Goal: Task Accomplishment & Management: Complete application form

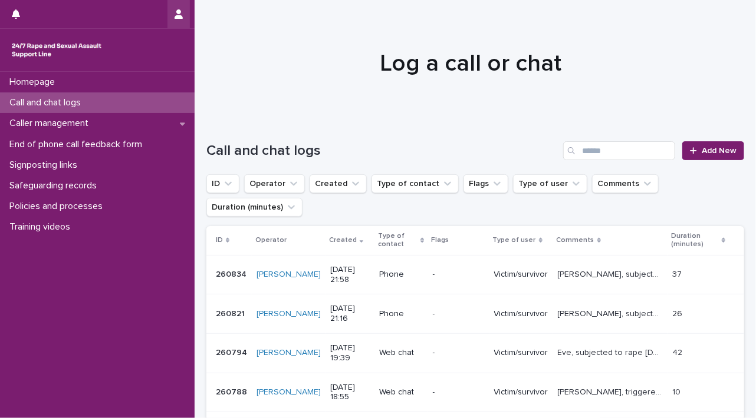
click at [179, 21] on button "button" at bounding box center [178, 14] width 22 height 28
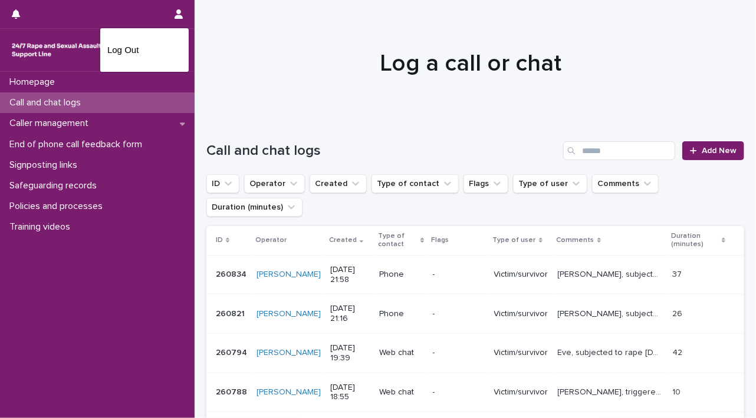
click at [113, 275] on div at bounding box center [378, 209] width 756 height 418
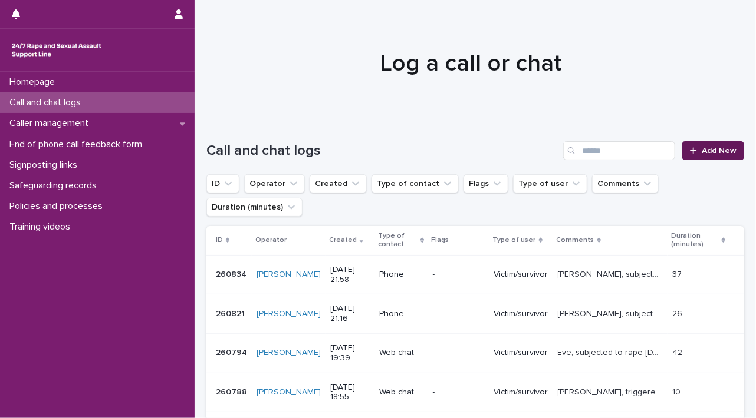
click at [690, 150] on icon at bounding box center [693, 151] width 7 height 8
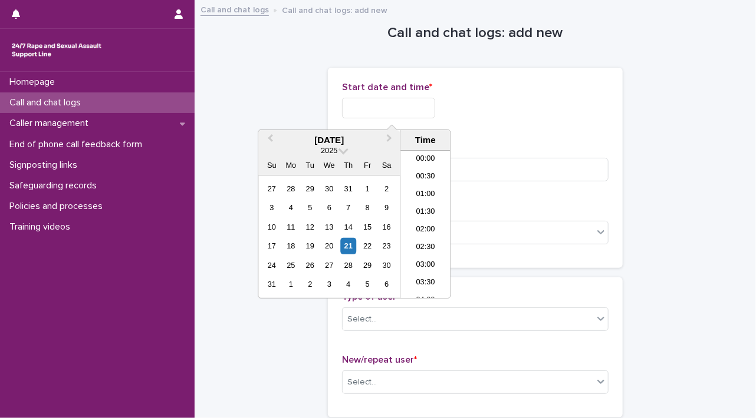
click at [354, 102] on input "text" at bounding box center [388, 108] width 93 height 21
click at [349, 252] on div "21" at bounding box center [348, 246] width 16 height 16
drag, startPoint x: 382, startPoint y: 105, endPoint x: 415, endPoint y: 105, distance: 33.0
click at [415, 105] on input "**********" at bounding box center [388, 108] width 93 height 21
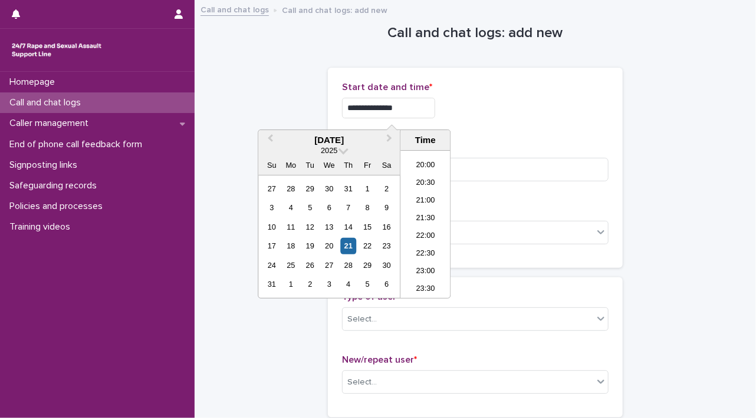
type input "**********"
click at [511, 175] on input at bounding box center [475, 170] width 266 height 24
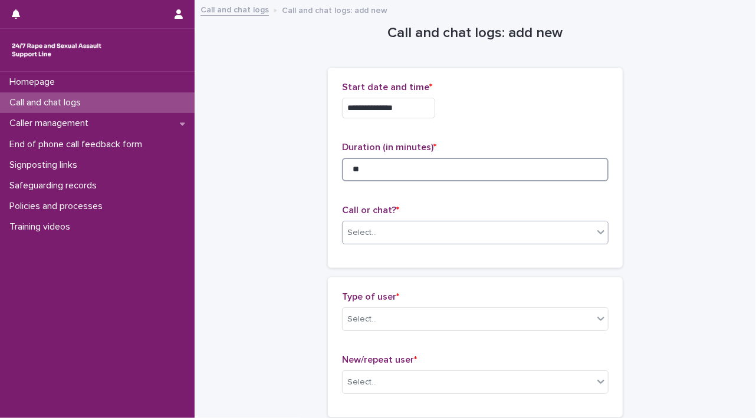
type input "**"
click at [597, 243] on body "**********" at bounding box center [378, 209] width 756 height 418
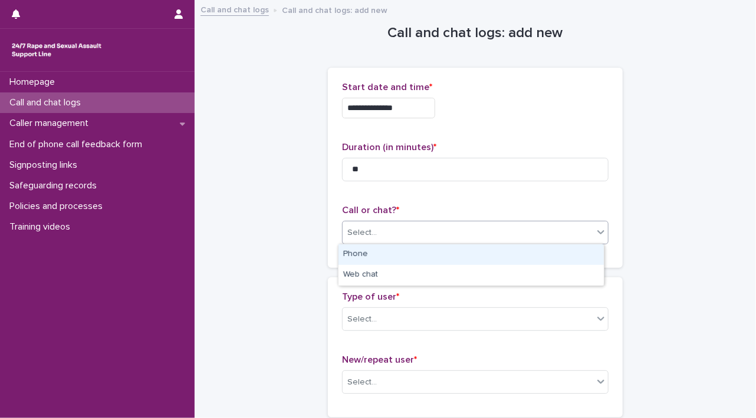
click at [562, 258] on div "Phone" at bounding box center [470, 255] width 265 height 21
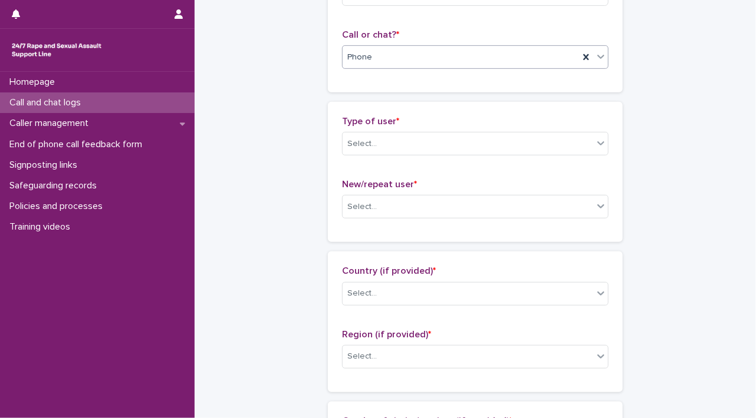
scroll to position [220, 0]
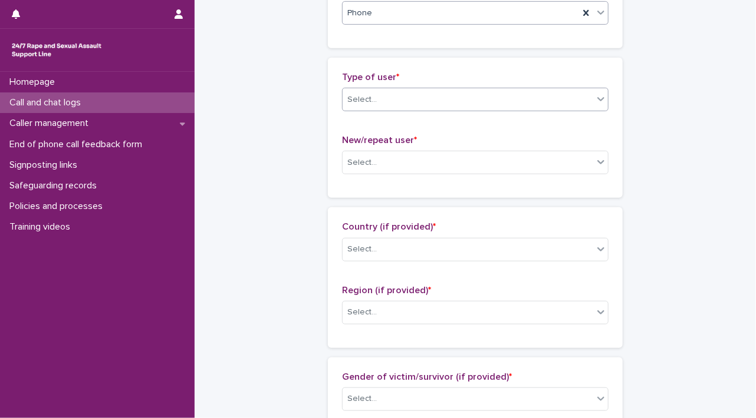
click at [597, 97] on icon at bounding box center [600, 99] width 7 height 4
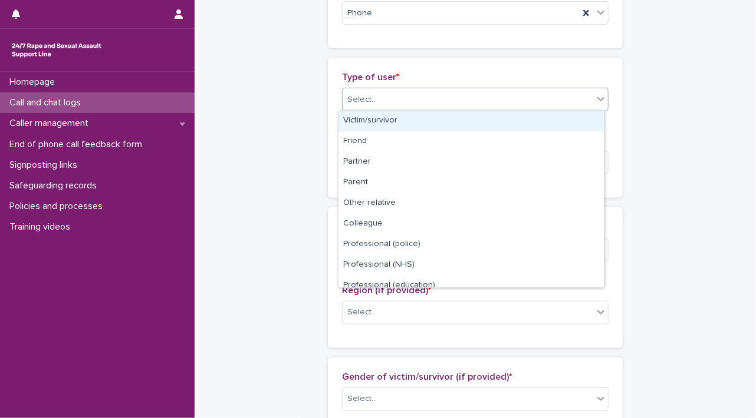
click at [572, 120] on div "Victim/survivor" at bounding box center [470, 121] width 265 height 21
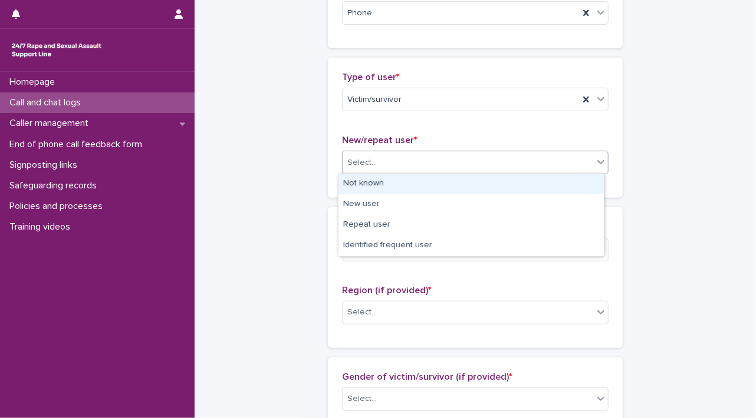
click at [595, 161] on icon at bounding box center [601, 162] width 12 height 12
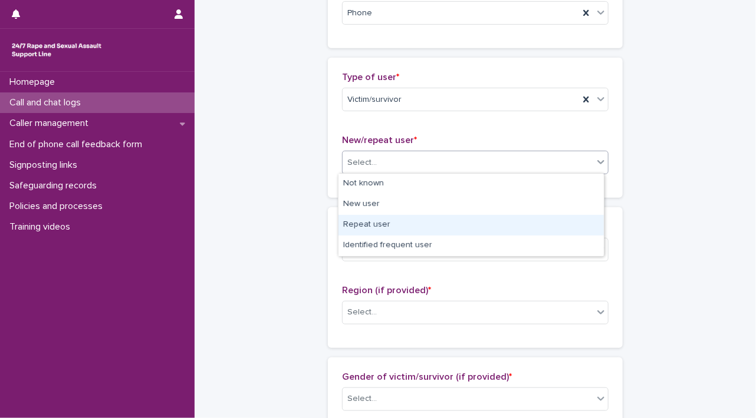
click at [563, 229] on div "Repeat user" at bounding box center [470, 225] width 265 height 21
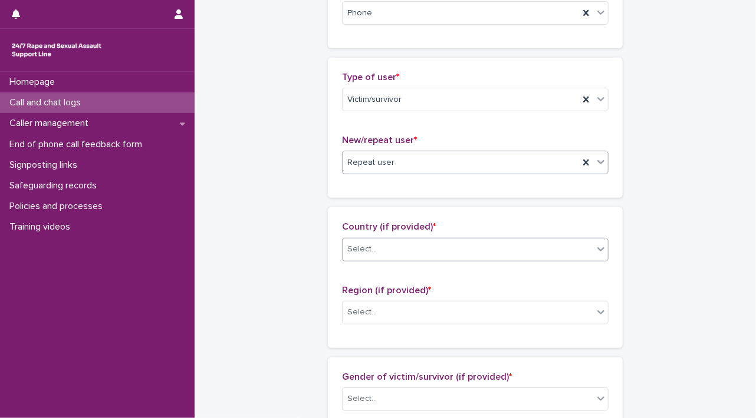
click at [595, 249] on icon at bounding box center [601, 249] width 12 height 12
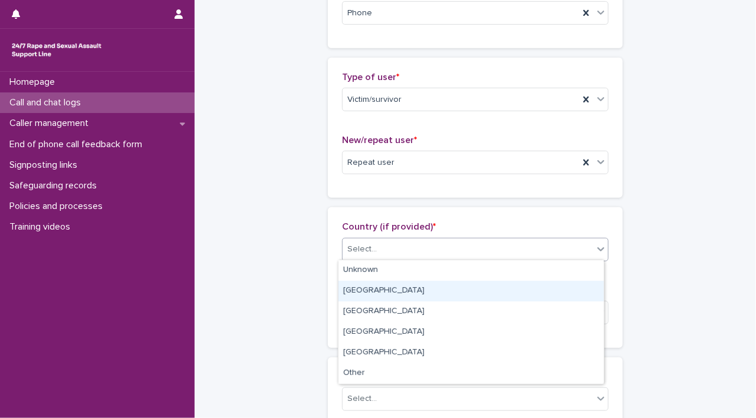
click at [571, 289] on div "[GEOGRAPHIC_DATA]" at bounding box center [470, 291] width 265 height 21
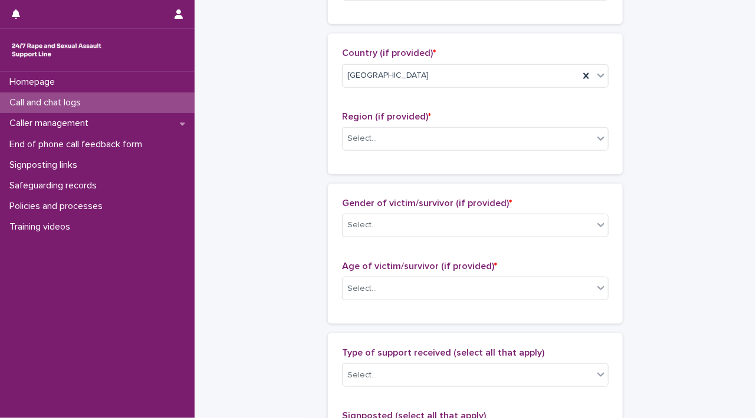
scroll to position [405, 0]
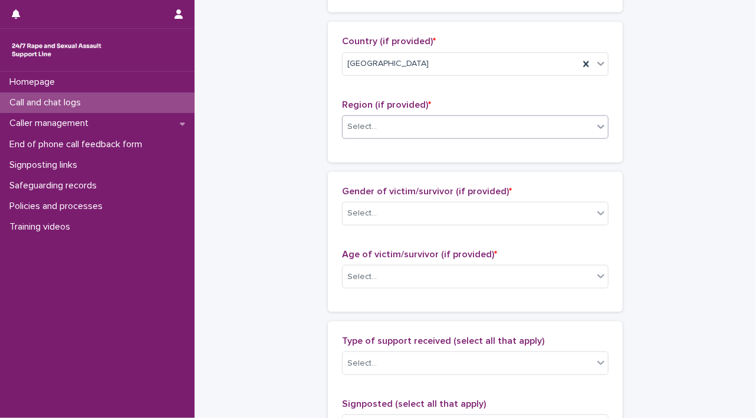
click at [585, 132] on div "Select..." at bounding box center [467, 126] width 250 height 19
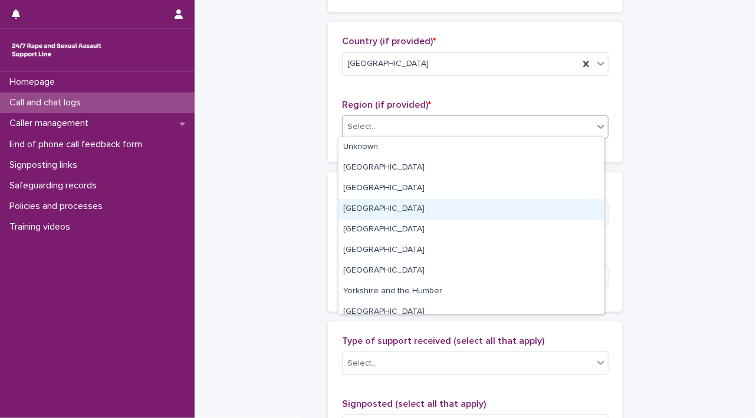
click at [562, 211] on div "[GEOGRAPHIC_DATA]" at bounding box center [470, 209] width 265 height 21
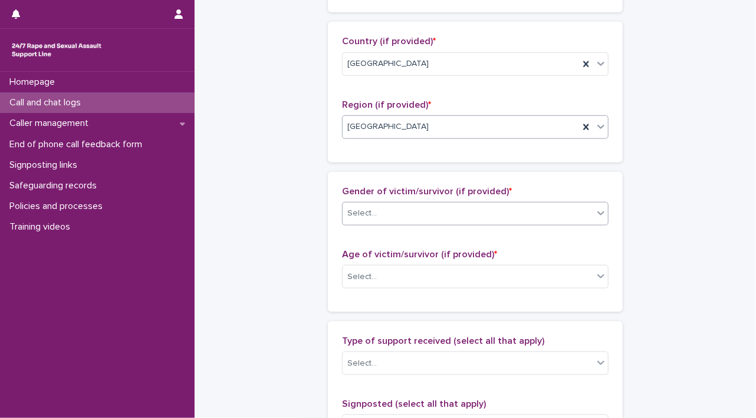
click at [599, 210] on icon at bounding box center [601, 213] width 12 height 12
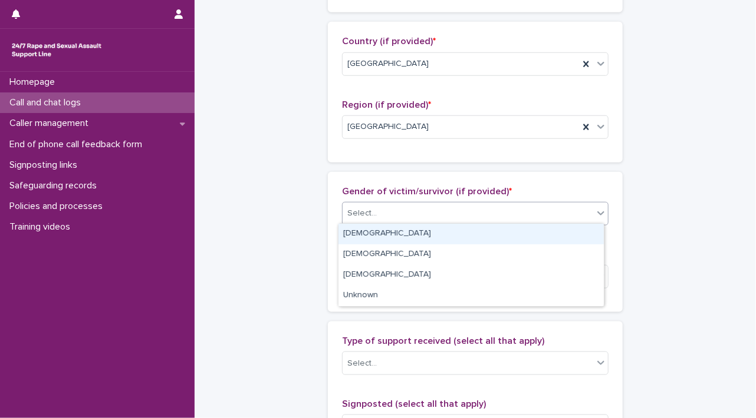
click at [582, 226] on div "[DEMOGRAPHIC_DATA]" at bounding box center [470, 234] width 265 height 21
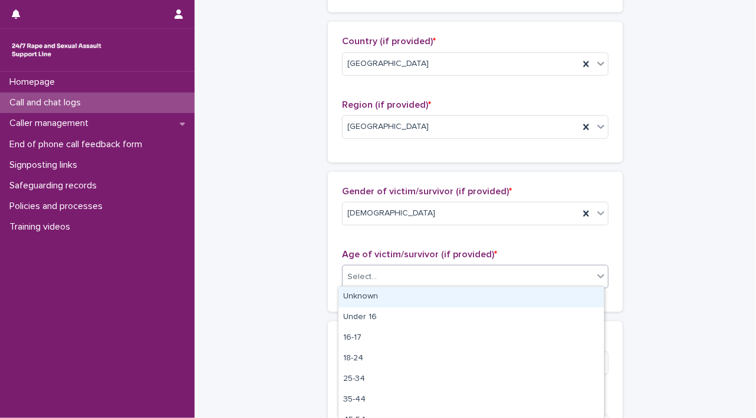
click at [601, 279] on icon at bounding box center [601, 277] width 12 height 12
click at [560, 299] on div "Unknown" at bounding box center [470, 297] width 265 height 21
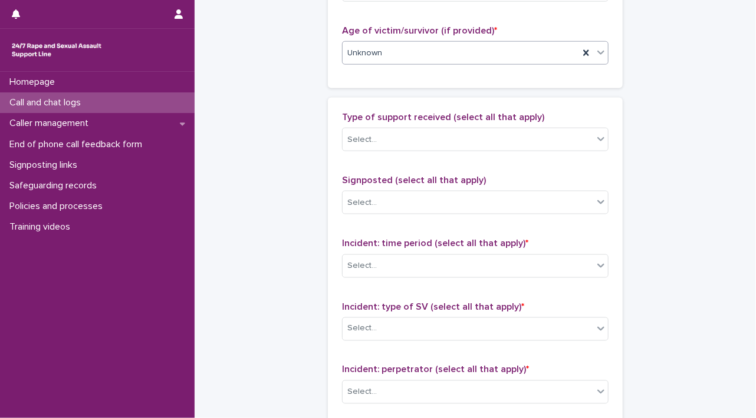
scroll to position [665, 0]
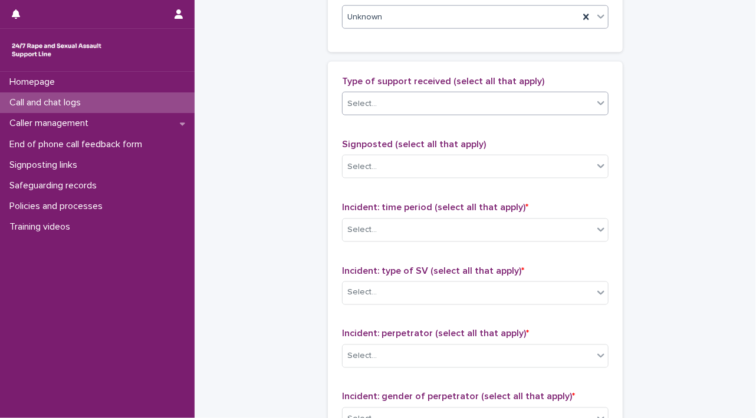
click at [595, 103] on icon at bounding box center [601, 103] width 12 height 12
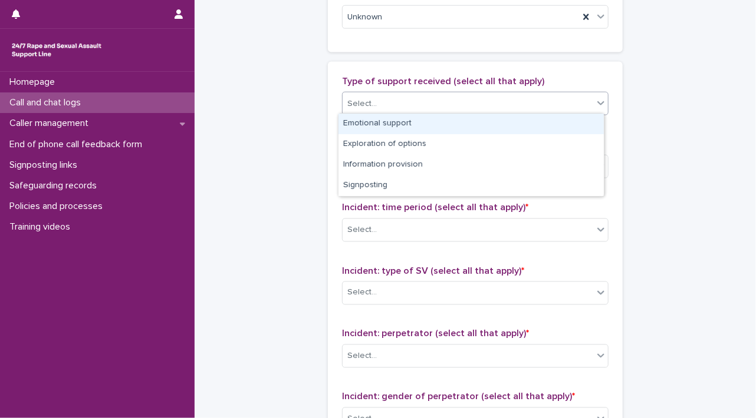
click at [578, 123] on div "Emotional support" at bounding box center [470, 124] width 265 height 21
click at [599, 103] on icon at bounding box center [601, 103] width 12 height 12
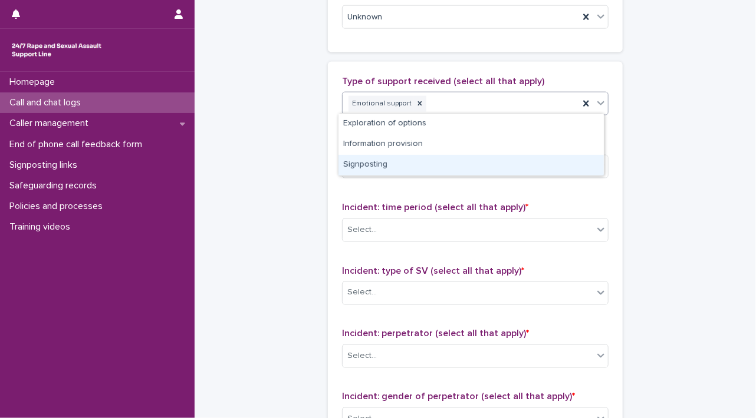
click at [575, 160] on div "Signposting" at bounding box center [470, 165] width 265 height 21
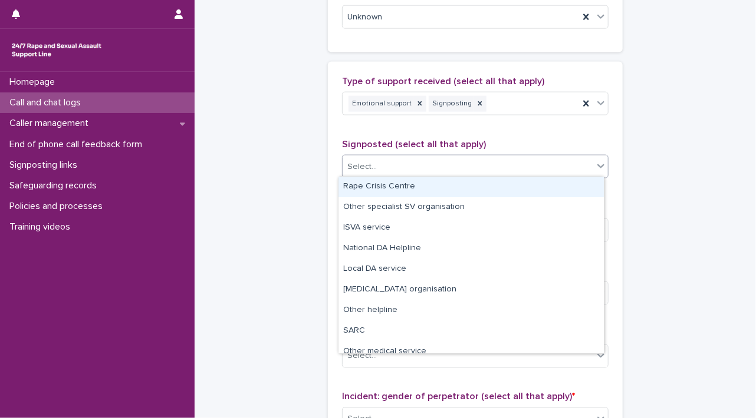
click at [595, 170] on div at bounding box center [600, 166] width 14 height 21
click at [570, 194] on div "Rape Crisis Centre" at bounding box center [470, 187] width 265 height 21
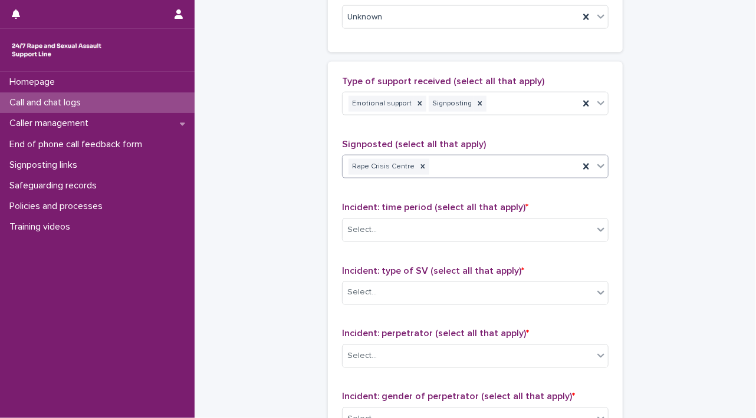
click at [599, 164] on icon at bounding box center [601, 166] width 12 height 12
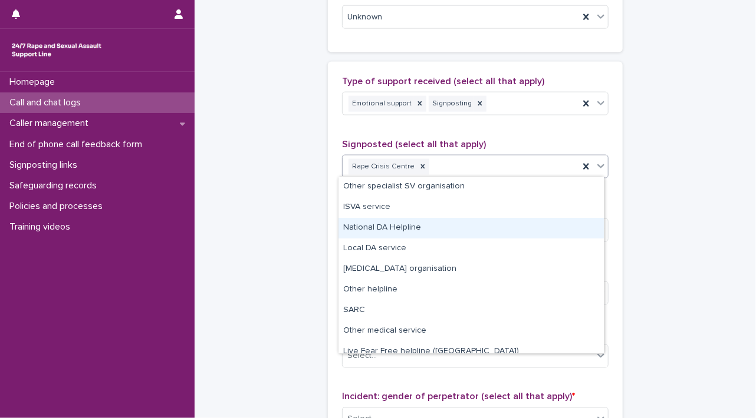
click at [566, 220] on div "National DA Helpline" at bounding box center [470, 228] width 265 height 21
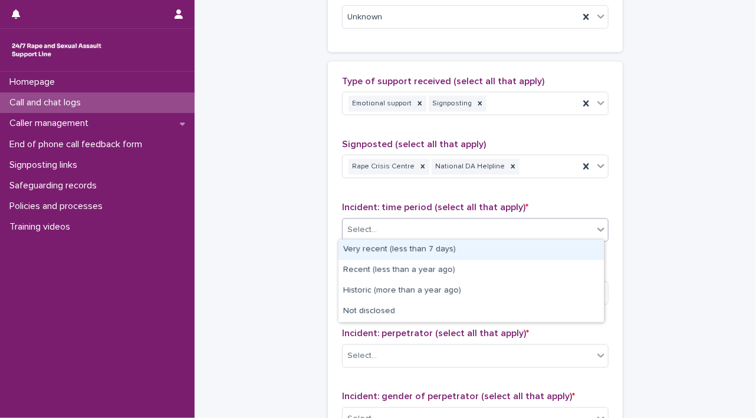
click at [595, 230] on icon at bounding box center [601, 230] width 12 height 12
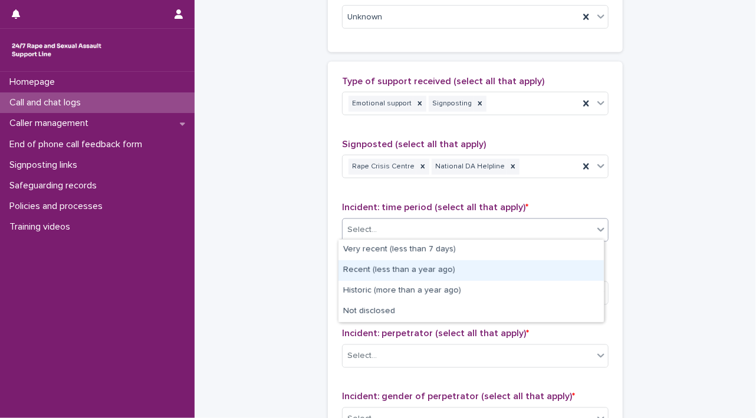
click at [573, 277] on div "Recent (less than a year ago)" at bounding box center [470, 271] width 265 height 21
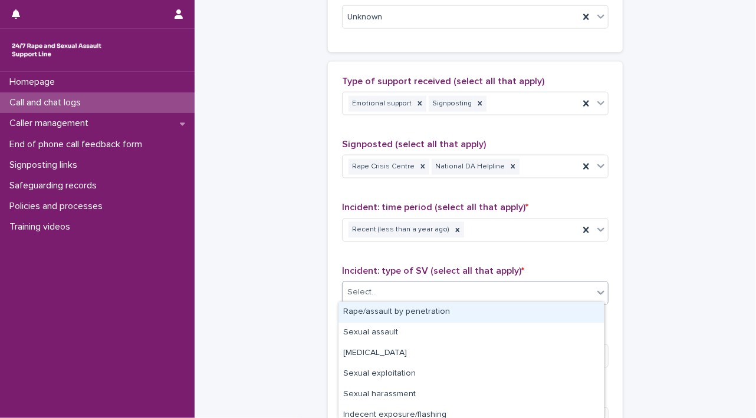
click at [598, 293] on icon at bounding box center [601, 293] width 12 height 12
click at [583, 242] on div "Incident: time period (select all that apply) * Recent (less than a year ago)" at bounding box center [475, 226] width 266 height 49
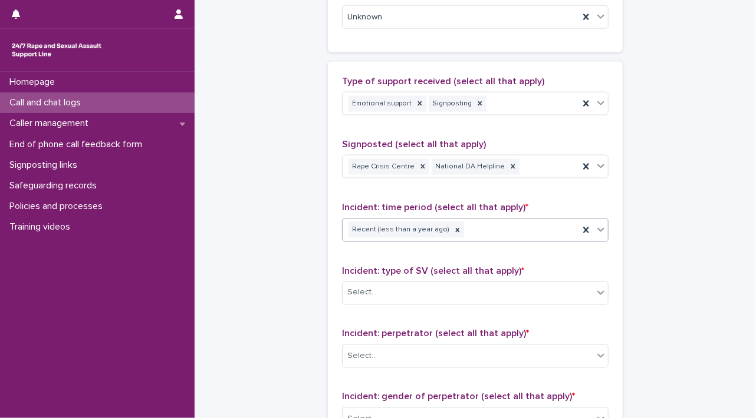
click at [595, 228] on icon at bounding box center [601, 230] width 12 height 12
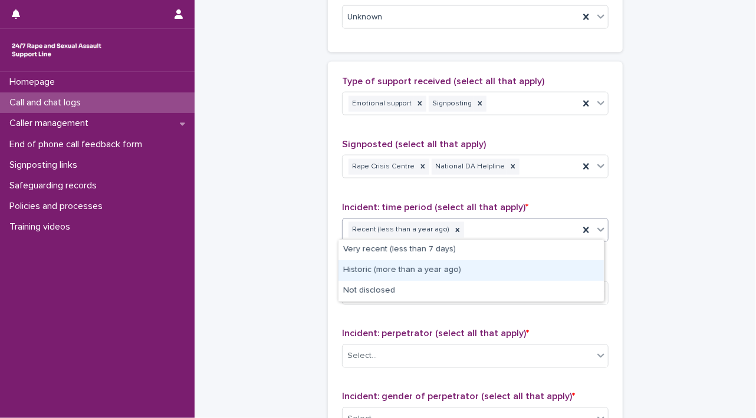
click at [567, 265] on div "Historic (more than a year ago)" at bounding box center [470, 271] width 265 height 21
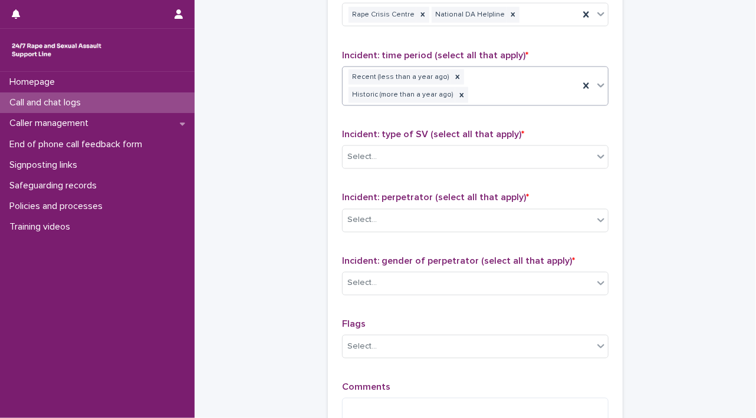
scroll to position [889, 0]
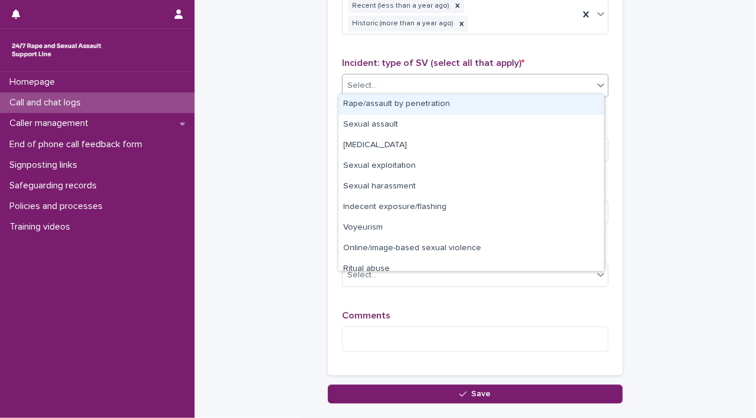
click at [582, 83] on div "Select..." at bounding box center [467, 86] width 250 height 19
click at [561, 104] on div "Rape/assault by penetration" at bounding box center [470, 104] width 265 height 21
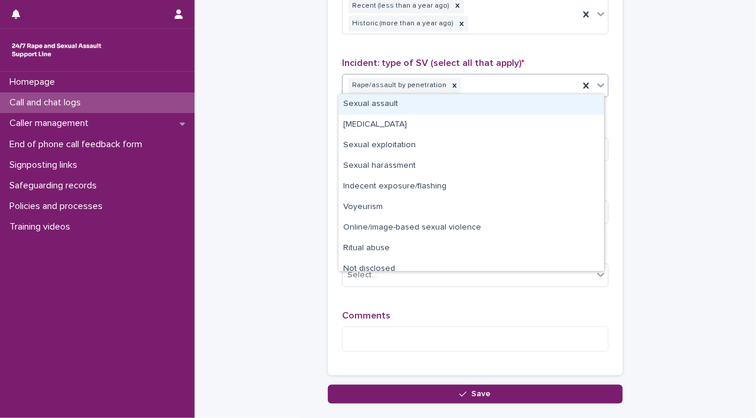
click at [595, 85] on icon at bounding box center [601, 86] width 12 height 12
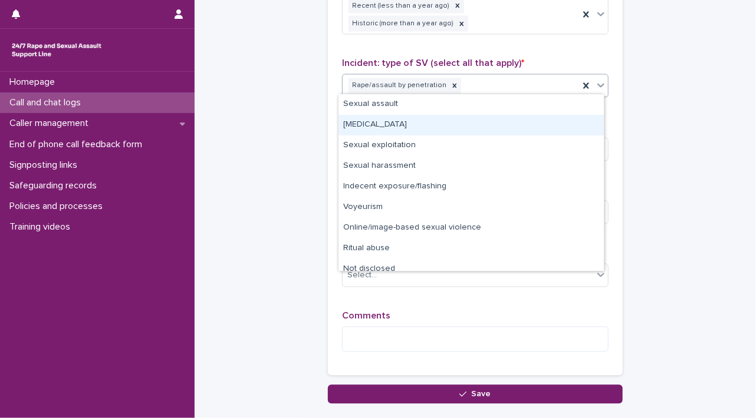
click at [568, 133] on div "[MEDICAL_DATA]" at bounding box center [470, 125] width 265 height 21
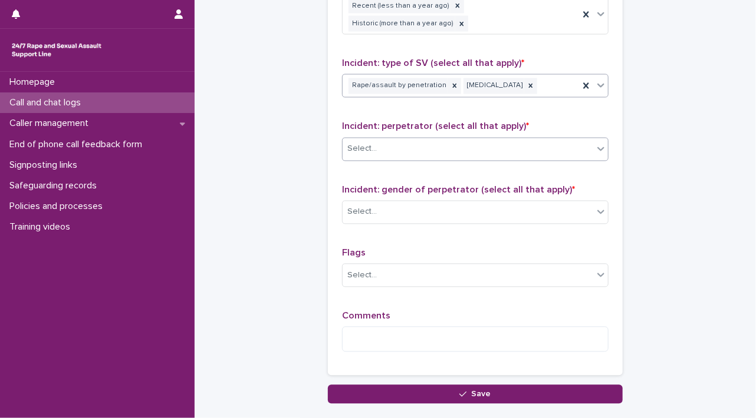
click at [597, 149] on icon at bounding box center [601, 149] width 12 height 12
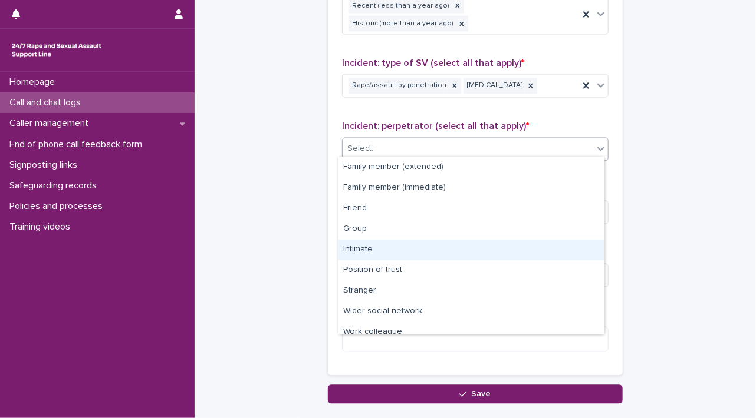
click at [532, 250] on div "Intimate" at bounding box center [470, 250] width 265 height 21
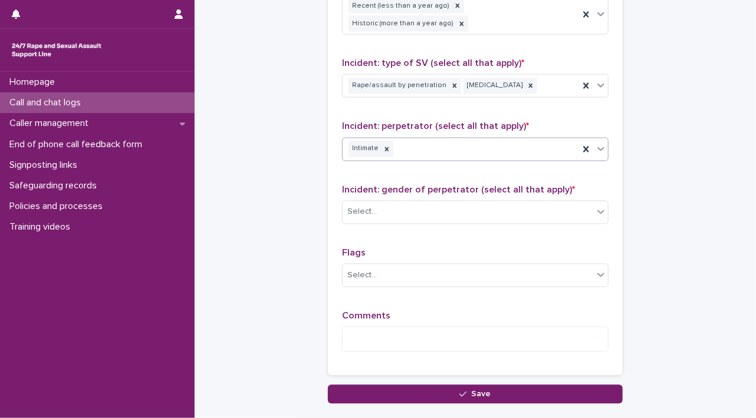
click at [593, 147] on div at bounding box center [600, 149] width 14 height 21
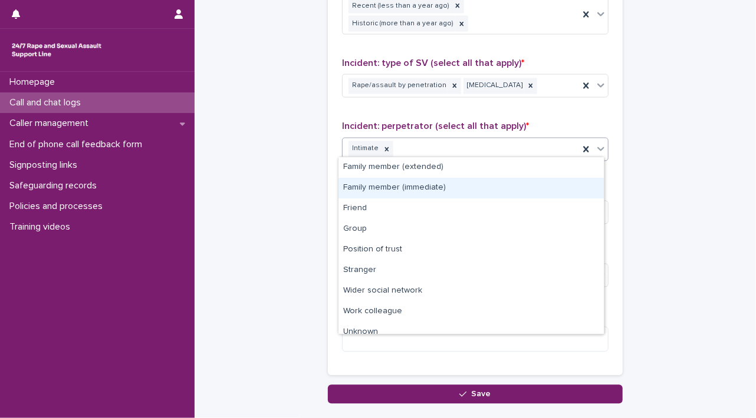
click at [572, 181] on div "Family member (immediate)" at bounding box center [470, 188] width 265 height 21
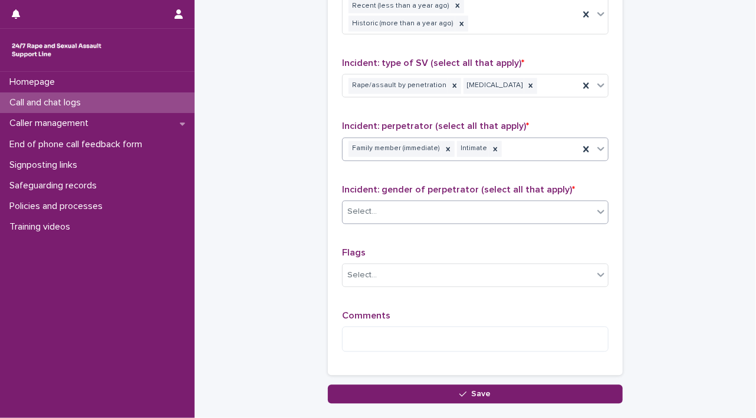
click at [595, 209] on icon at bounding box center [601, 212] width 12 height 12
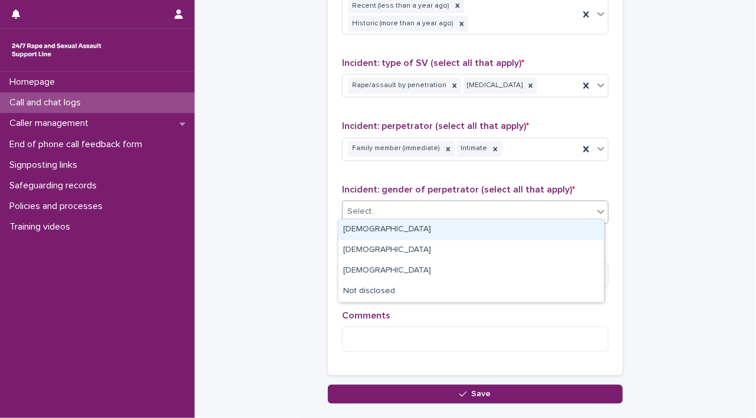
click at [576, 225] on div "[DEMOGRAPHIC_DATA]" at bounding box center [470, 230] width 265 height 21
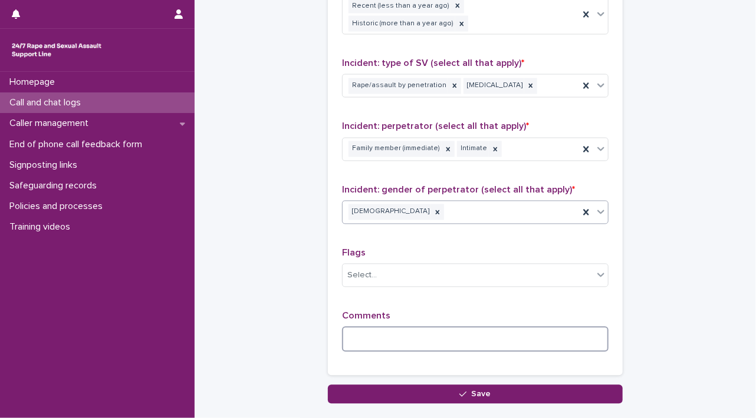
click at [437, 339] on textarea at bounding box center [475, 339] width 266 height 25
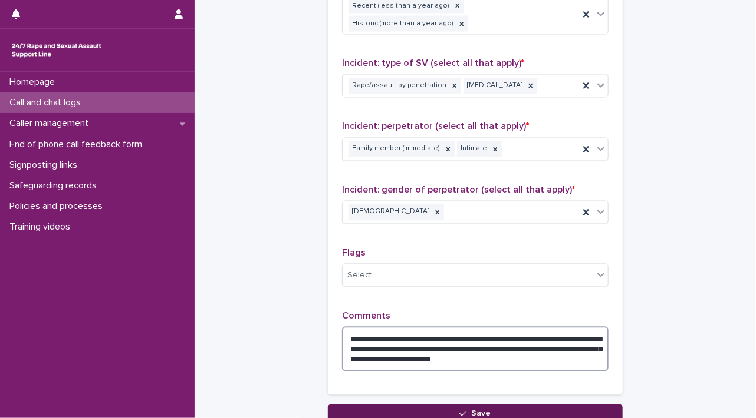
type textarea "**********"
click at [501, 410] on button "Save" at bounding box center [475, 414] width 295 height 19
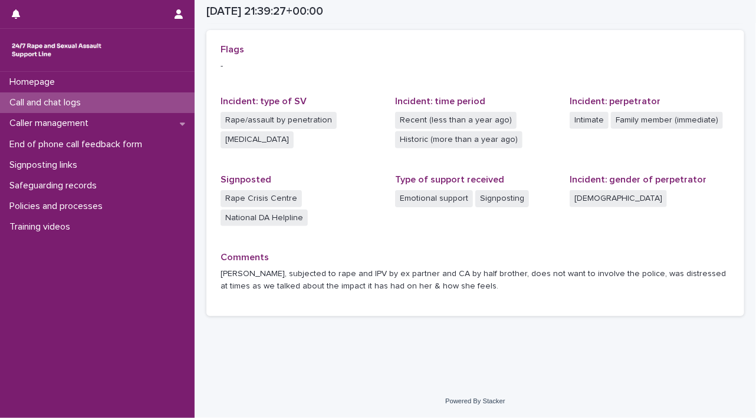
scroll to position [258, 0]
click at [52, 85] on p "Homepage" at bounding box center [35, 82] width 60 height 11
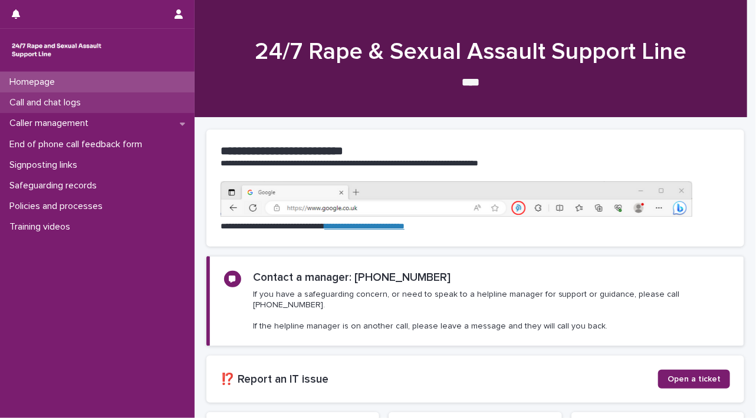
click at [50, 98] on p "Call and chat logs" at bounding box center [47, 102] width 85 height 11
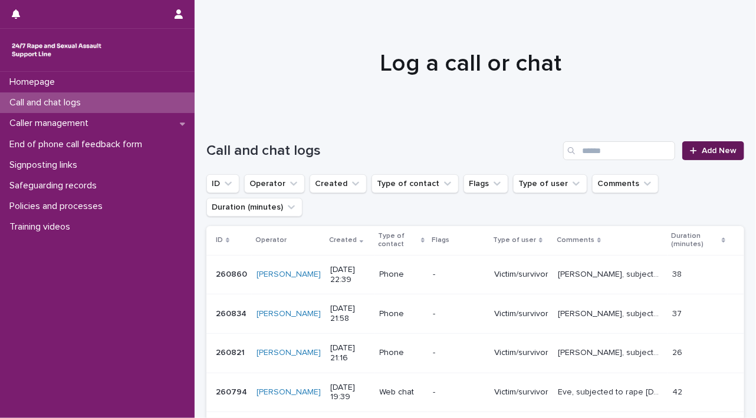
click at [690, 154] on icon at bounding box center [693, 151] width 7 height 8
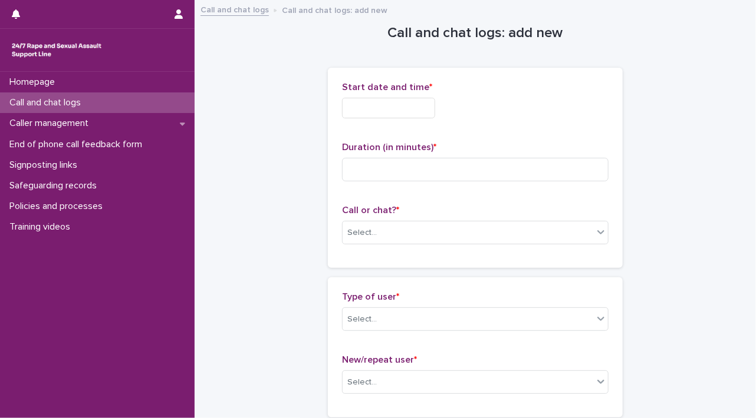
click at [354, 107] on input "text" at bounding box center [388, 108] width 93 height 21
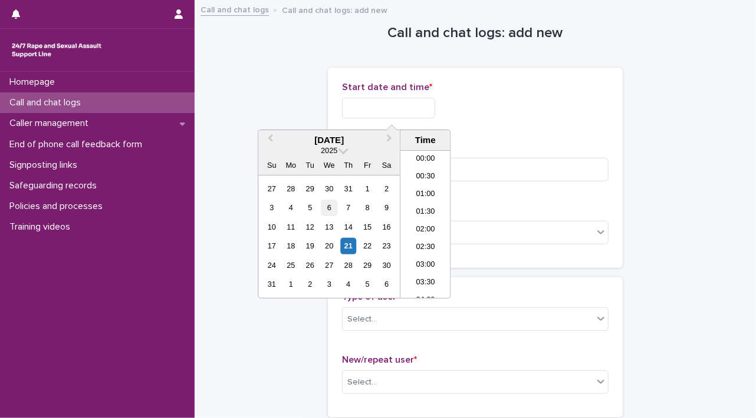
scroll to position [701, 0]
click at [351, 245] on div "21" at bounding box center [348, 246] width 16 height 16
drag, startPoint x: 382, startPoint y: 102, endPoint x: 476, endPoint y: 98, distance: 94.4
click at [474, 100] on div "**********" at bounding box center [475, 108] width 266 height 21
type input "**********"
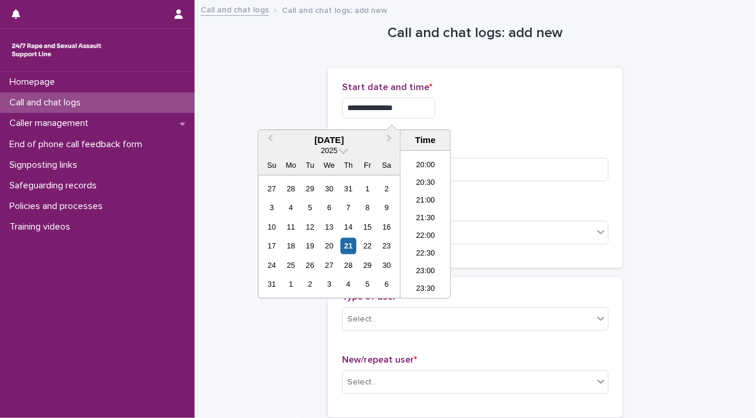
click at [513, 154] on div "Duration (in minutes) *" at bounding box center [475, 166] width 266 height 49
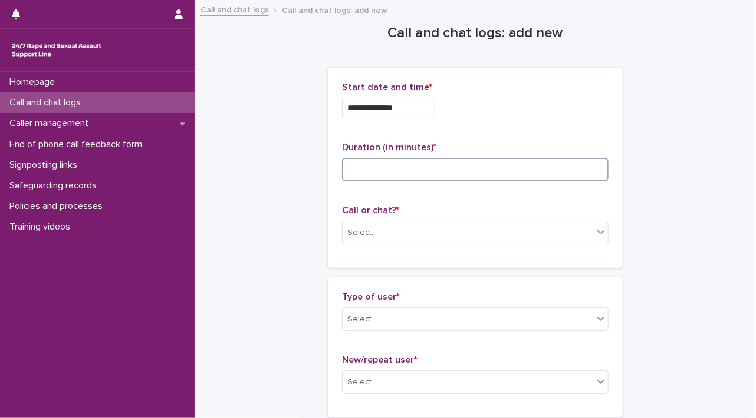
click at [507, 163] on input at bounding box center [475, 170] width 266 height 24
type input "*"
click at [599, 234] on icon at bounding box center [601, 232] width 12 height 12
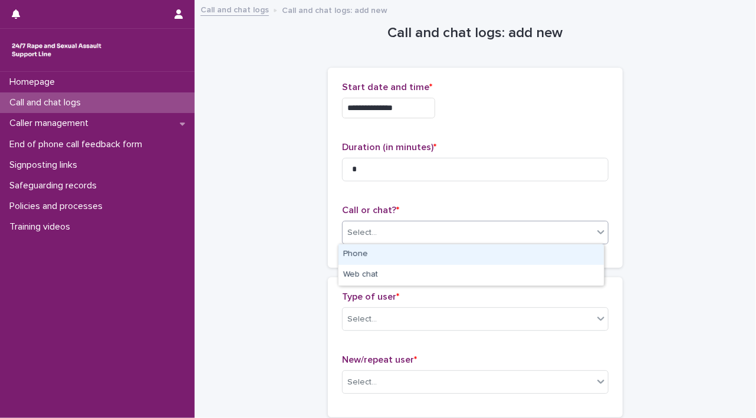
click at [553, 263] on div "Phone" at bounding box center [470, 255] width 265 height 21
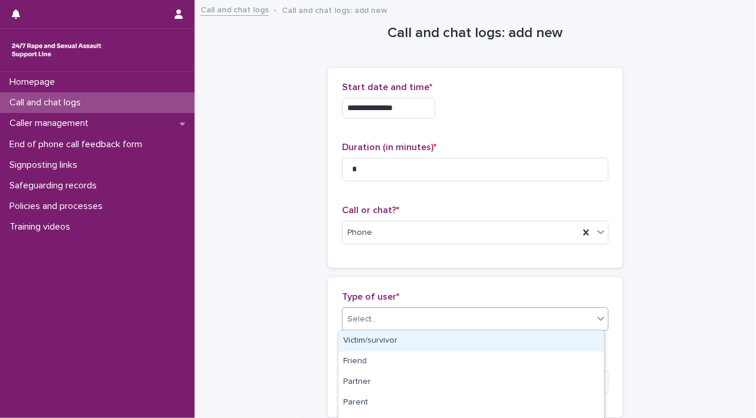
click at [596, 314] on icon at bounding box center [601, 319] width 12 height 12
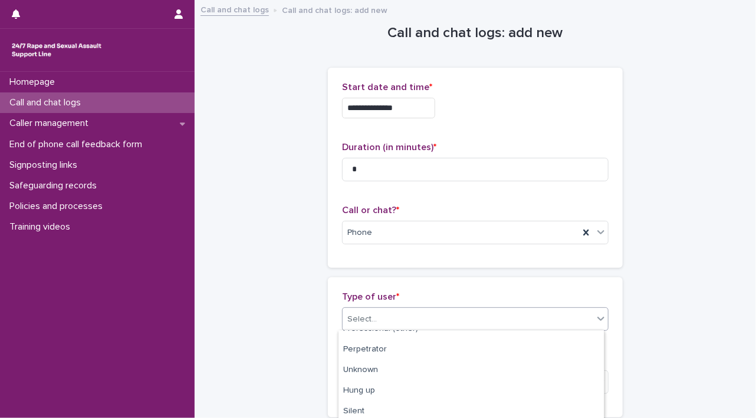
scroll to position [221, 0]
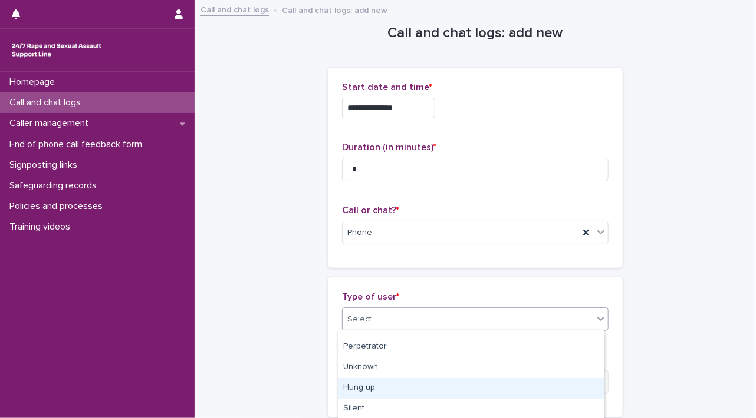
click at [550, 392] on div "Hung up" at bounding box center [470, 388] width 265 height 21
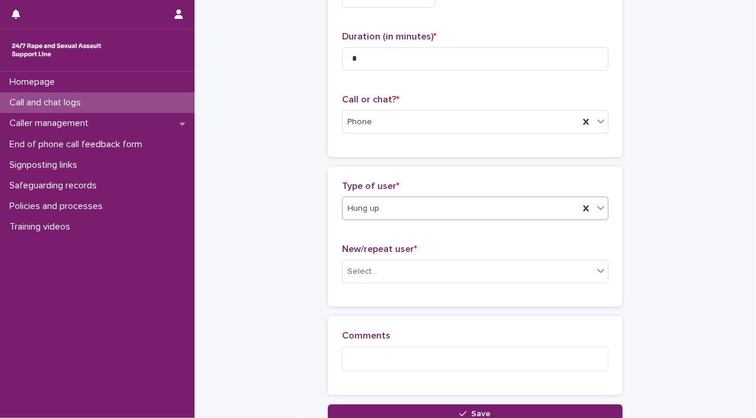
scroll to position [191, 0]
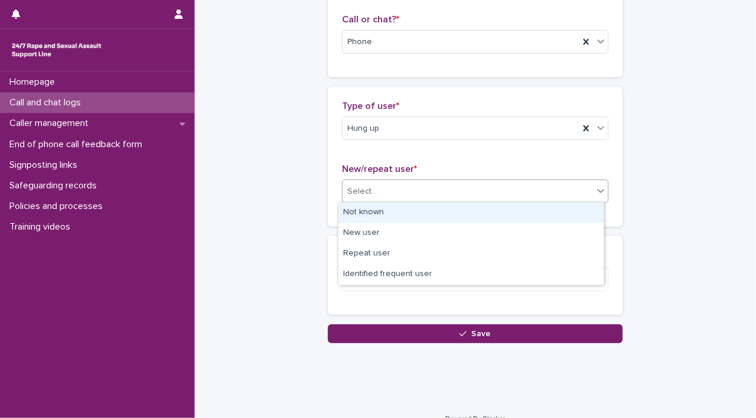
click at [595, 190] on icon at bounding box center [601, 191] width 12 height 12
click at [561, 206] on div "Not known" at bounding box center [470, 213] width 265 height 21
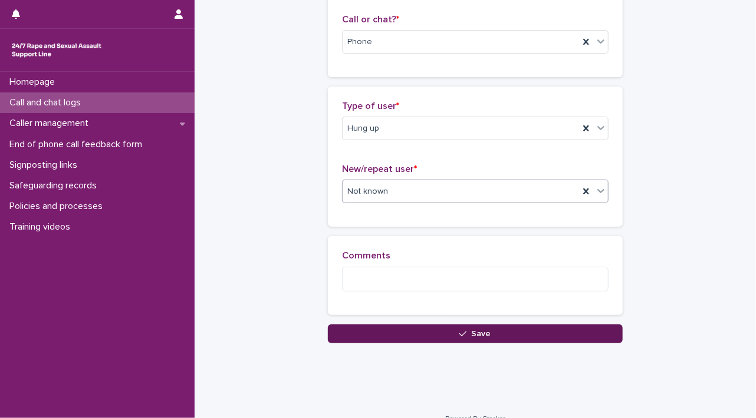
click at [555, 332] on button "Save" at bounding box center [475, 334] width 295 height 19
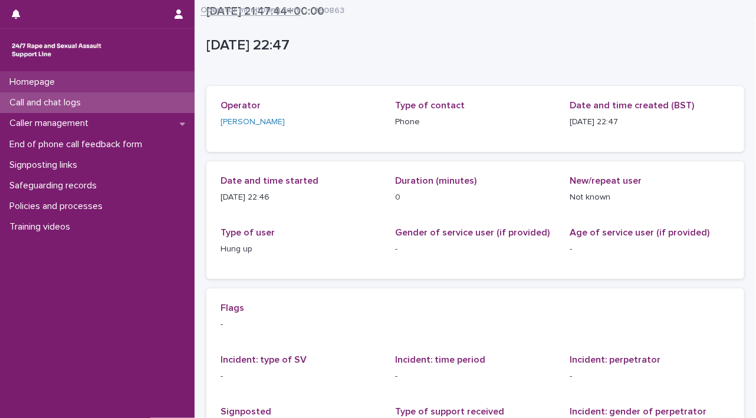
click at [101, 85] on div "Homepage" at bounding box center [97, 82] width 194 height 21
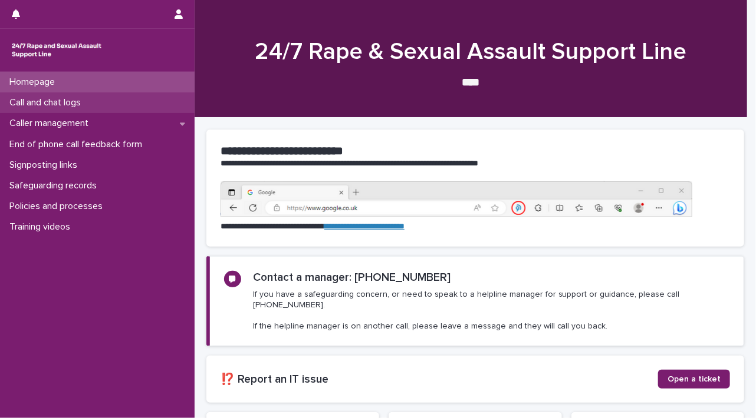
click at [101, 104] on div "Call and chat logs" at bounding box center [97, 103] width 194 height 21
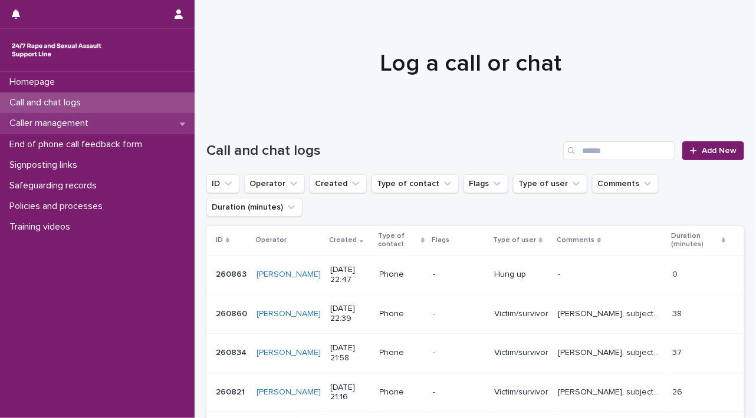
click at [71, 118] on p "Caller management" at bounding box center [51, 123] width 93 height 11
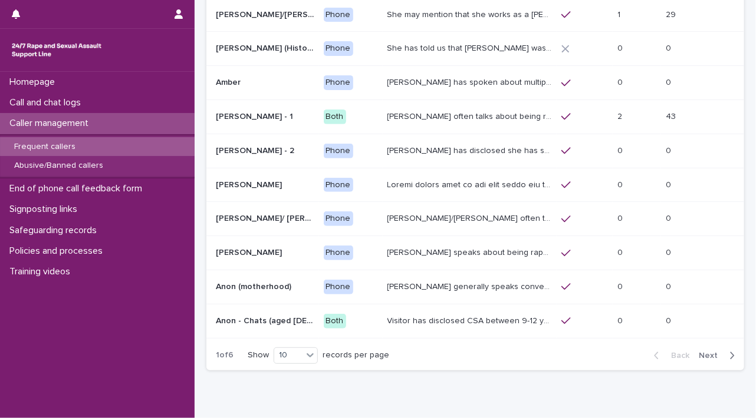
scroll to position [132, 0]
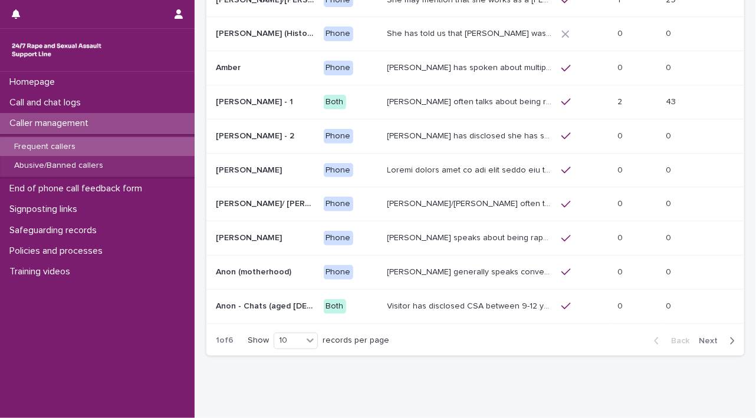
click at [700, 339] on span "Next" at bounding box center [711, 341] width 26 height 8
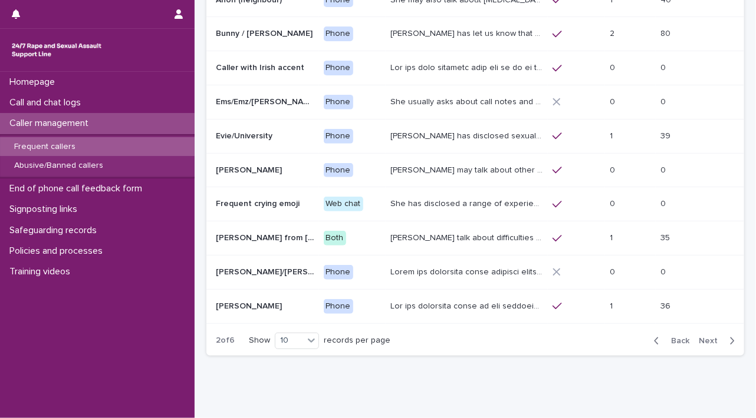
click at [700, 339] on span "Next" at bounding box center [711, 341] width 26 height 8
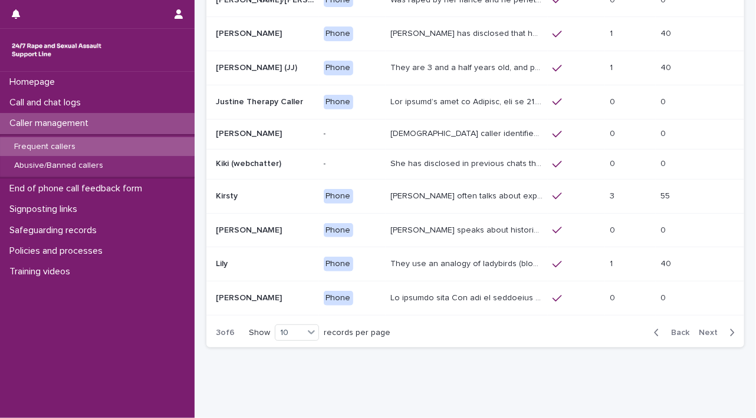
scroll to position [128, 0]
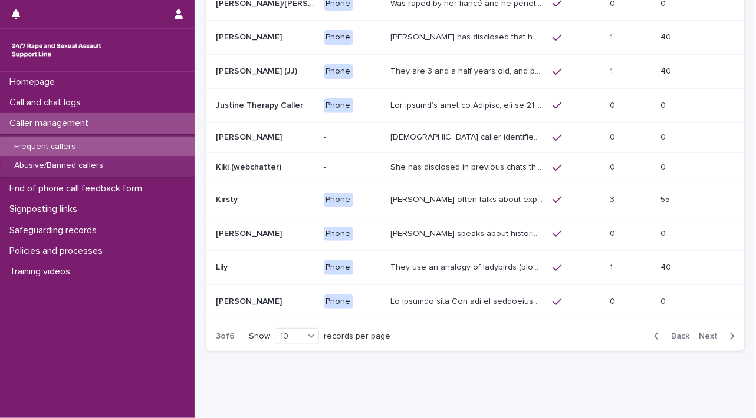
click at [700, 339] on button "Next" at bounding box center [719, 336] width 50 height 11
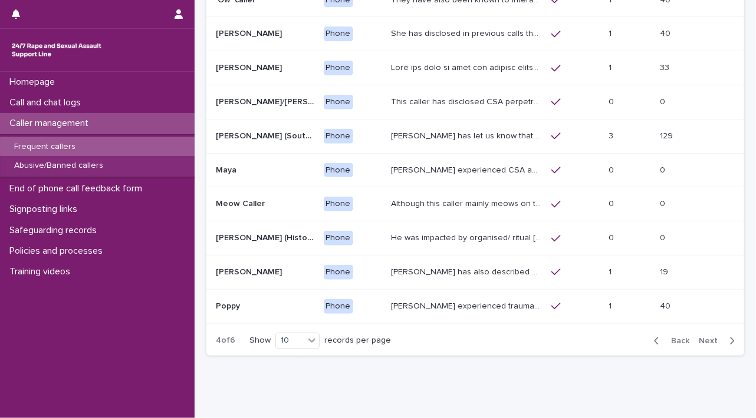
click at [700, 339] on span "Next" at bounding box center [711, 341] width 26 height 8
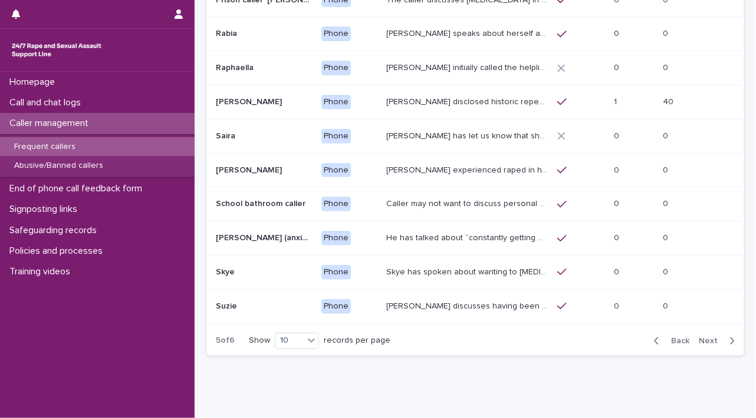
click at [454, 101] on p "[PERSON_NAME] disclosed historic repeated rape perpetrated by men in [GEOGRAPHI…" at bounding box center [467, 101] width 163 height 12
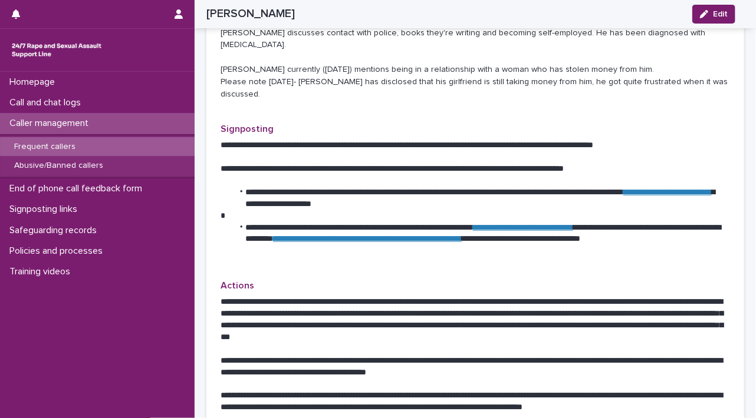
scroll to position [306, 0]
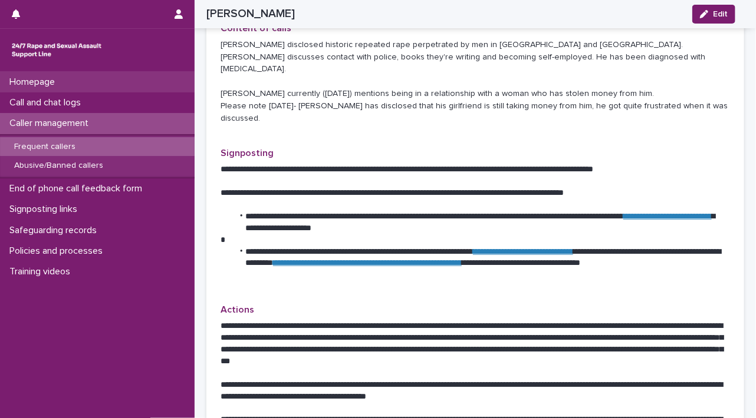
click at [116, 75] on div "Homepage" at bounding box center [97, 82] width 194 height 21
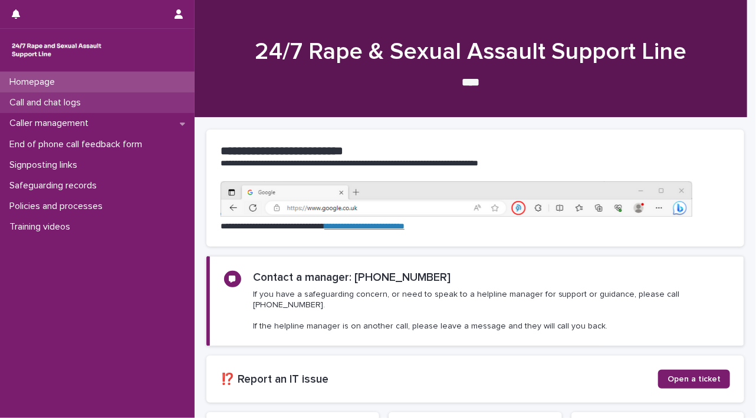
click at [100, 109] on div "Call and chat logs" at bounding box center [97, 103] width 194 height 21
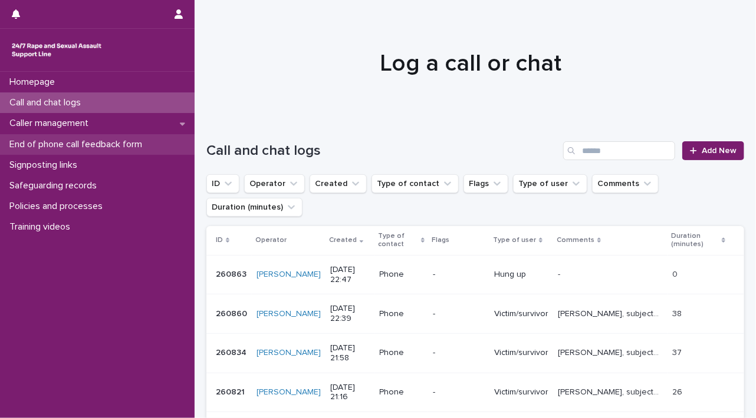
click at [92, 144] on p "End of phone call feedback form" at bounding box center [78, 144] width 147 height 11
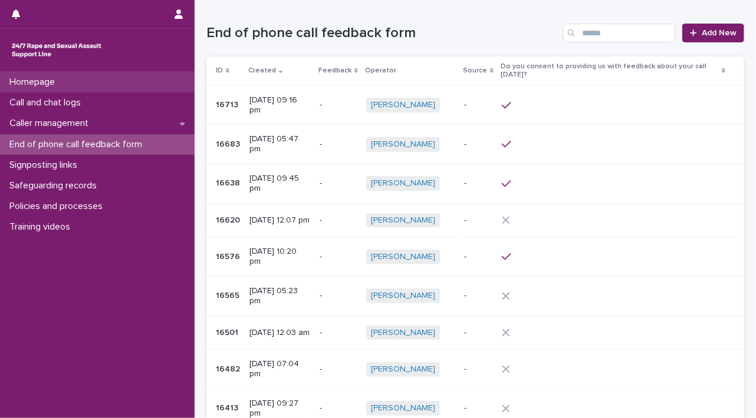
click at [75, 83] on div "Homepage" at bounding box center [97, 82] width 194 height 21
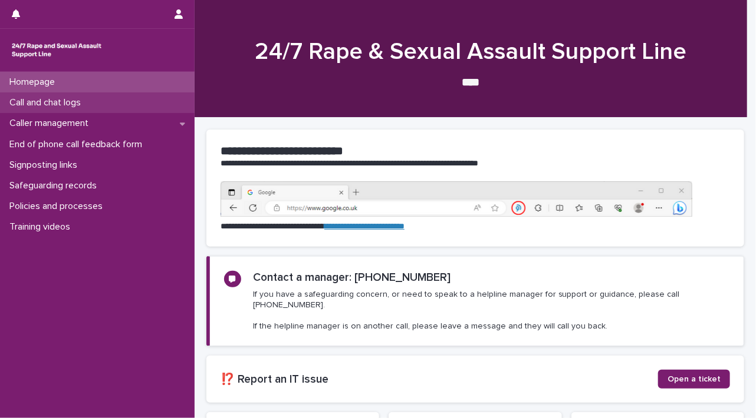
click at [77, 107] on p "Call and chat logs" at bounding box center [47, 102] width 85 height 11
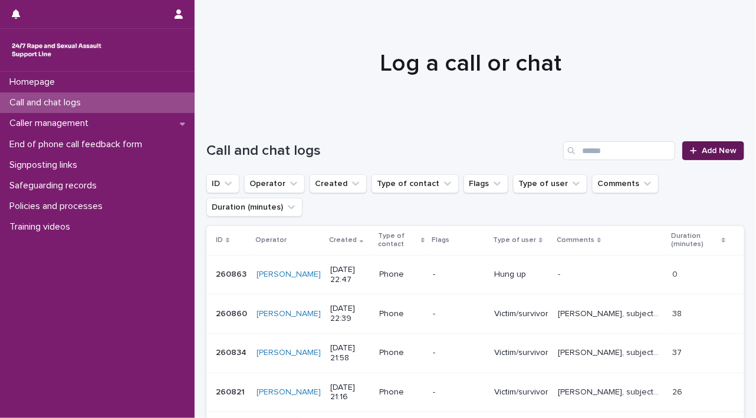
click at [723, 153] on span "Add New" at bounding box center [718, 151] width 35 height 8
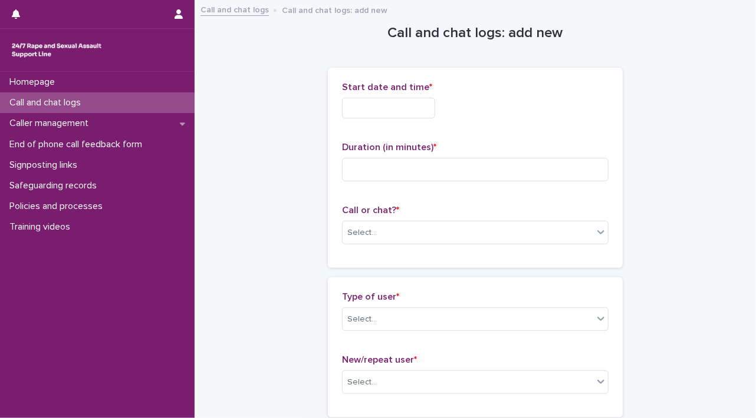
click at [353, 102] on input "text" at bounding box center [388, 108] width 93 height 21
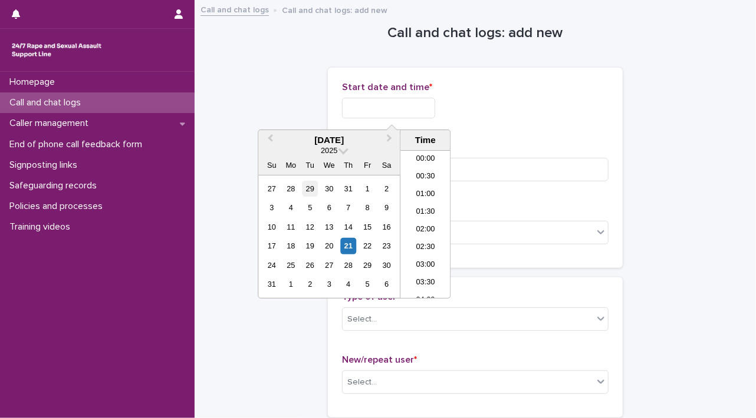
scroll to position [701, 0]
click at [346, 246] on div "21" at bounding box center [348, 246] width 16 height 16
drag, startPoint x: 383, startPoint y: 107, endPoint x: 446, endPoint y: 99, distance: 62.9
click at [435, 99] on input "**********" at bounding box center [388, 108] width 93 height 21
type input "**********"
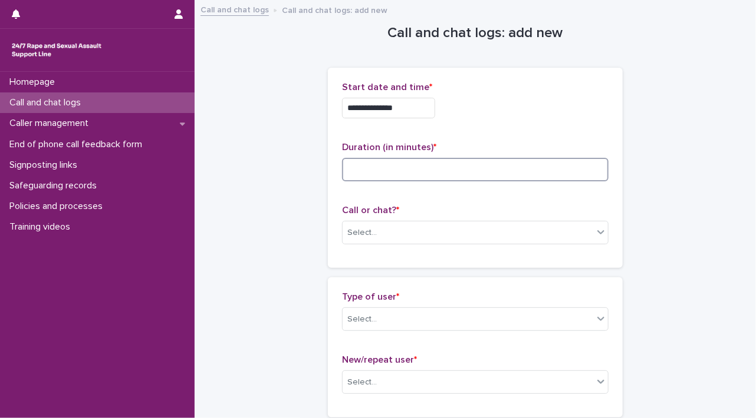
click at [515, 167] on input at bounding box center [475, 170] width 266 height 24
type input "**"
click at [593, 233] on div at bounding box center [600, 232] width 14 height 21
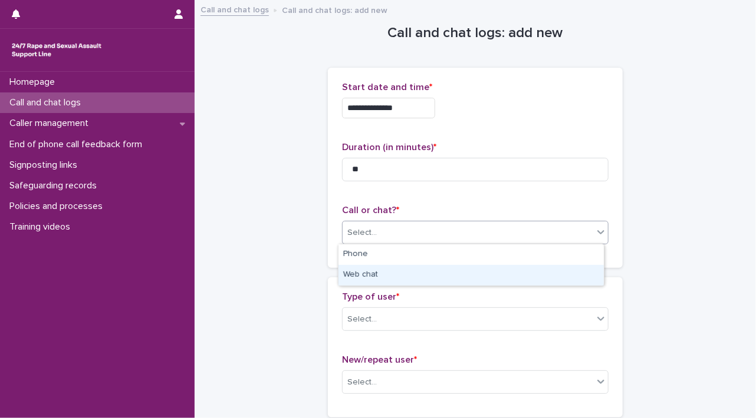
click at [561, 272] on div "Web chat" at bounding box center [470, 275] width 265 height 21
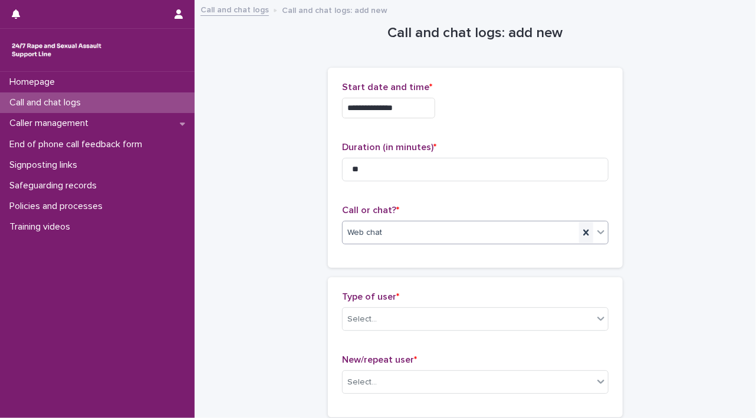
click at [583, 234] on icon at bounding box center [585, 233] width 5 height 6
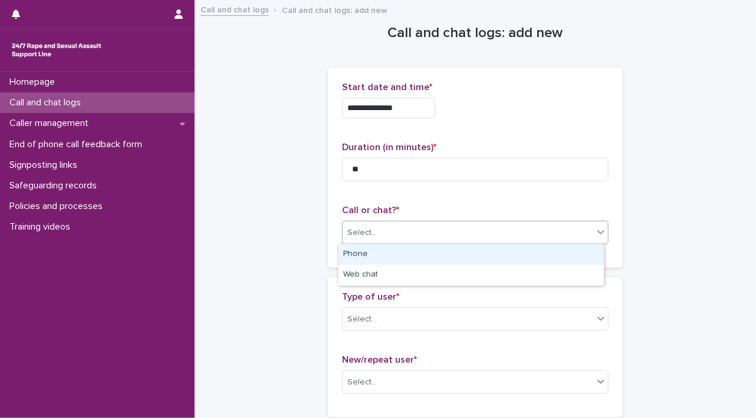
click at [593, 232] on div at bounding box center [600, 232] width 14 height 21
click at [567, 258] on div "Phone" at bounding box center [470, 255] width 265 height 21
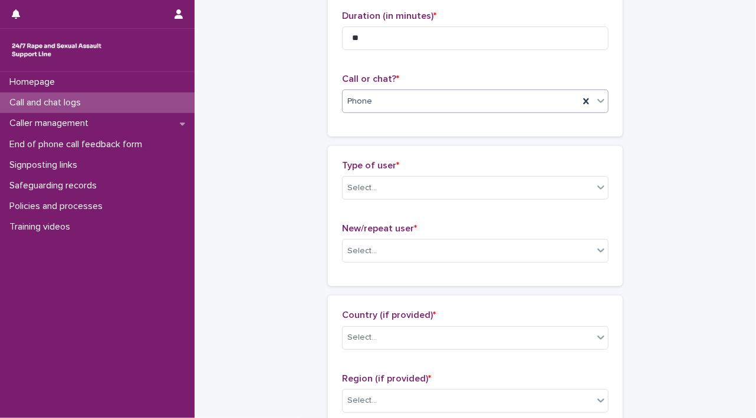
scroll to position [176, 0]
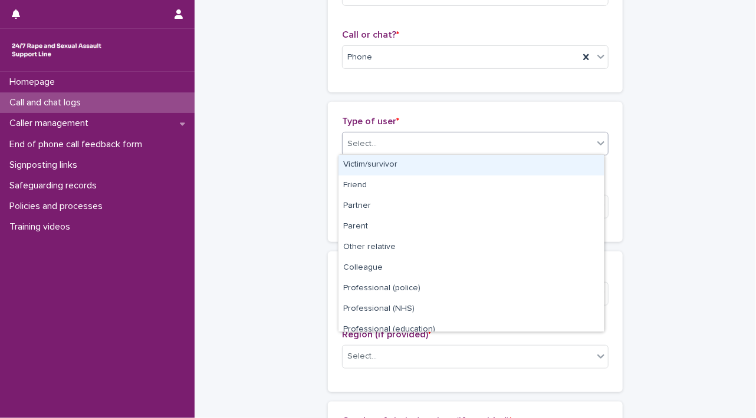
click at [595, 140] on icon at bounding box center [601, 143] width 12 height 12
click at [574, 163] on div "Victim/survivor" at bounding box center [470, 165] width 265 height 21
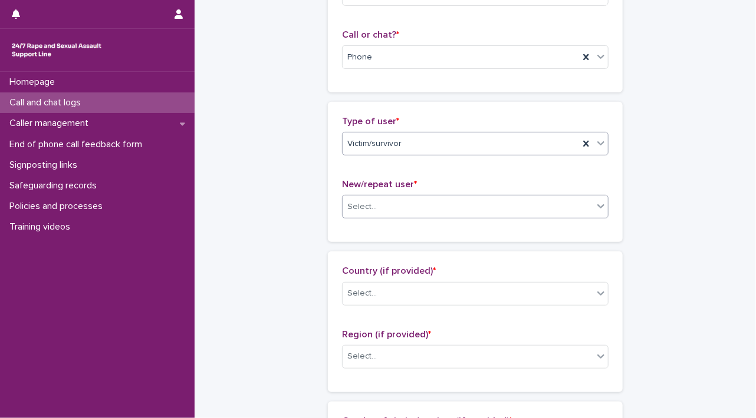
click at [599, 209] on icon at bounding box center [601, 206] width 12 height 12
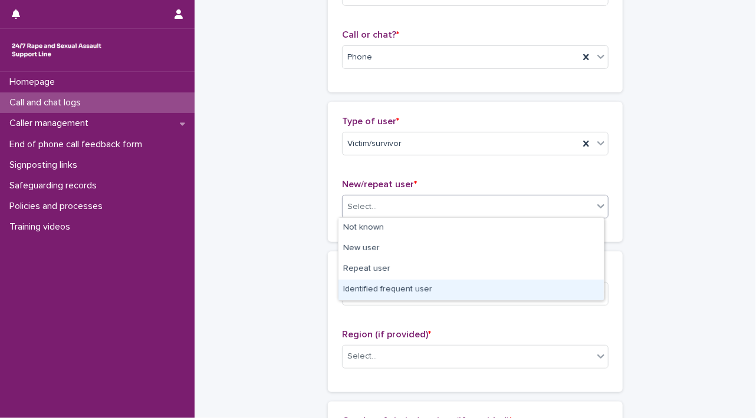
click at [581, 286] on div "Identified frequent user" at bounding box center [470, 290] width 265 height 21
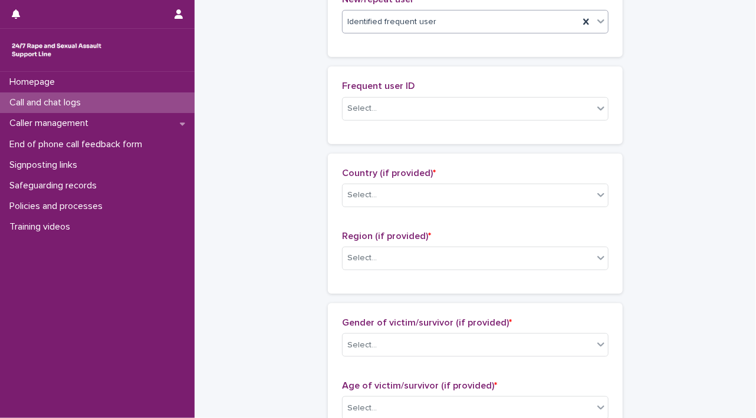
scroll to position [376, 0]
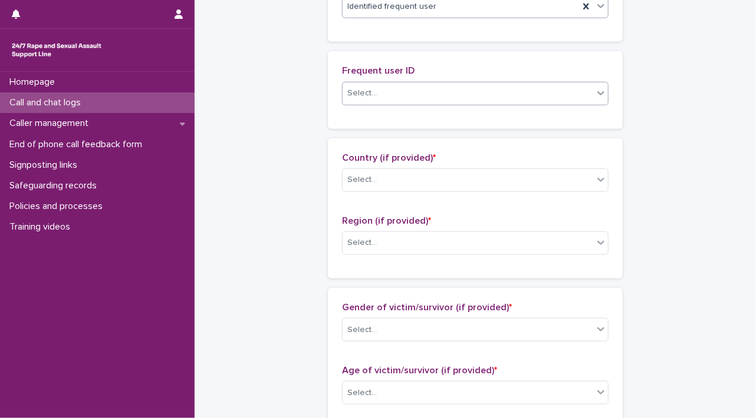
click at [595, 95] on icon at bounding box center [601, 93] width 12 height 12
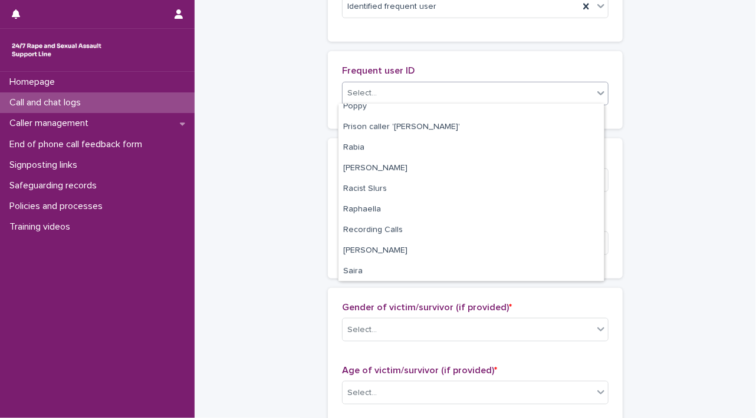
scroll to position [1535, 0]
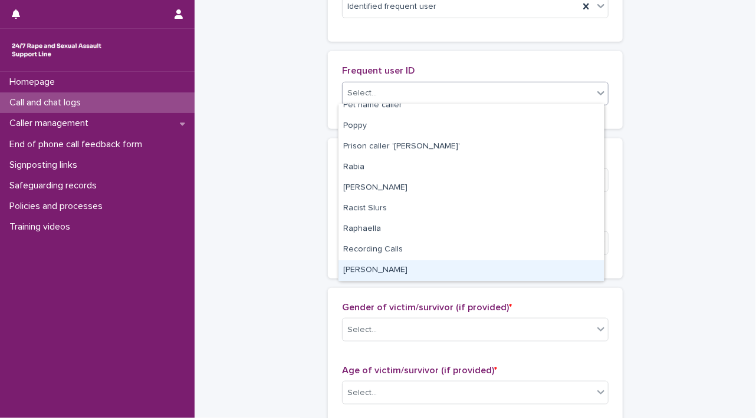
click at [552, 265] on div "[PERSON_NAME]" at bounding box center [470, 271] width 265 height 21
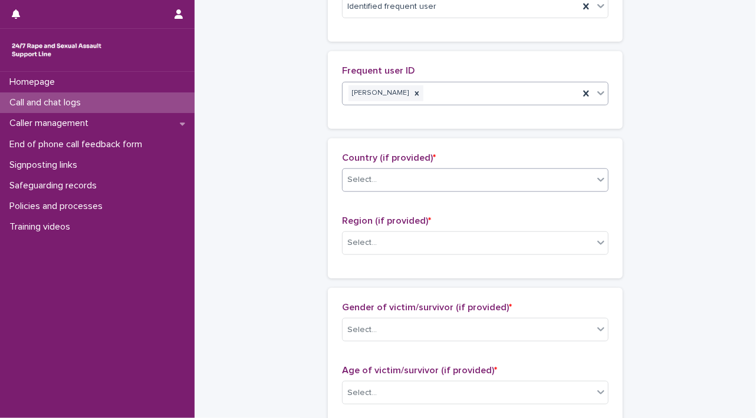
click at [583, 181] on div "Select..." at bounding box center [467, 179] width 250 height 19
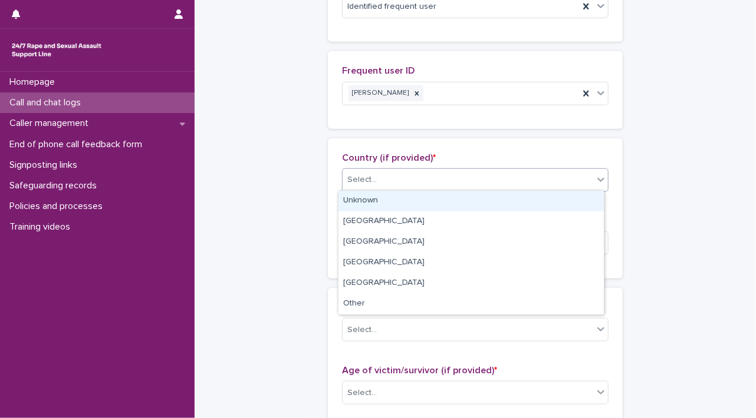
click at [574, 194] on div "Unknown" at bounding box center [470, 201] width 265 height 21
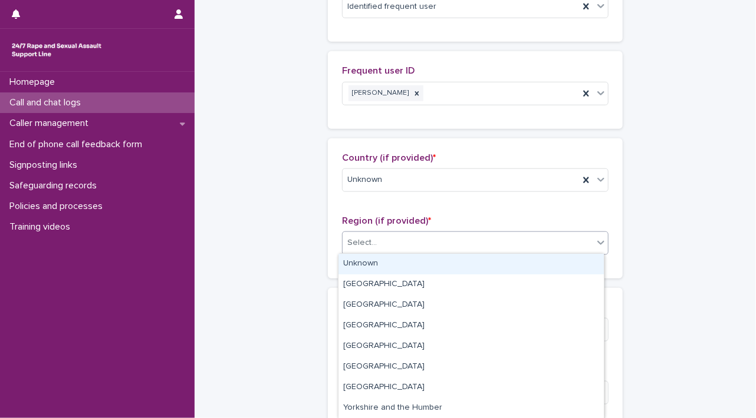
click at [588, 248] on div "Select..." at bounding box center [467, 242] width 250 height 19
click at [580, 261] on div "Unknown" at bounding box center [470, 264] width 265 height 21
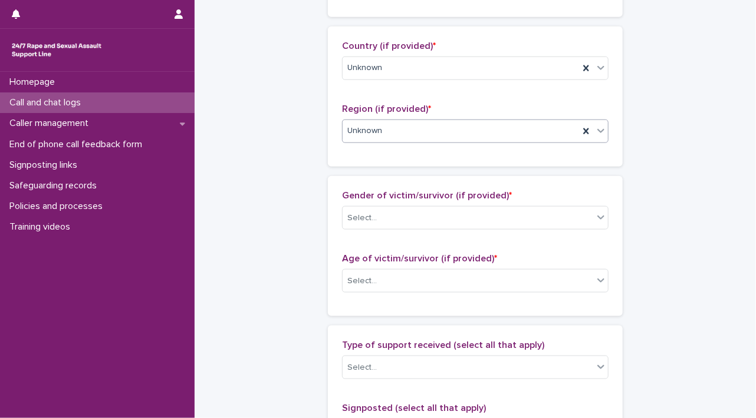
scroll to position [514, 0]
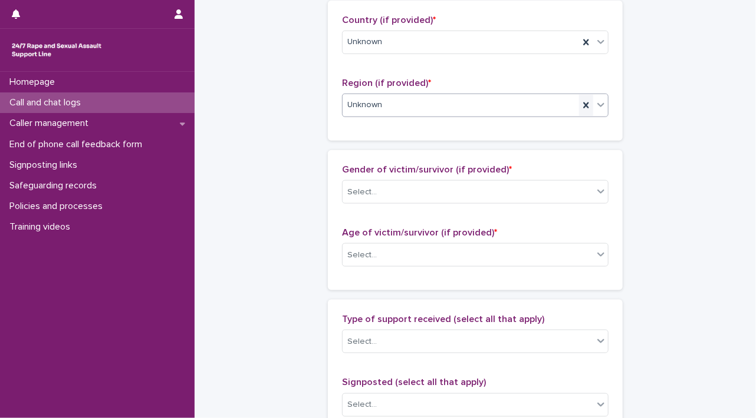
click at [580, 104] on icon at bounding box center [586, 106] width 12 height 12
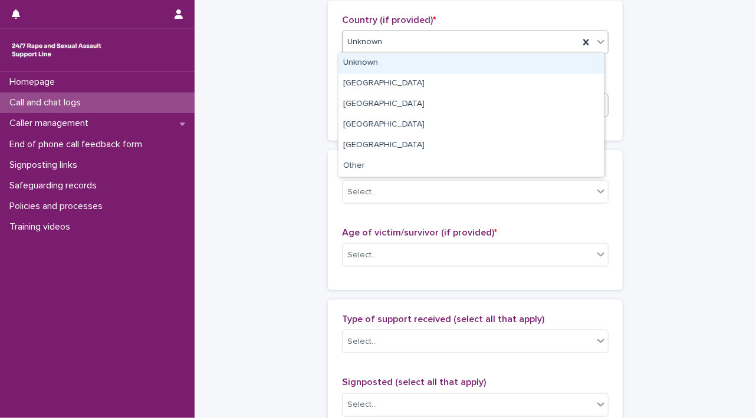
click at [596, 43] on icon at bounding box center [601, 42] width 12 height 12
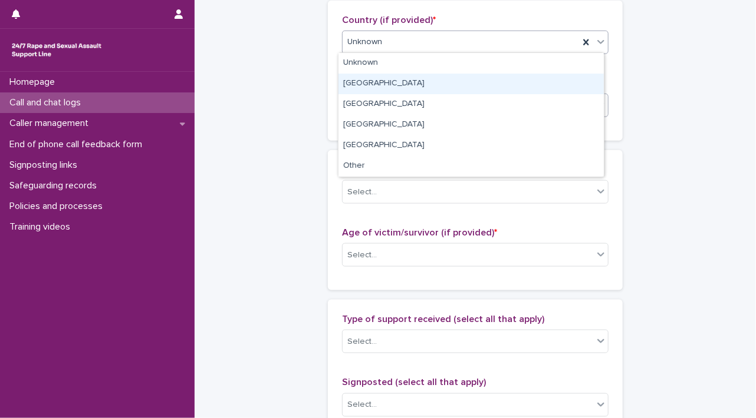
click at [576, 76] on div "[GEOGRAPHIC_DATA]" at bounding box center [470, 84] width 265 height 21
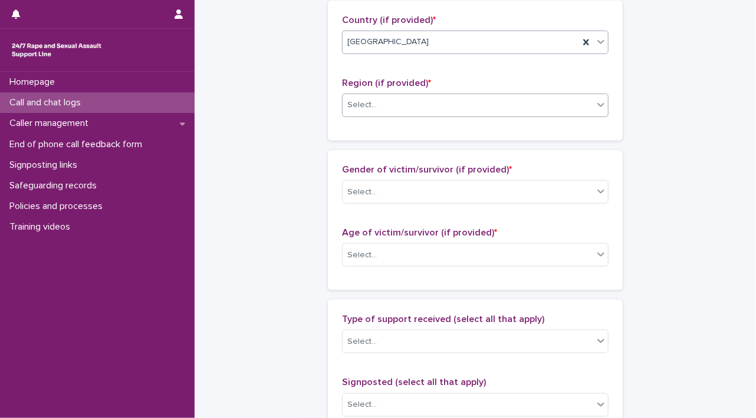
click at [597, 104] on icon at bounding box center [600, 105] width 7 height 4
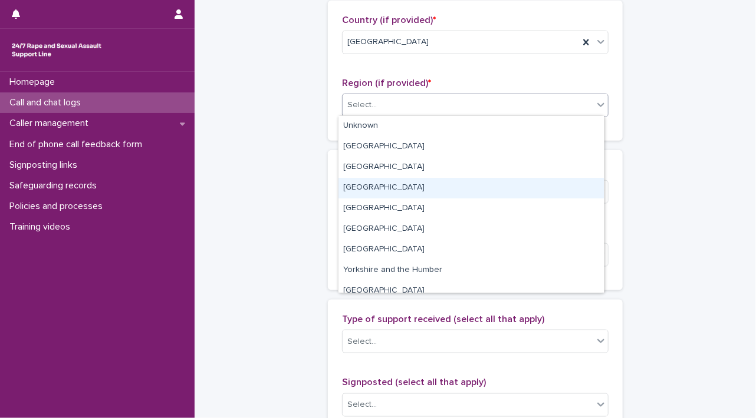
click at [581, 193] on div "[GEOGRAPHIC_DATA]" at bounding box center [470, 188] width 265 height 21
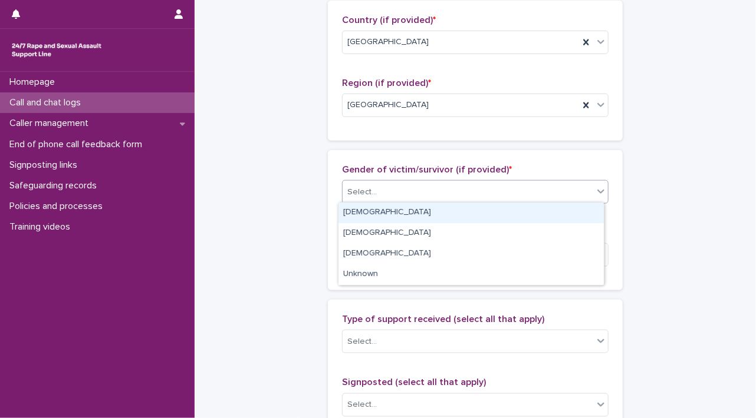
click at [595, 194] on icon at bounding box center [601, 192] width 12 height 12
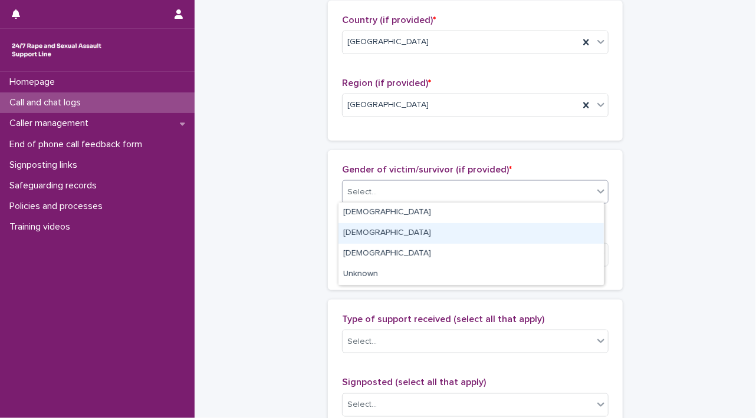
click at [587, 223] on div "[DEMOGRAPHIC_DATA]" at bounding box center [470, 233] width 265 height 21
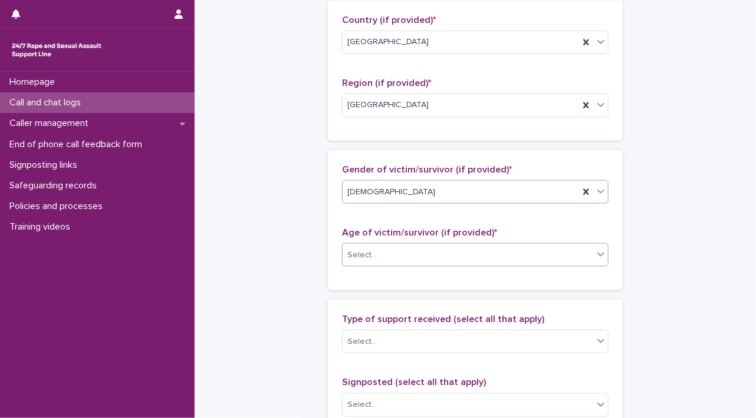
click at [599, 252] on icon at bounding box center [601, 255] width 12 height 12
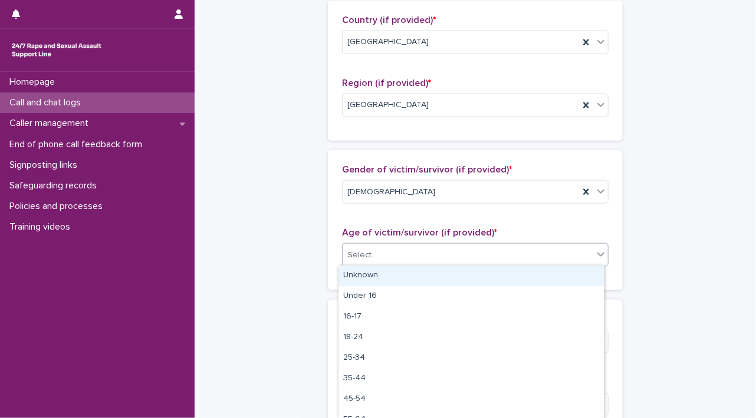
click at [584, 281] on div "Unknown" at bounding box center [470, 276] width 265 height 21
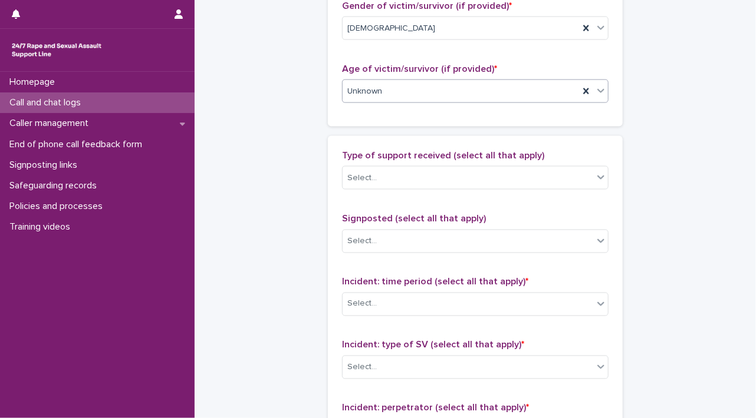
scroll to position [711, 0]
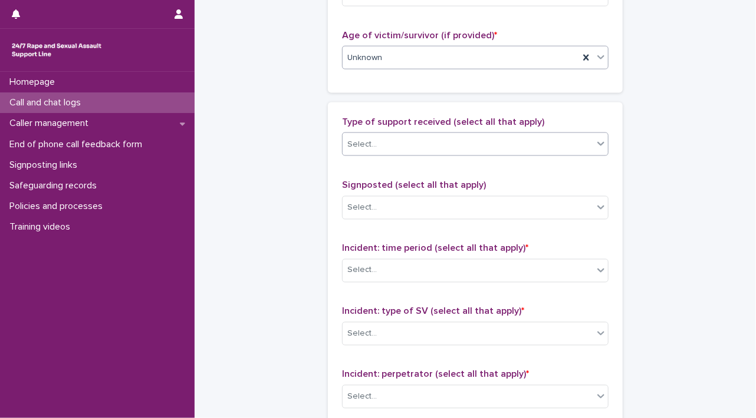
click at [596, 145] on icon at bounding box center [601, 144] width 12 height 12
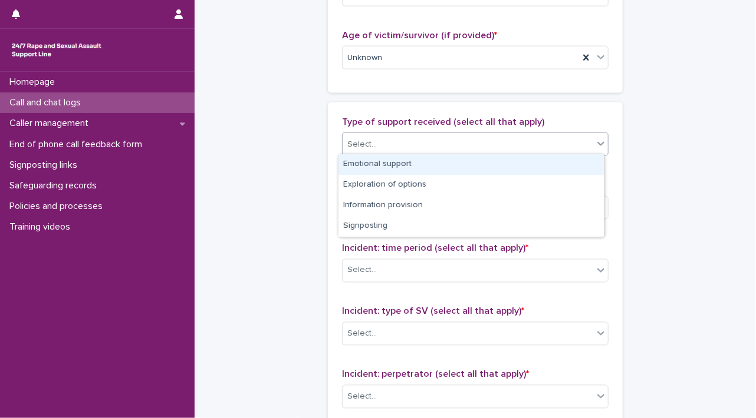
click at [583, 167] on div "Emotional support" at bounding box center [470, 164] width 265 height 21
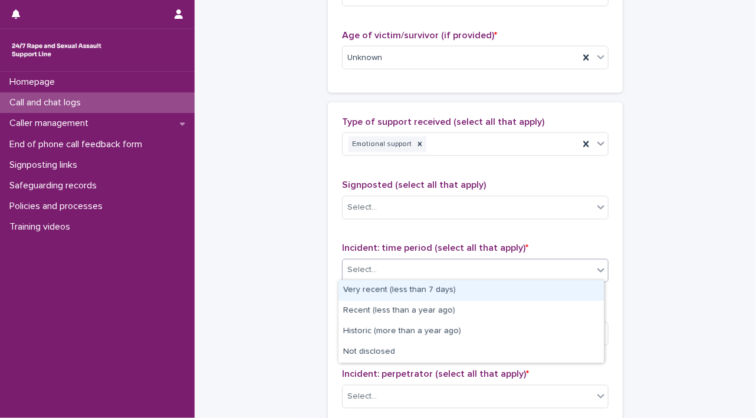
click at [597, 269] on icon at bounding box center [600, 271] width 7 height 4
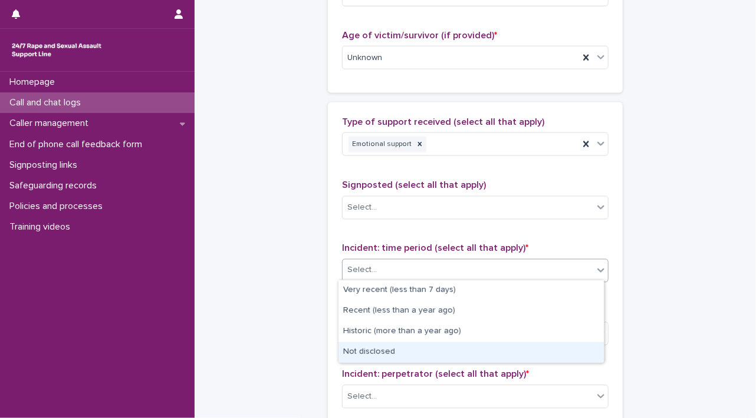
click at [527, 348] on div "Not disclosed" at bounding box center [470, 352] width 265 height 21
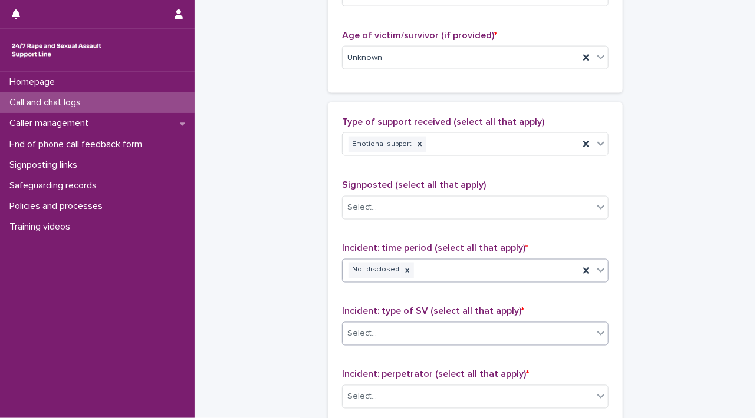
click at [595, 331] on icon at bounding box center [601, 334] width 12 height 12
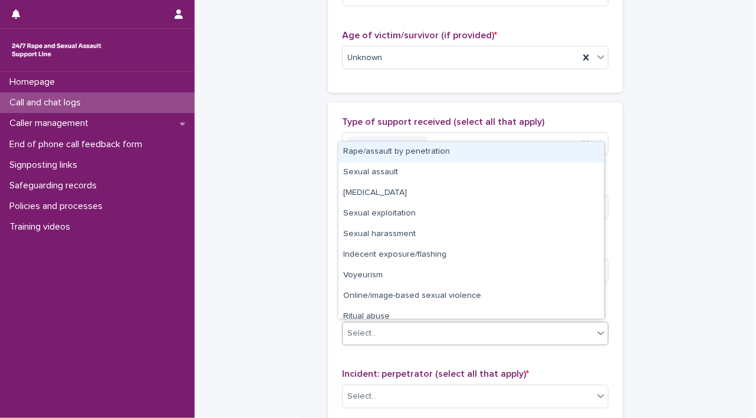
click at [483, 154] on div "Rape/assault by penetration" at bounding box center [470, 152] width 265 height 21
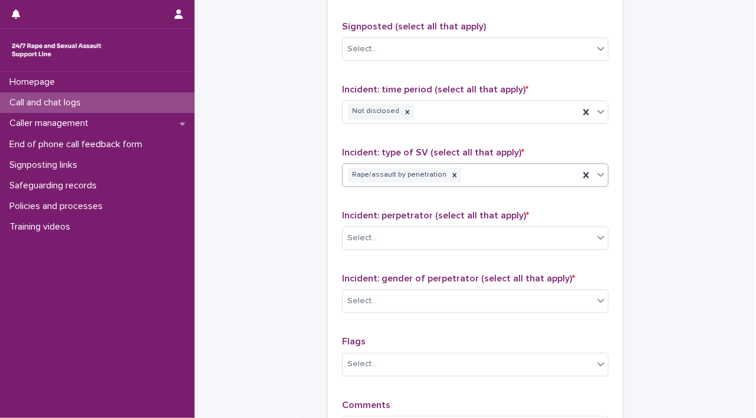
scroll to position [987, 0]
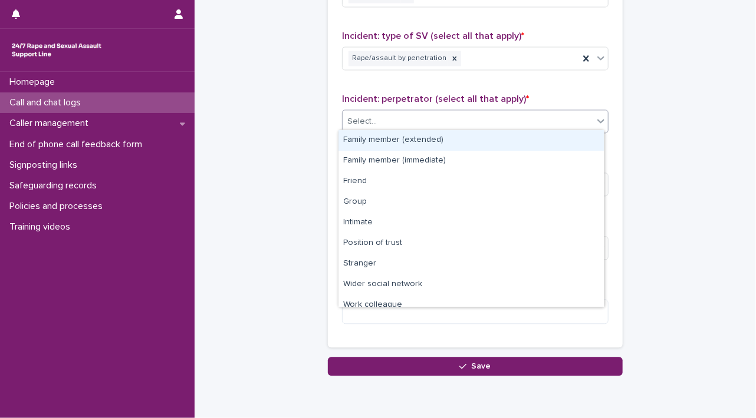
click at [593, 117] on div at bounding box center [600, 120] width 14 height 21
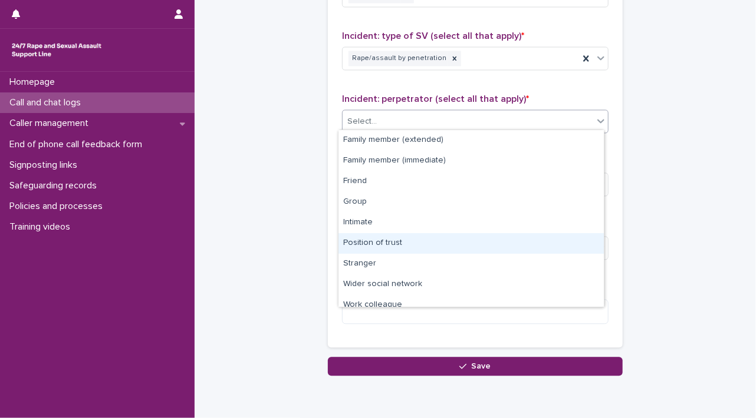
scroll to position [50, 0]
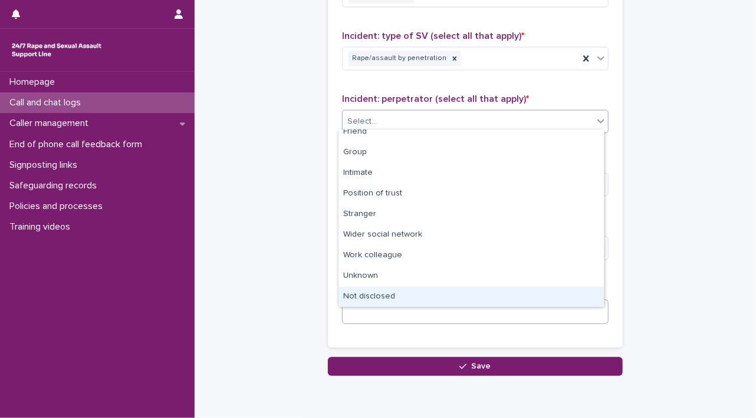
click at [563, 301] on div "Not disclosed" at bounding box center [470, 297] width 265 height 21
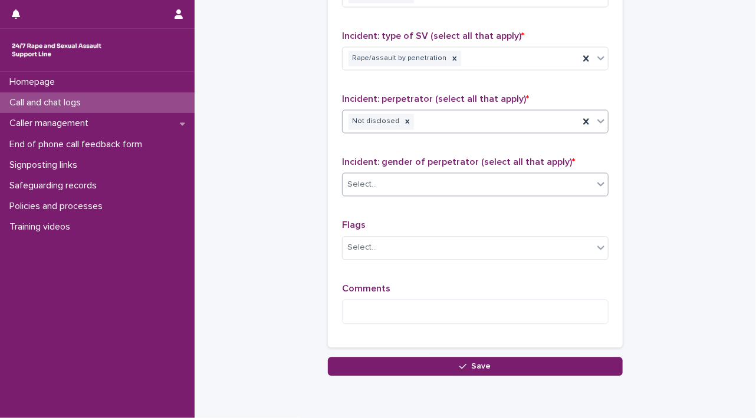
click at [586, 181] on div "Select..." at bounding box center [467, 184] width 250 height 19
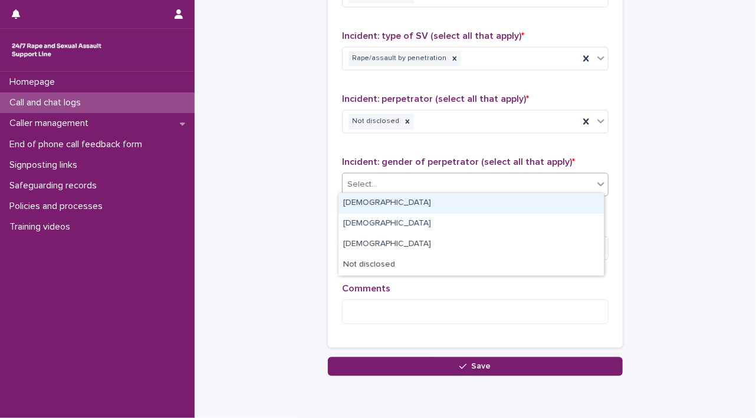
click at [558, 199] on div "[DEMOGRAPHIC_DATA]" at bounding box center [470, 203] width 265 height 21
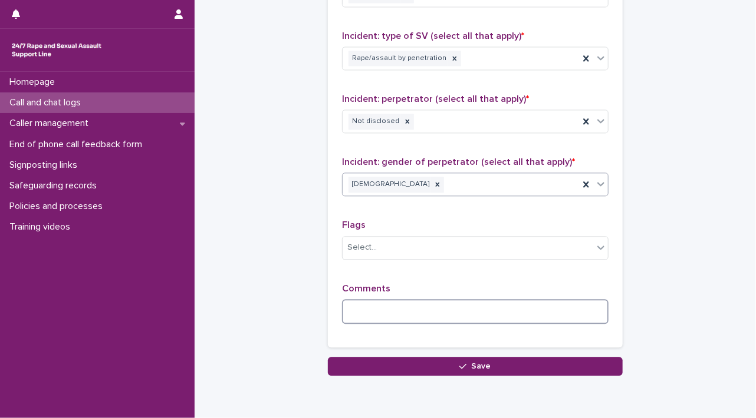
click at [438, 306] on textarea at bounding box center [475, 311] width 266 height 25
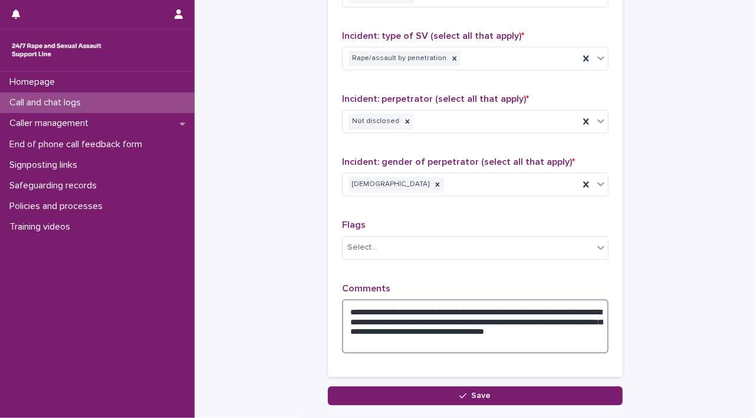
click at [446, 328] on textarea "**********" at bounding box center [475, 326] width 266 height 55
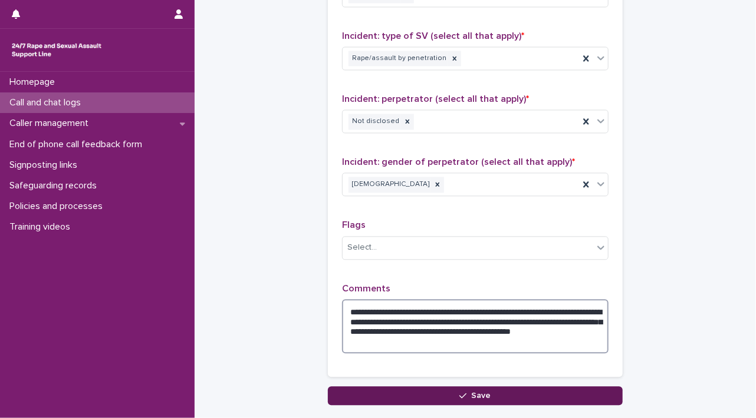
type textarea "**********"
click at [473, 392] on span "Save" at bounding box center [480, 396] width 19 height 8
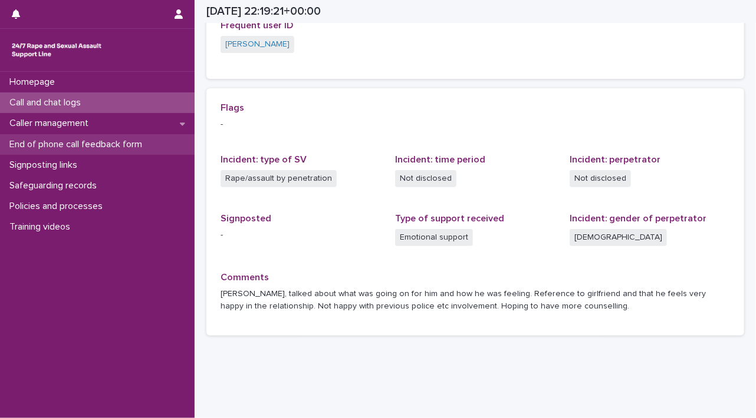
scroll to position [302, 0]
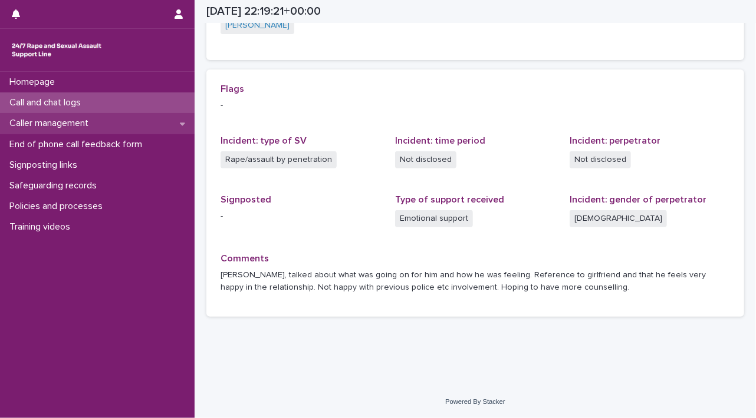
click at [58, 122] on p "Caller management" at bounding box center [51, 123] width 93 height 11
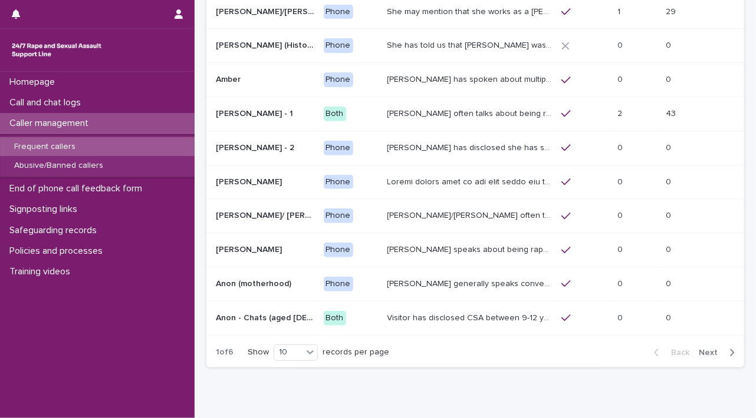
scroll to position [137, 0]
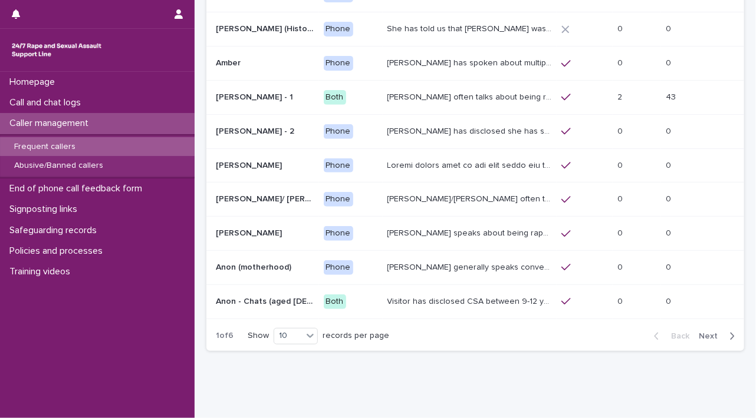
click at [703, 335] on span "Next" at bounding box center [711, 336] width 26 height 8
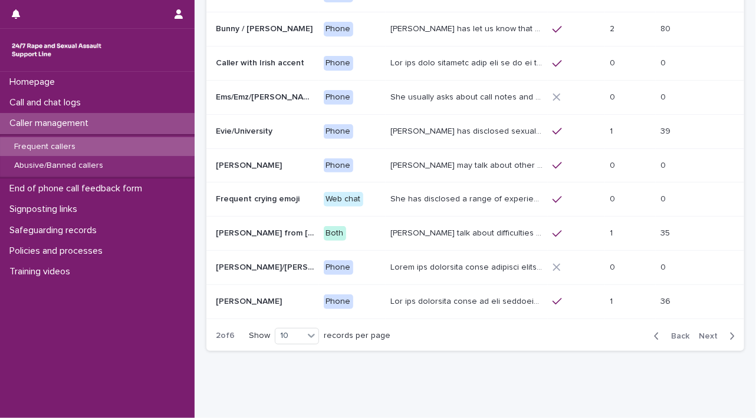
click at [703, 335] on span "Next" at bounding box center [711, 336] width 26 height 8
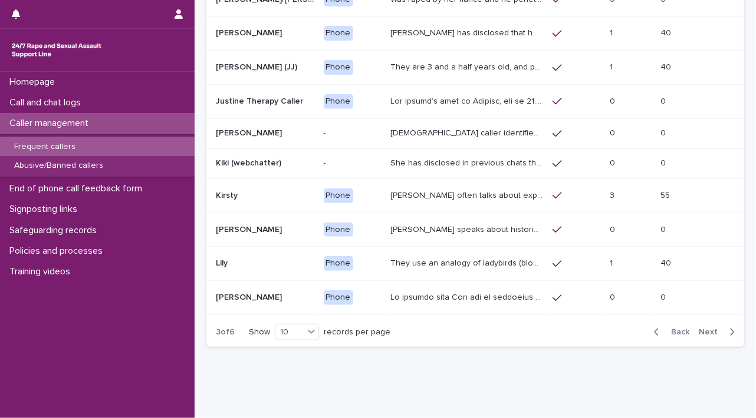
click at [703, 335] on button "Next" at bounding box center [719, 332] width 50 height 11
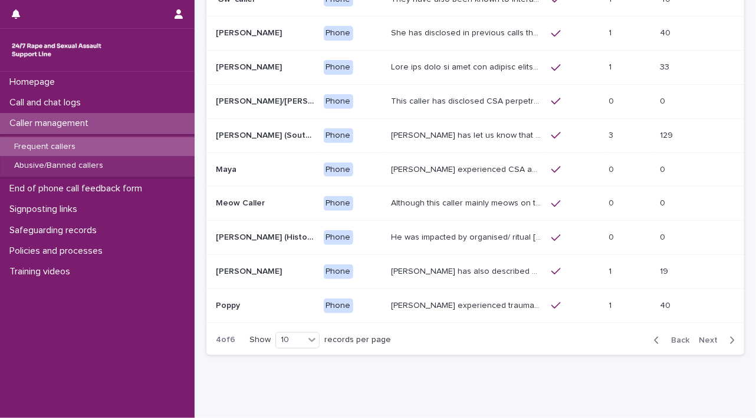
scroll to position [137, 0]
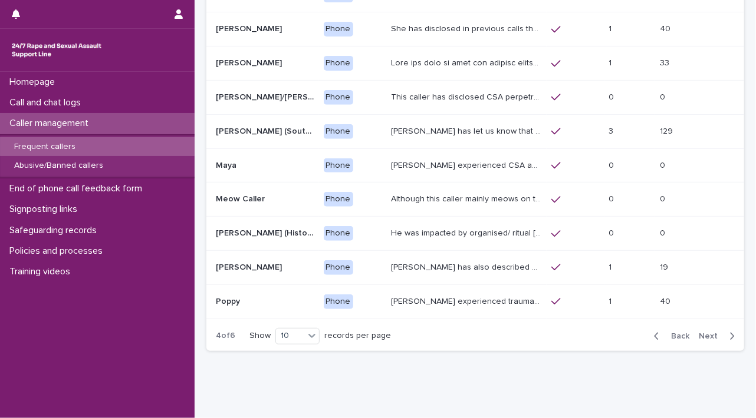
click at [703, 335] on span "Next" at bounding box center [711, 336] width 26 height 8
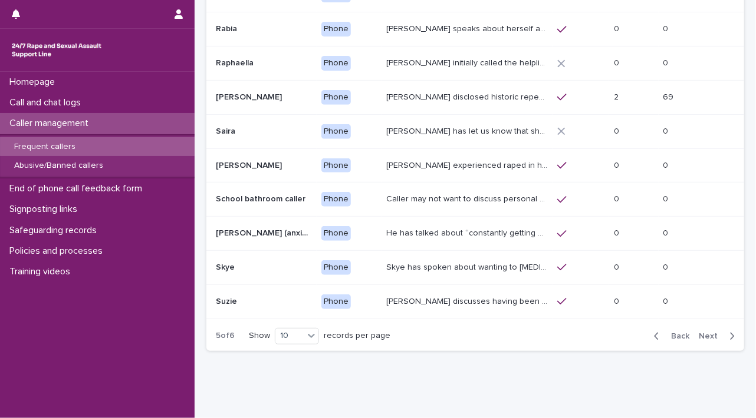
click at [473, 100] on p "[PERSON_NAME] disclosed historic repeated rape perpetrated by men in [GEOGRAPHI…" at bounding box center [467, 96] width 163 height 12
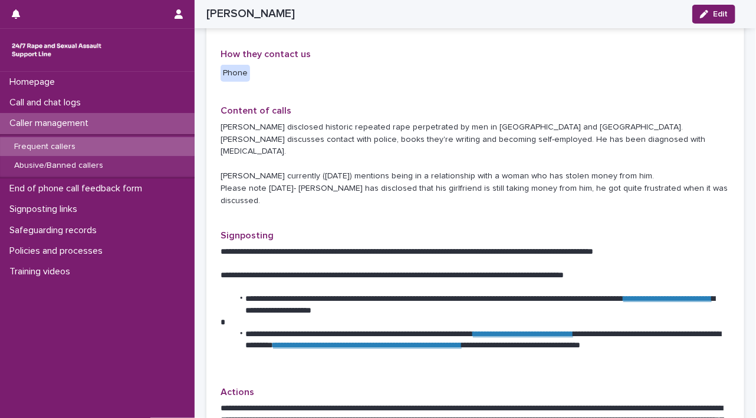
scroll to position [311, 0]
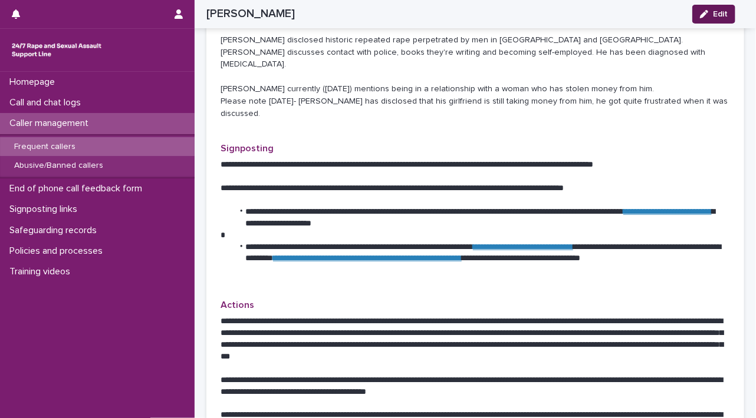
click at [710, 15] on div "button" at bounding box center [706, 14] width 13 height 8
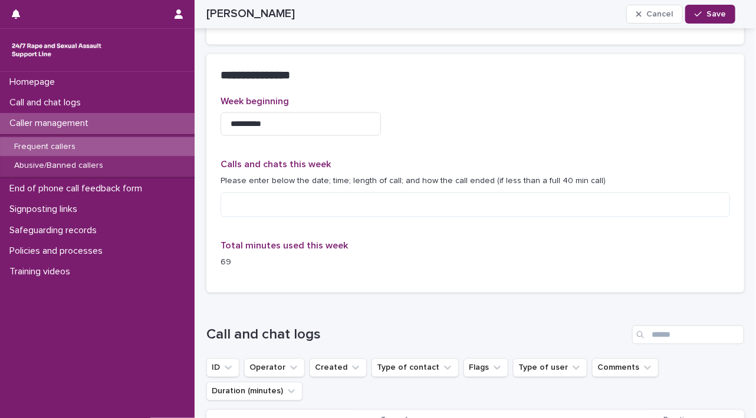
scroll to position [786, 0]
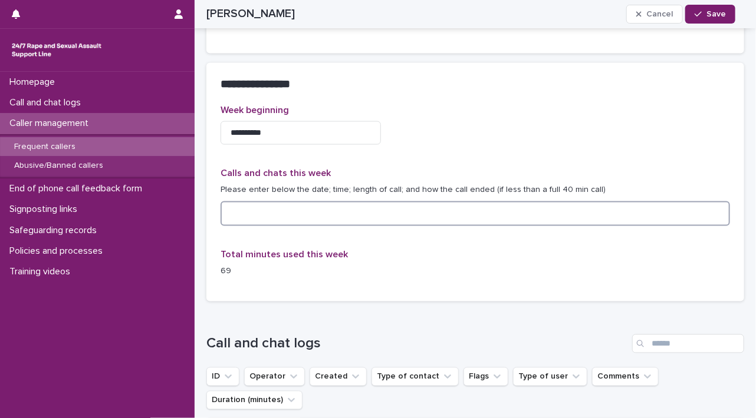
click at [382, 202] on textarea at bounding box center [474, 214] width 509 height 25
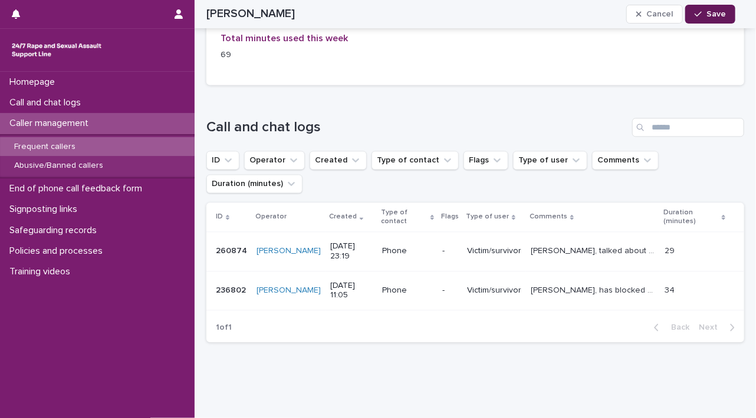
type textarea "**********"
click at [729, 16] on button "Save" at bounding box center [710, 14] width 50 height 19
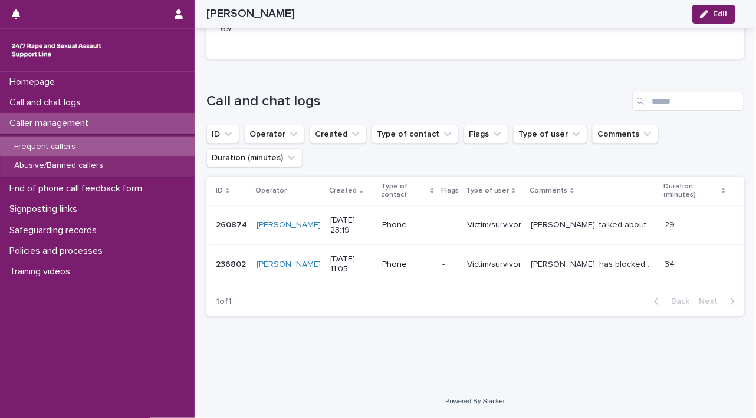
scroll to position [954, 0]
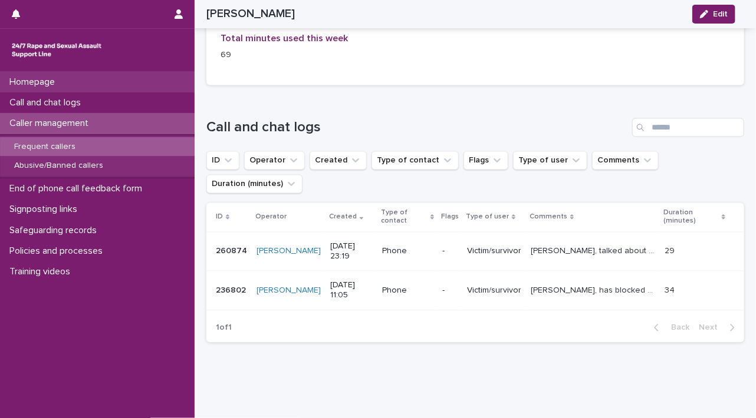
click at [75, 87] on div "Homepage" at bounding box center [97, 82] width 194 height 21
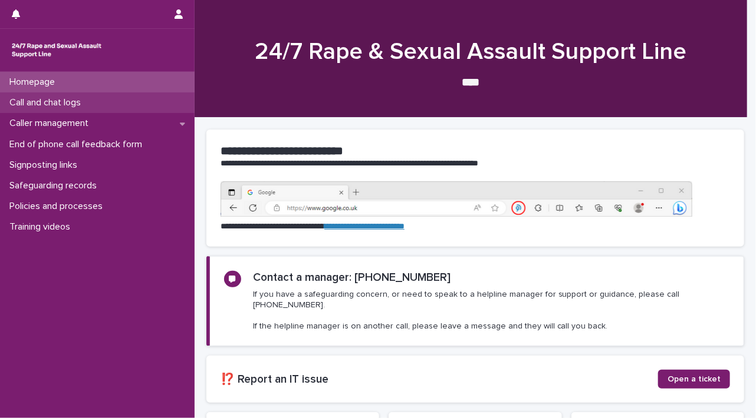
click at [74, 97] on p "Call and chat logs" at bounding box center [47, 102] width 85 height 11
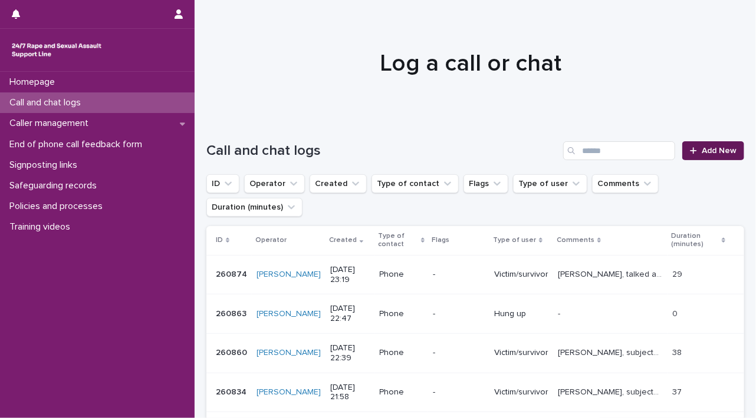
click at [690, 154] on icon at bounding box center [693, 151] width 7 height 8
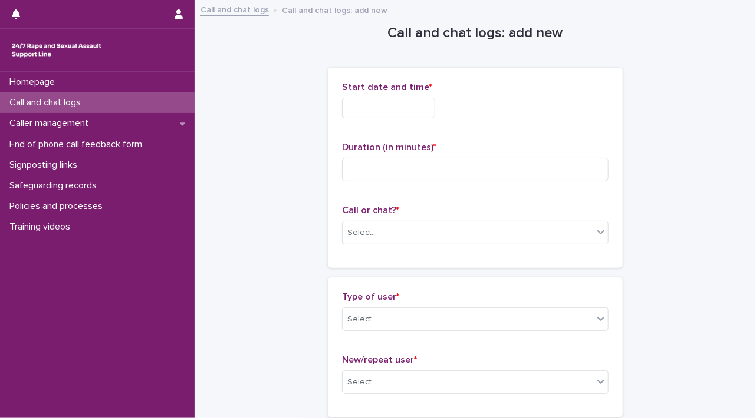
click at [367, 108] on input "text" at bounding box center [388, 108] width 93 height 21
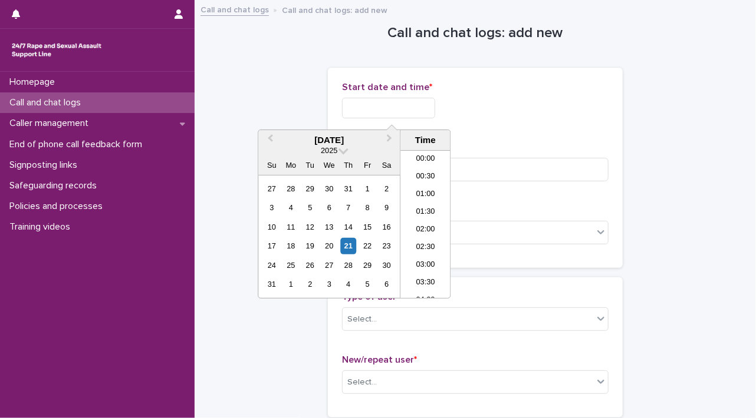
scroll to position [701, 0]
click at [344, 245] on div "21" at bounding box center [348, 246] width 16 height 16
drag, startPoint x: 381, startPoint y: 108, endPoint x: 540, endPoint y: 111, distance: 159.2
click at [538, 112] on div "**********" at bounding box center [475, 108] width 266 height 21
type input "**********"
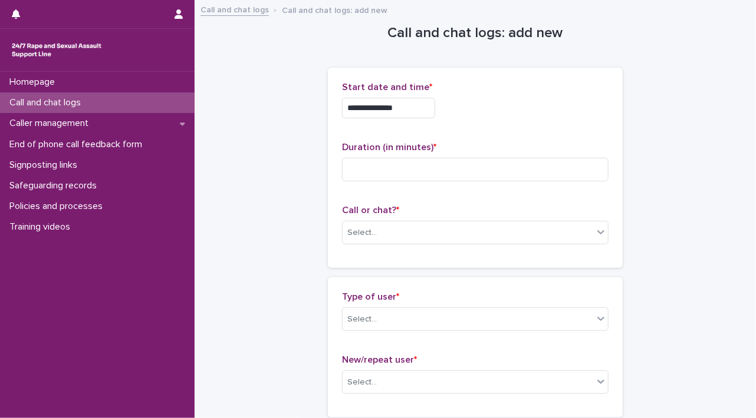
click at [533, 156] on div "Duration (in minutes) *" at bounding box center [475, 166] width 266 height 49
click at [530, 166] on input at bounding box center [475, 170] width 266 height 24
type input "*"
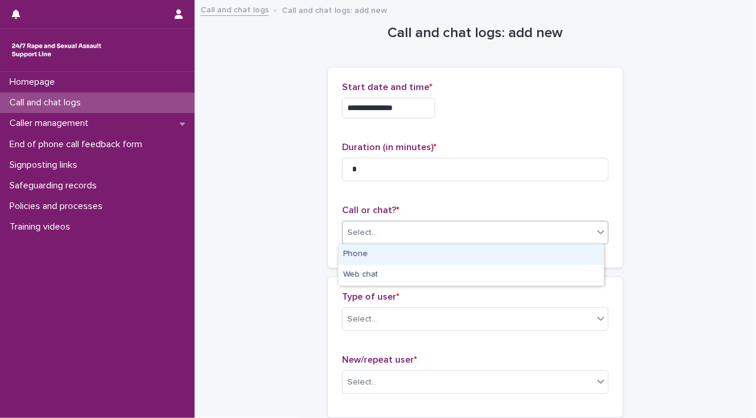
click at [593, 234] on div at bounding box center [600, 232] width 14 height 21
click at [556, 255] on div "Phone" at bounding box center [470, 255] width 265 height 21
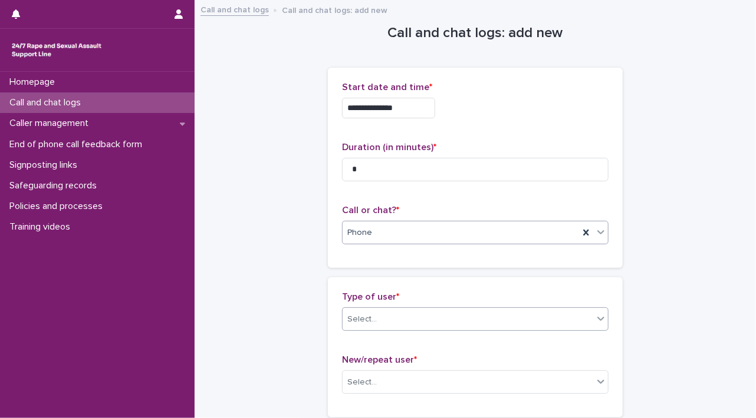
click at [596, 318] on icon at bounding box center [601, 319] width 12 height 12
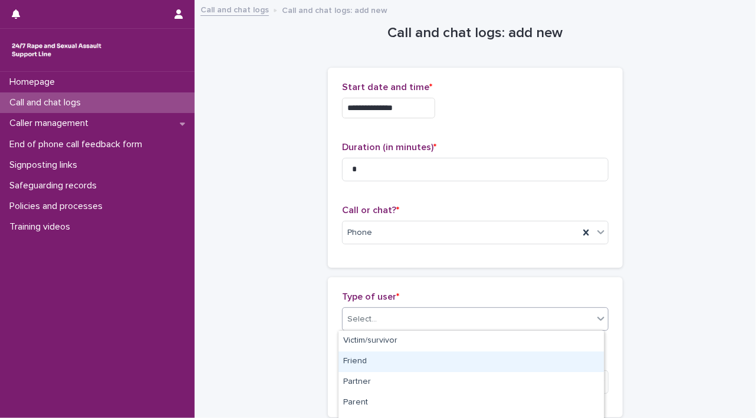
scroll to position [221, 0]
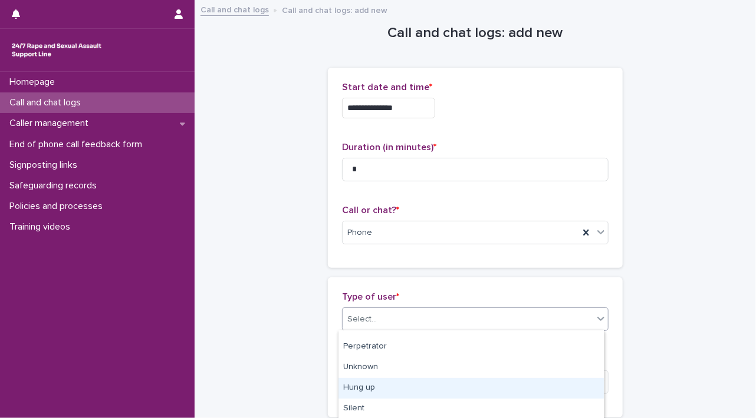
click at [546, 385] on div "Hung up" at bounding box center [470, 388] width 265 height 21
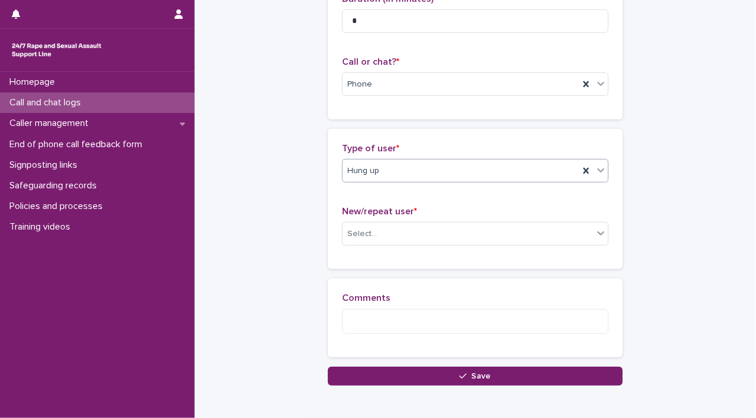
scroll to position [207, 0]
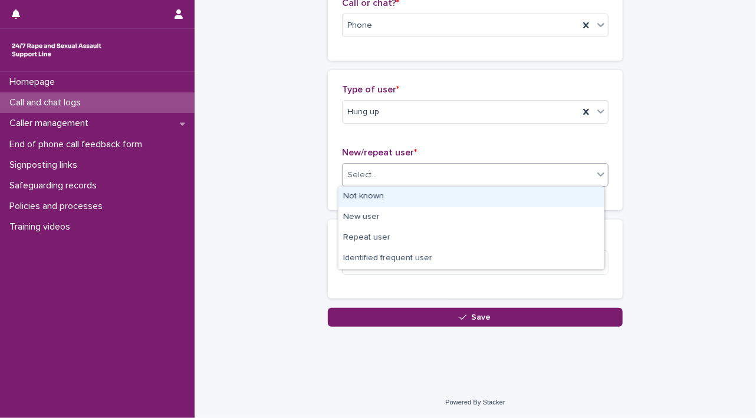
click at [597, 174] on icon at bounding box center [600, 175] width 7 height 4
click at [568, 194] on div "Not known" at bounding box center [470, 197] width 265 height 21
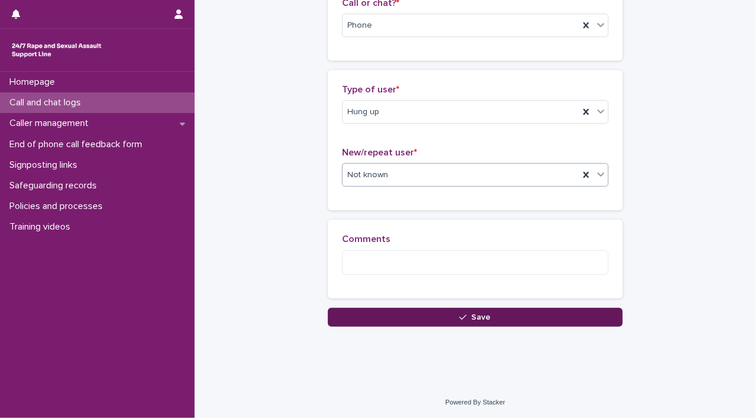
click at [553, 321] on button "Save" at bounding box center [475, 317] width 295 height 19
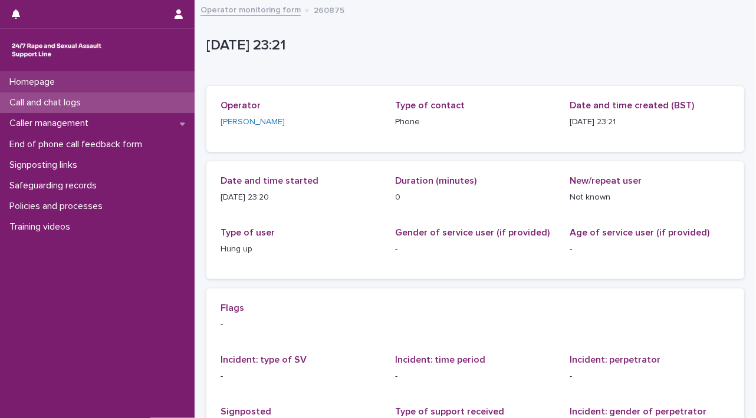
click at [64, 88] on div "Homepage" at bounding box center [97, 82] width 194 height 21
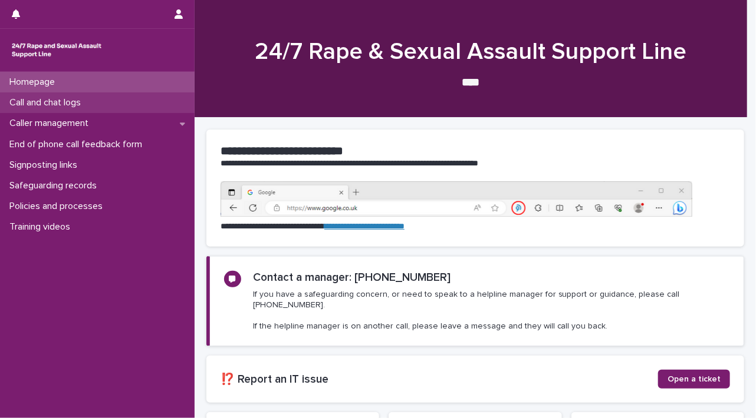
click at [64, 100] on p "Call and chat logs" at bounding box center [47, 102] width 85 height 11
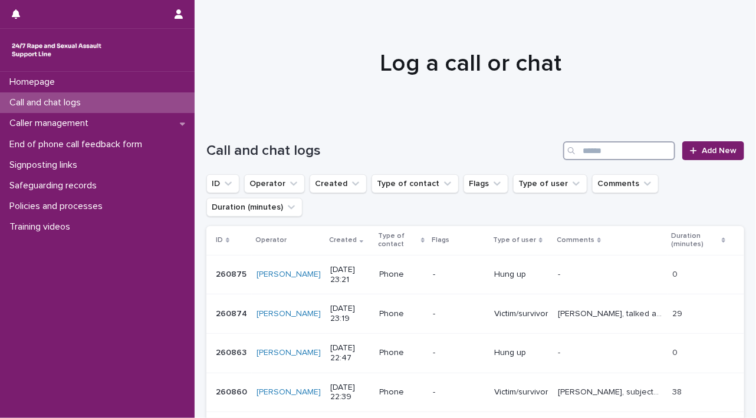
click at [599, 151] on input "Search" at bounding box center [619, 150] width 112 height 19
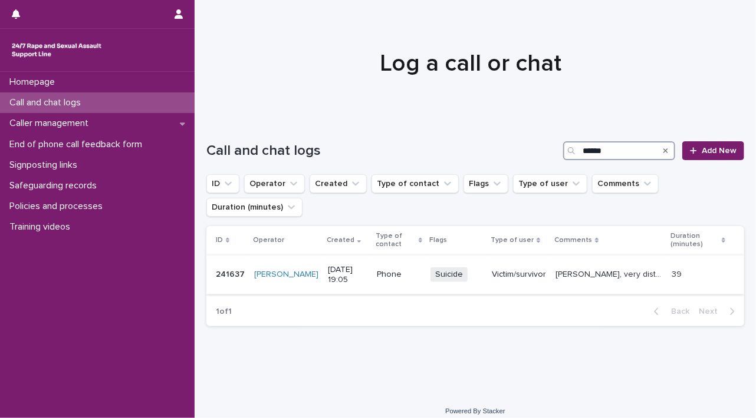
type input "******"
click at [593, 279] on p "[PERSON_NAME], very distressed, subjected to rape by father a few years ago. He…" at bounding box center [609, 274] width 109 height 12
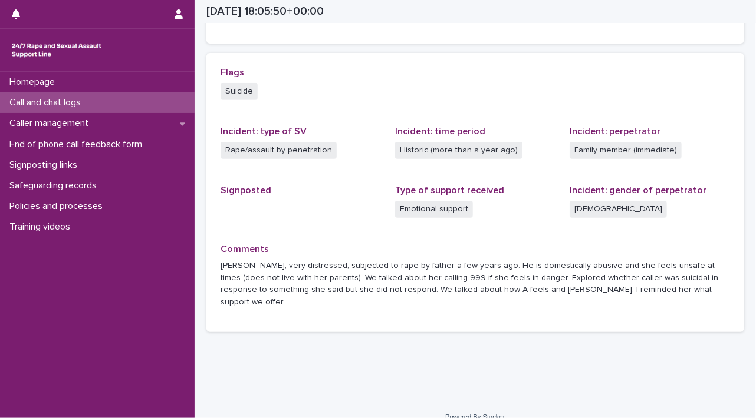
scroll to position [239, 0]
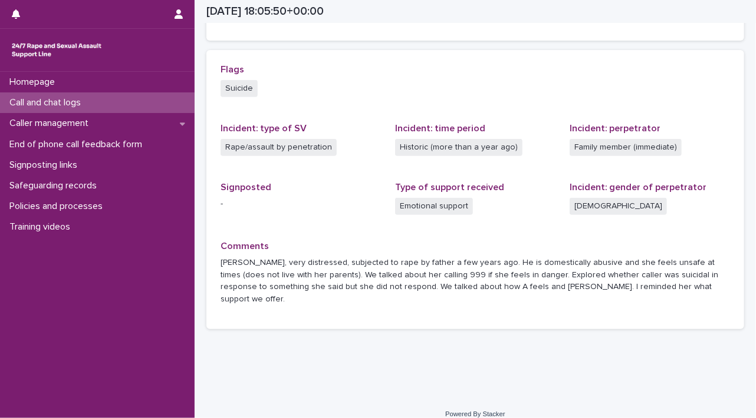
click at [58, 106] on p "Call and chat logs" at bounding box center [47, 102] width 85 height 11
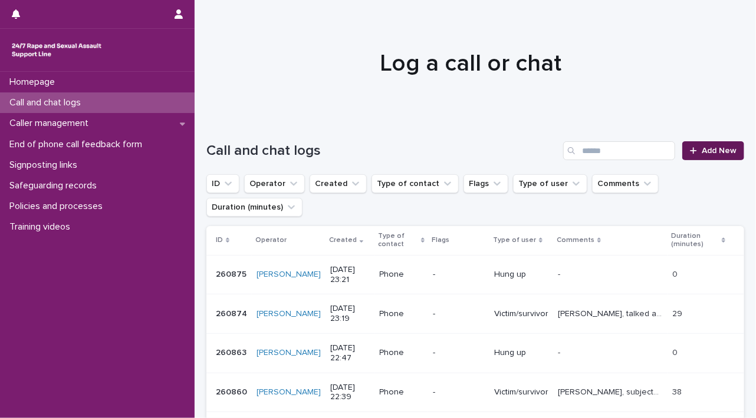
click at [701, 153] on span "Add New" at bounding box center [718, 151] width 35 height 8
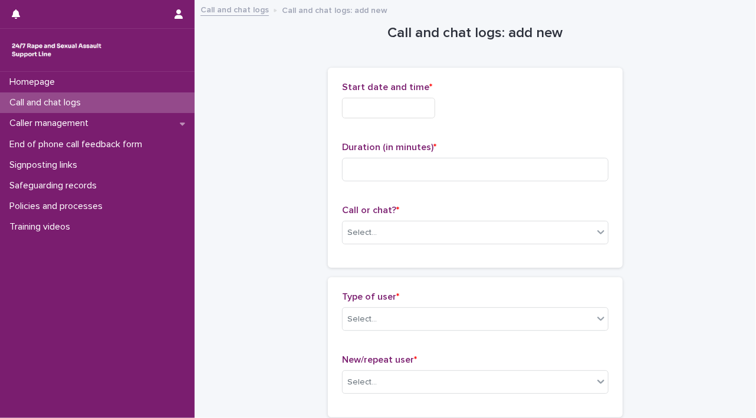
click at [362, 111] on input "text" at bounding box center [388, 108] width 93 height 21
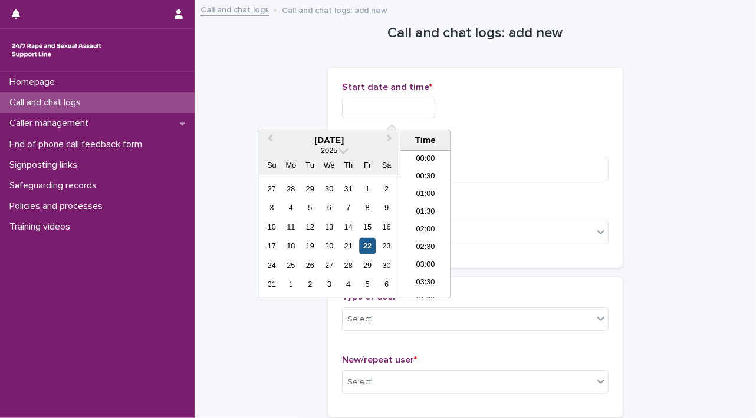
click at [366, 245] on div "22" at bounding box center [368, 246] width 16 height 16
drag, startPoint x: 381, startPoint y: 104, endPoint x: 504, endPoint y: 111, distance: 124.0
click at [504, 111] on div "**********" at bounding box center [475, 108] width 266 height 21
type input "**********"
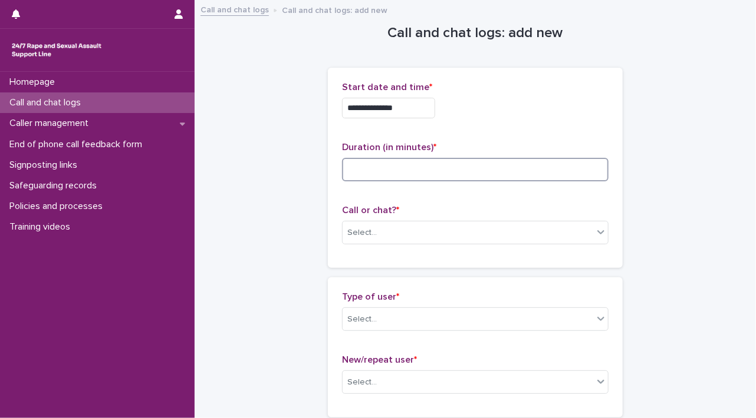
click at [558, 171] on input at bounding box center [475, 170] width 266 height 24
type input "**"
click at [595, 233] on icon at bounding box center [601, 232] width 12 height 12
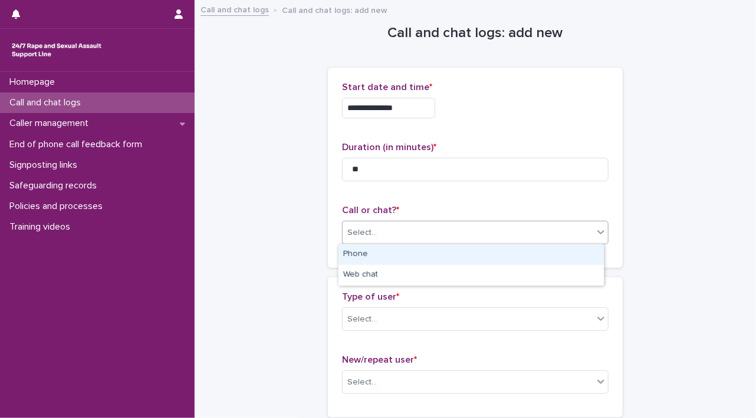
click at [578, 249] on div "Phone" at bounding box center [470, 255] width 265 height 21
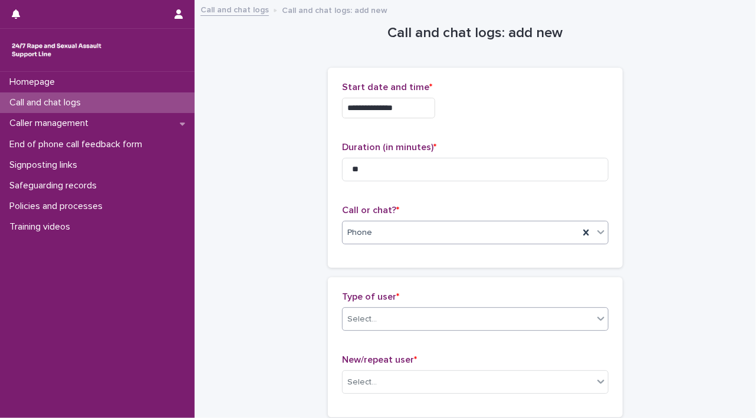
click at [587, 316] on div "Select..." at bounding box center [467, 319] width 250 height 19
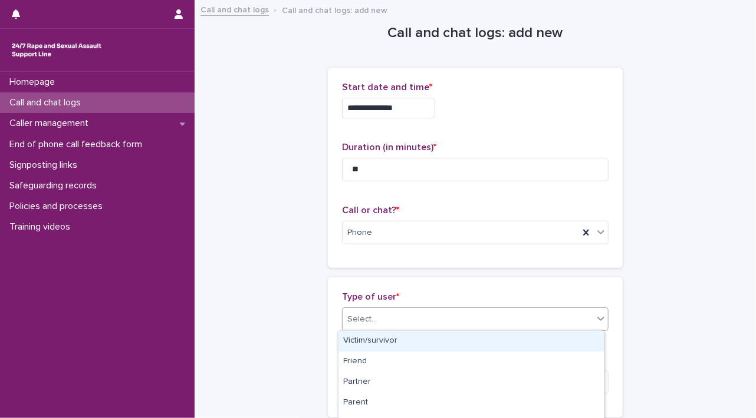
click at [535, 338] on div "Victim/survivor" at bounding box center [470, 341] width 265 height 21
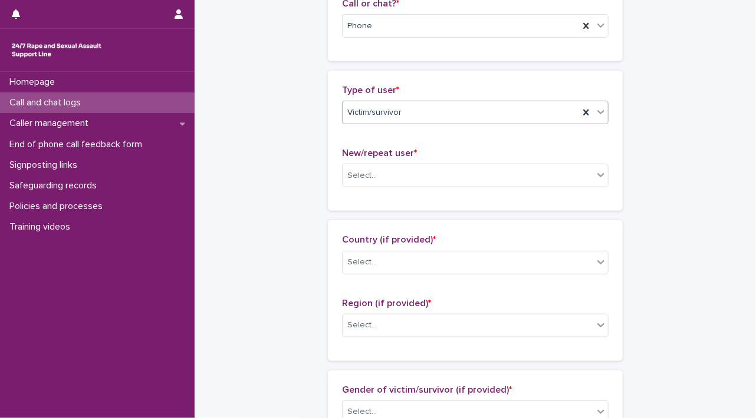
scroll to position [226, 0]
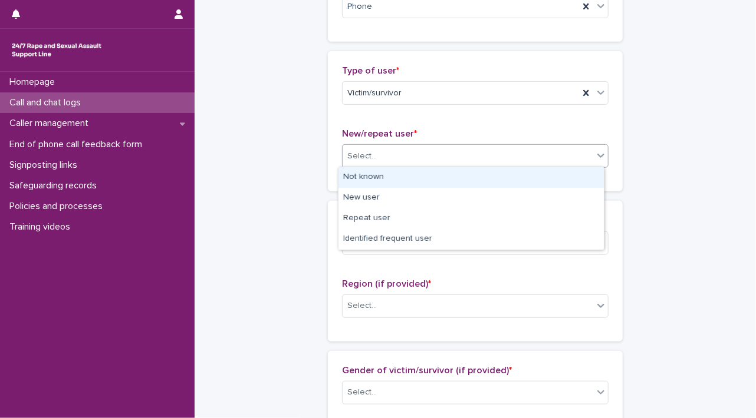
click at [601, 156] on icon at bounding box center [601, 156] width 12 height 12
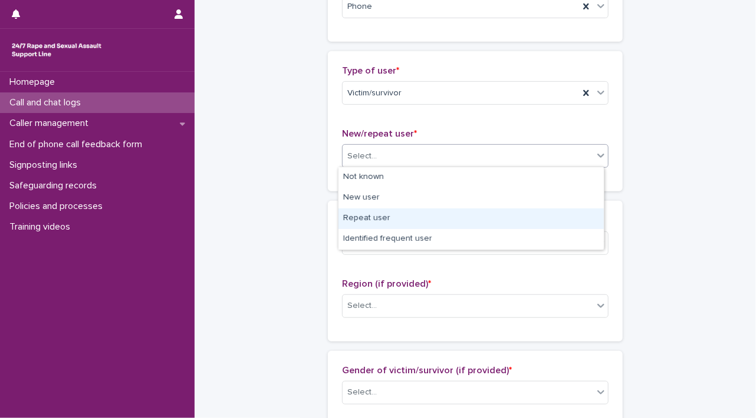
click at [556, 218] on div "Repeat user" at bounding box center [470, 219] width 265 height 21
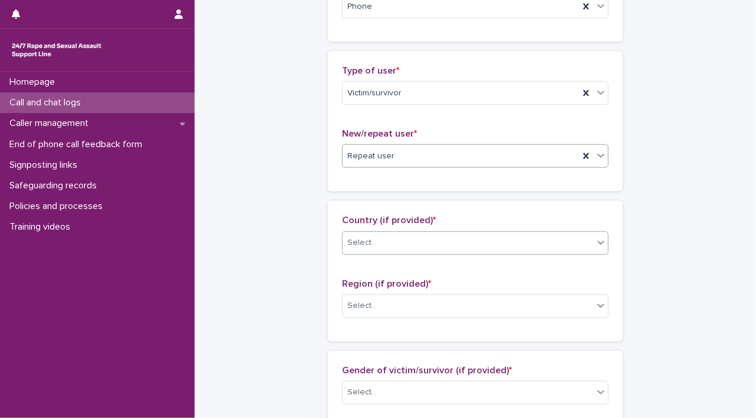
click at [588, 242] on div "Select..." at bounding box center [467, 242] width 250 height 19
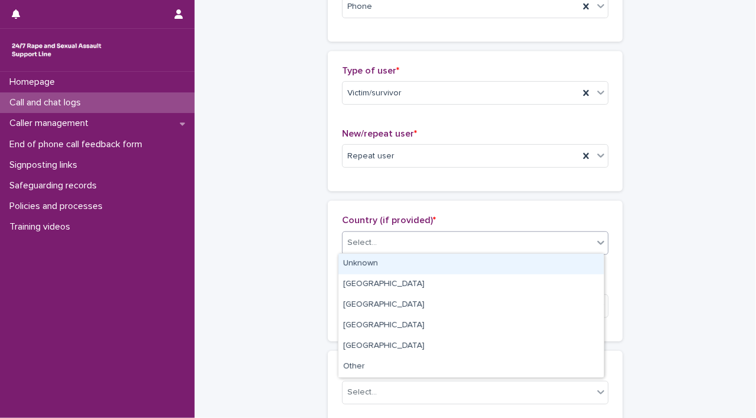
click at [575, 260] on div "Unknown" at bounding box center [470, 264] width 265 height 21
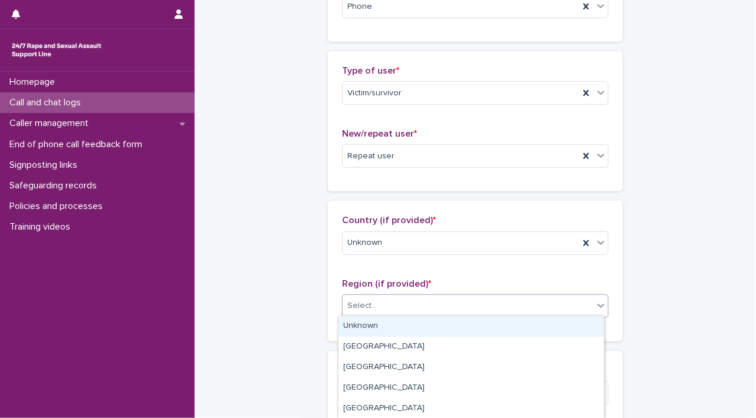
click at [597, 309] on icon at bounding box center [601, 306] width 12 height 12
click at [569, 325] on div "Unknown" at bounding box center [470, 326] width 265 height 21
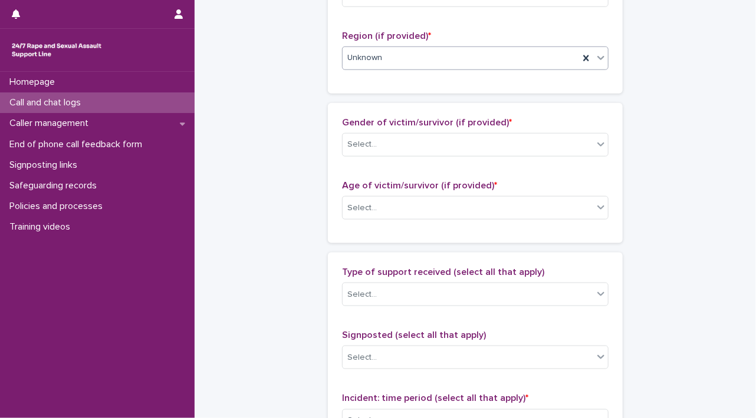
scroll to position [514, 0]
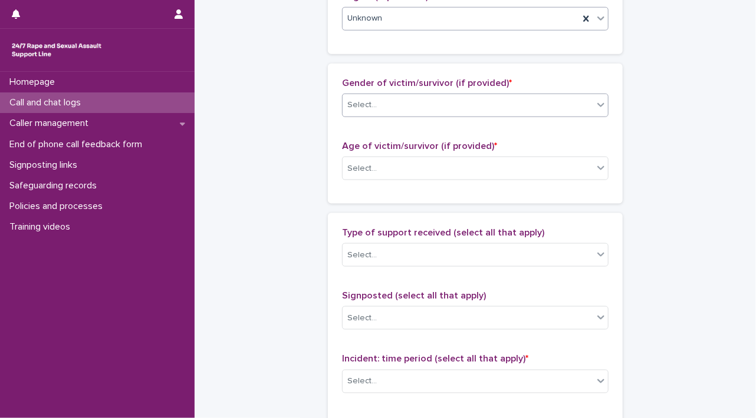
click at [599, 104] on icon at bounding box center [601, 105] width 12 height 12
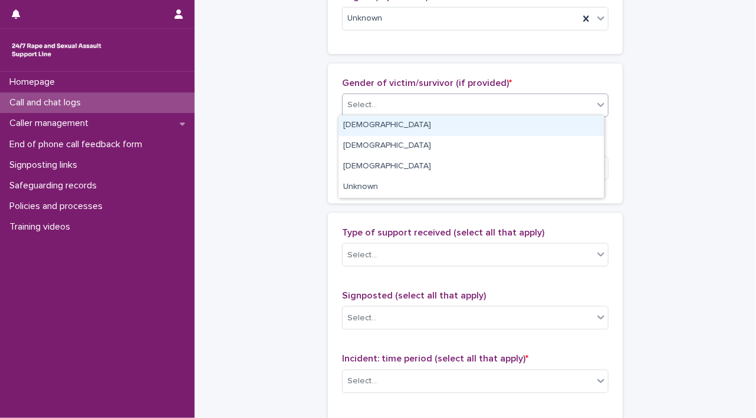
click at [586, 117] on div "[DEMOGRAPHIC_DATA]" at bounding box center [470, 126] width 265 height 21
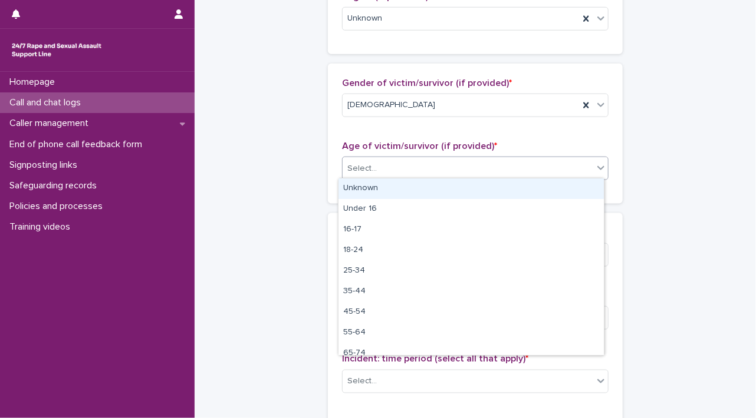
click at [595, 169] on icon at bounding box center [601, 168] width 12 height 12
click at [578, 187] on div "Unknown" at bounding box center [470, 189] width 265 height 21
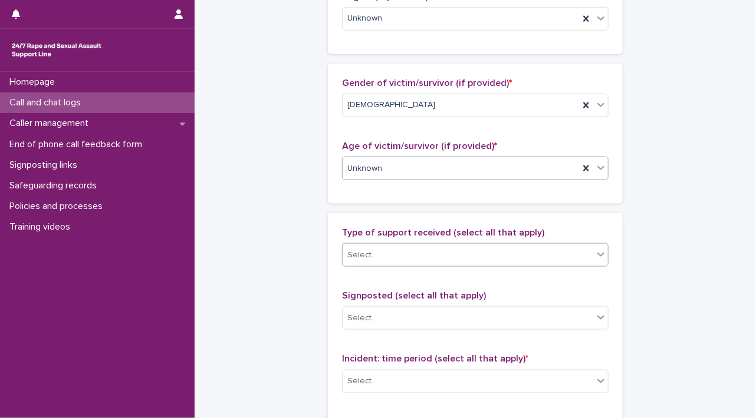
click at [595, 255] on icon at bounding box center [601, 255] width 12 height 12
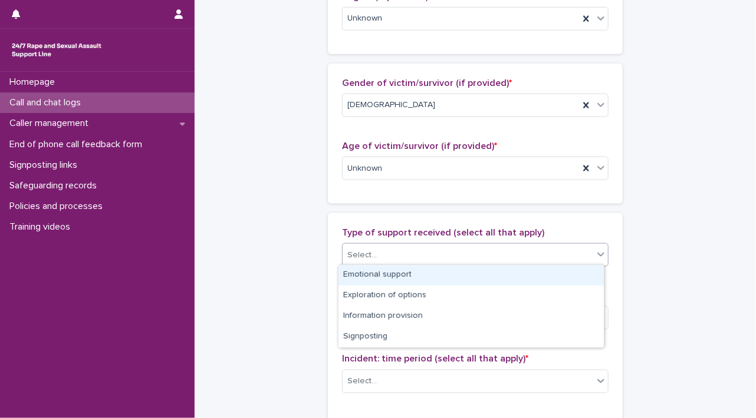
click at [572, 274] on div "Emotional support" at bounding box center [470, 275] width 265 height 21
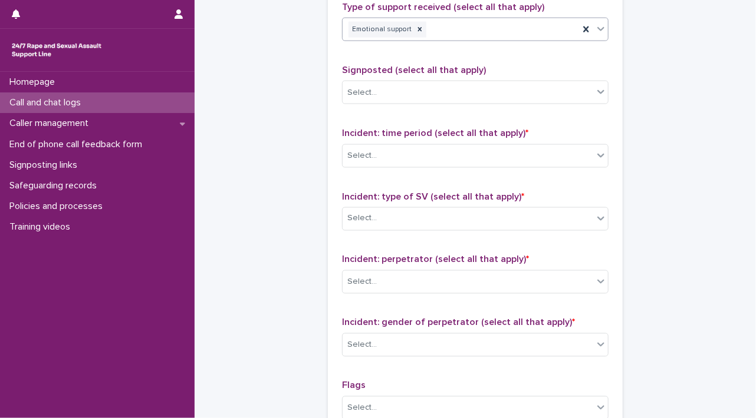
scroll to position [743, 0]
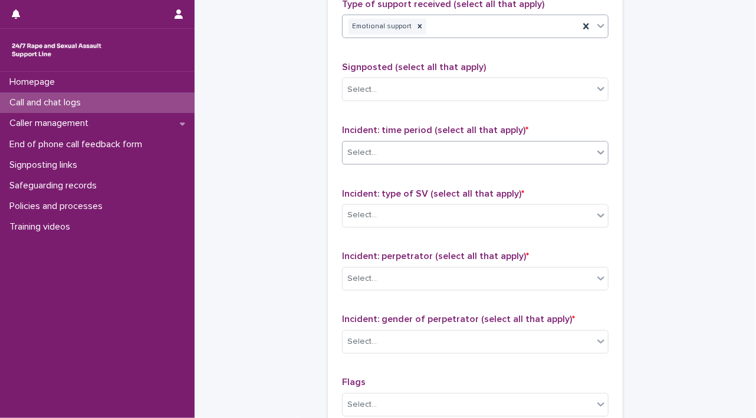
click at [596, 155] on icon at bounding box center [601, 153] width 12 height 12
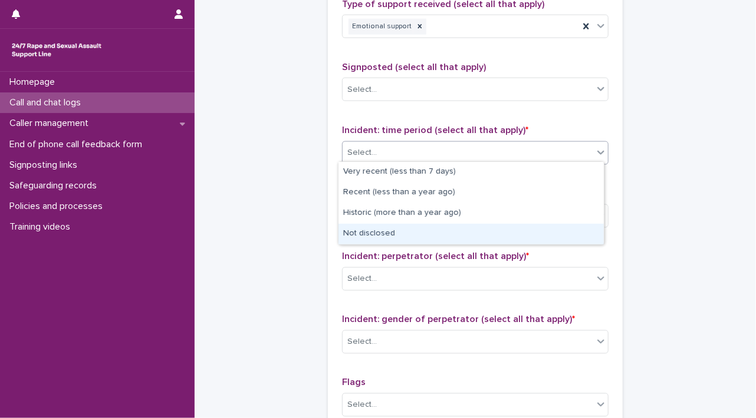
click at [585, 229] on div "Not disclosed" at bounding box center [470, 234] width 265 height 21
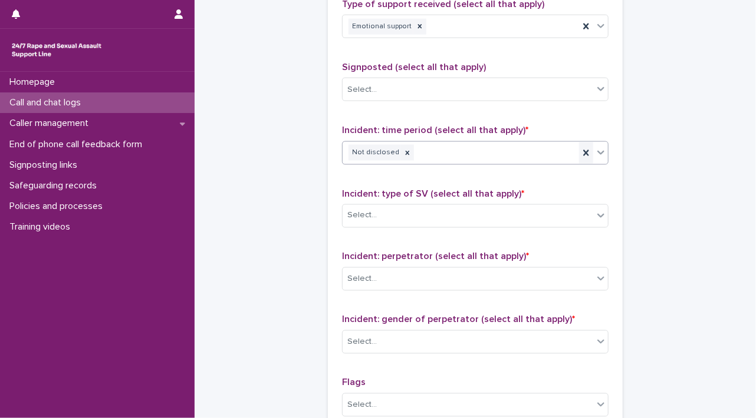
click at [580, 147] on icon at bounding box center [586, 153] width 12 height 12
click at [599, 154] on icon at bounding box center [601, 153] width 12 height 12
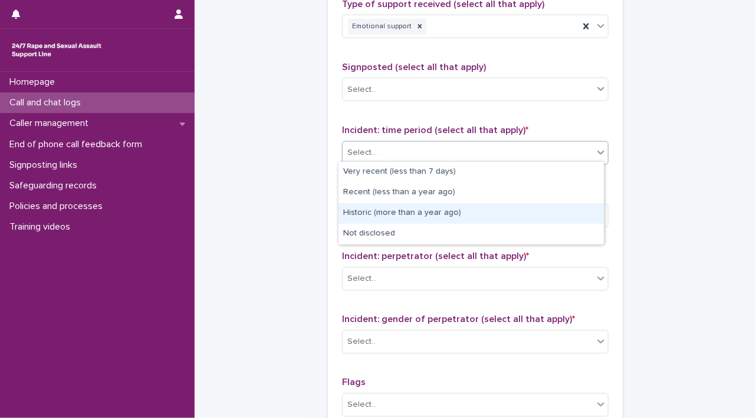
click at [578, 208] on div "Historic (more than a year ago)" at bounding box center [470, 213] width 265 height 21
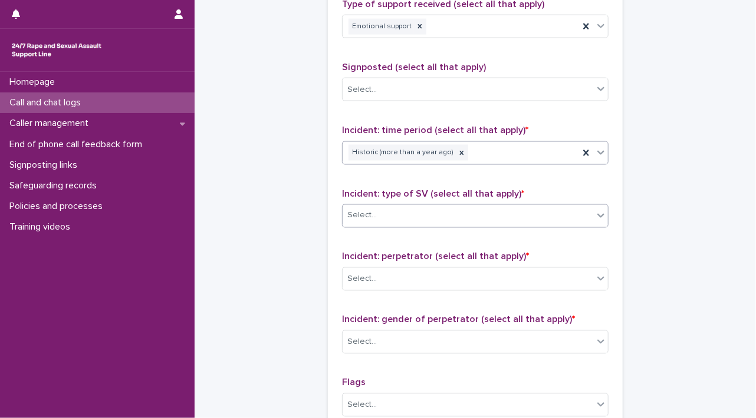
click at [595, 215] on icon at bounding box center [601, 216] width 12 height 12
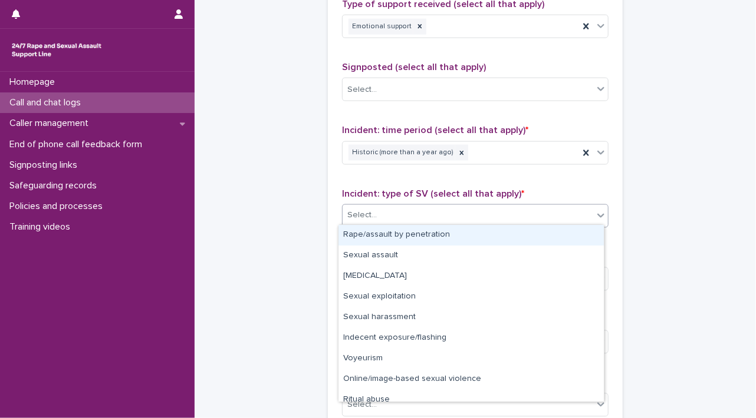
click at [578, 239] on div "Rape/assault by penetration" at bounding box center [470, 235] width 265 height 21
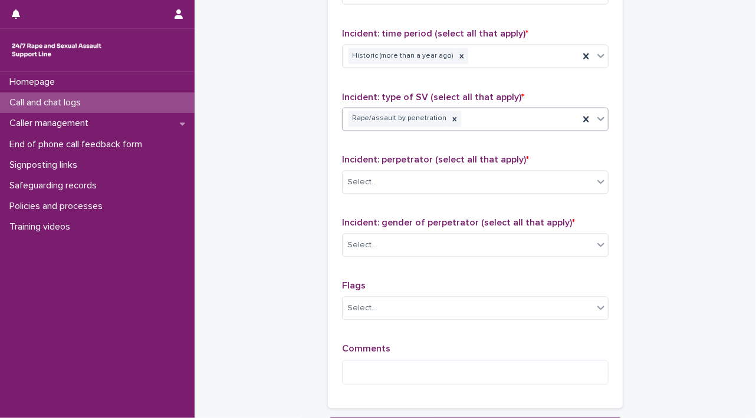
scroll to position [899, 0]
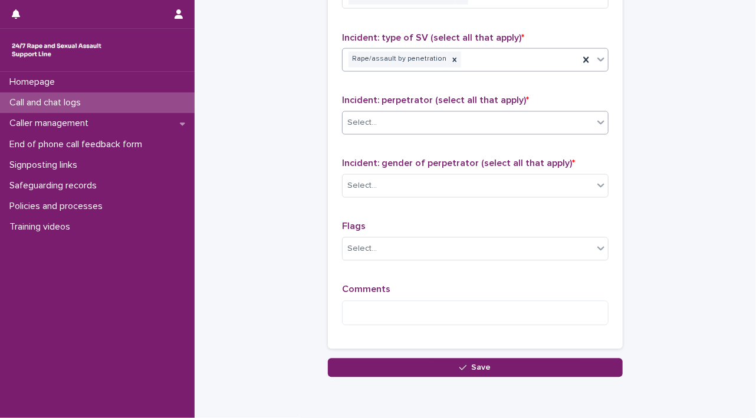
click at [596, 126] on div at bounding box center [600, 122] width 14 height 21
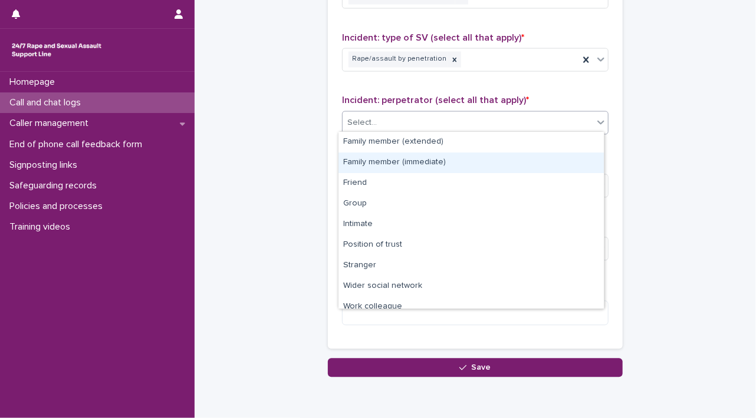
click at [566, 154] on div "Family member (immediate)" at bounding box center [470, 163] width 265 height 21
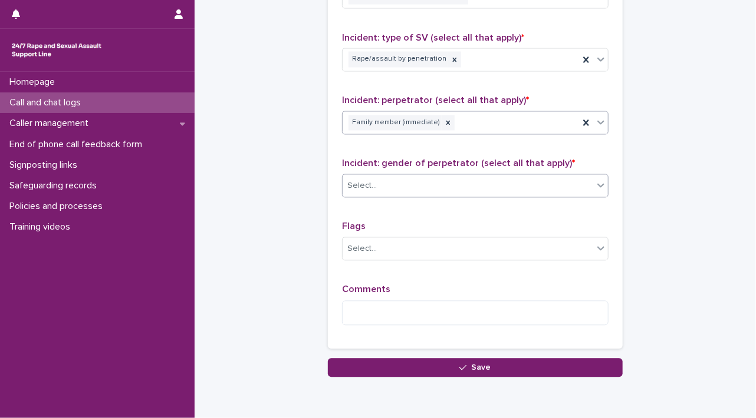
click at [595, 181] on icon at bounding box center [601, 186] width 12 height 12
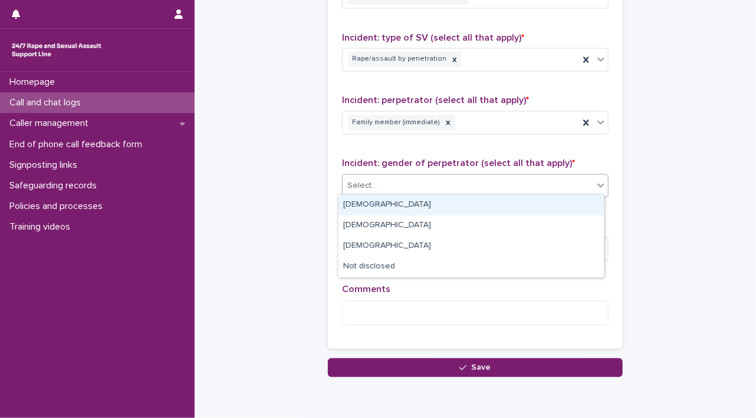
click at [573, 202] on div "[DEMOGRAPHIC_DATA]" at bounding box center [470, 205] width 265 height 21
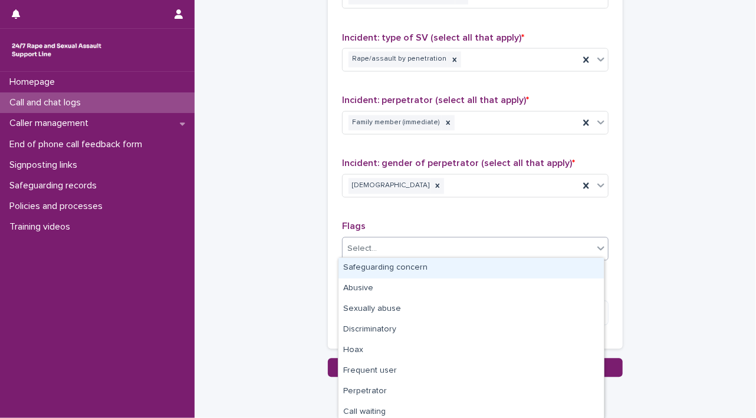
click at [595, 245] on icon at bounding box center [601, 249] width 12 height 12
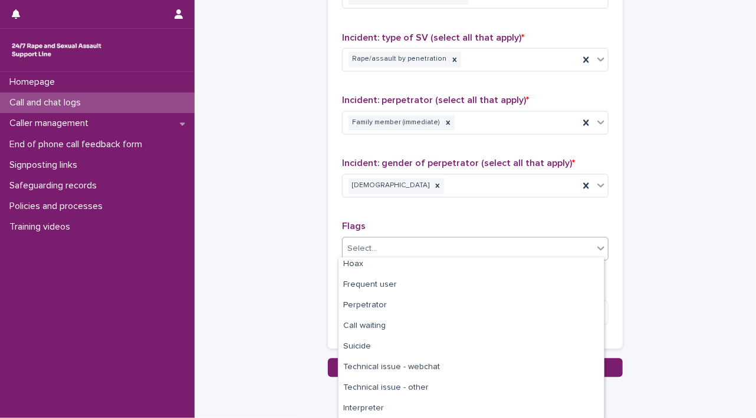
scroll to position [0, 0]
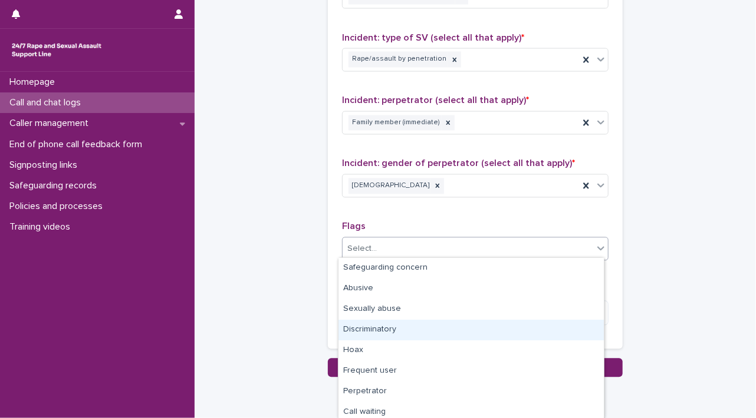
click at [611, 218] on div "Type of support received (select all that apply) Emotional support Signposted (…" at bounding box center [475, 88] width 295 height 521
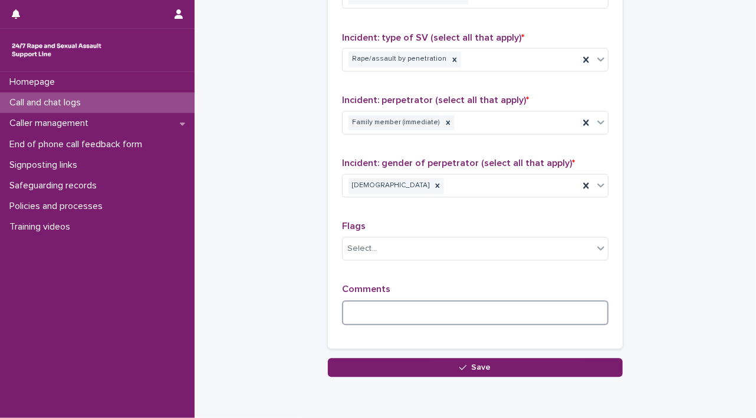
click at [533, 306] on textarea at bounding box center [475, 313] width 266 height 25
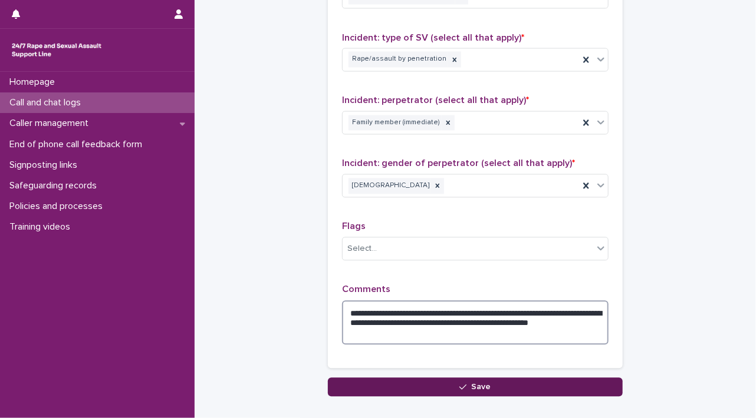
type textarea "**********"
click at [499, 384] on button "Save" at bounding box center [475, 387] width 295 height 19
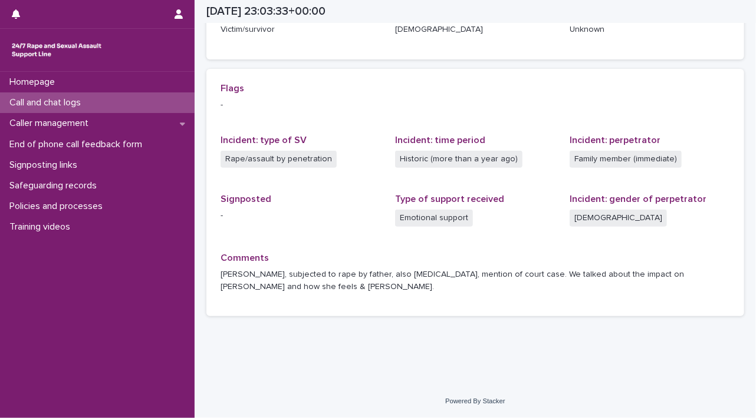
scroll to position [219, 0]
click at [71, 82] on div "Homepage" at bounding box center [97, 82] width 194 height 21
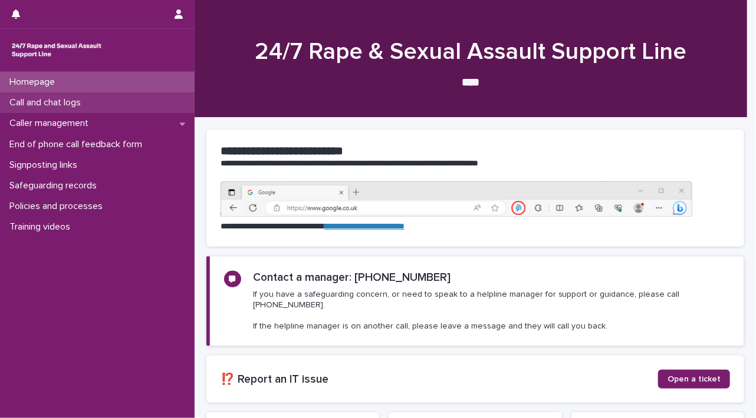
click at [68, 107] on p "Call and chat logs" at bounding box center [47, 102] width 85 height 11
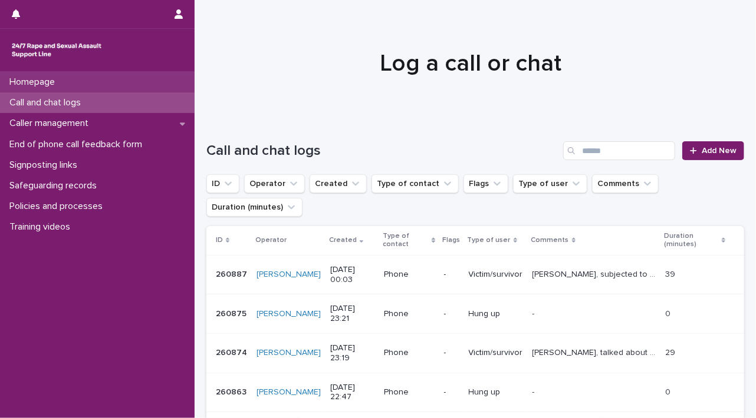
click at [61, 84] on p "Homepage" at bounding box center [35, 82] width 60 height 11
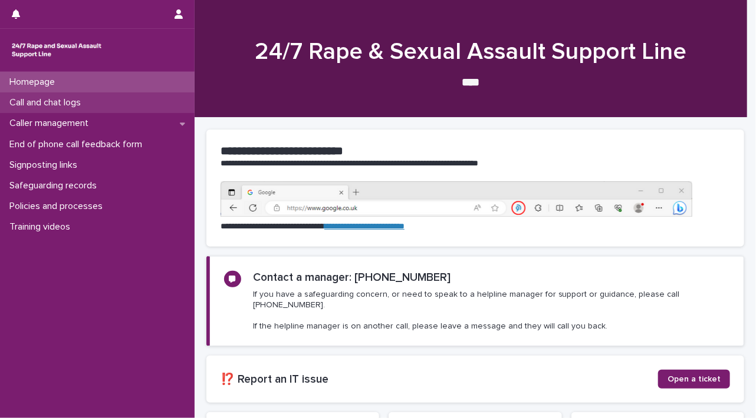
click at [51, 101] on p "Call and chat logs" at bounding box center [47, 102] width 85 height 11
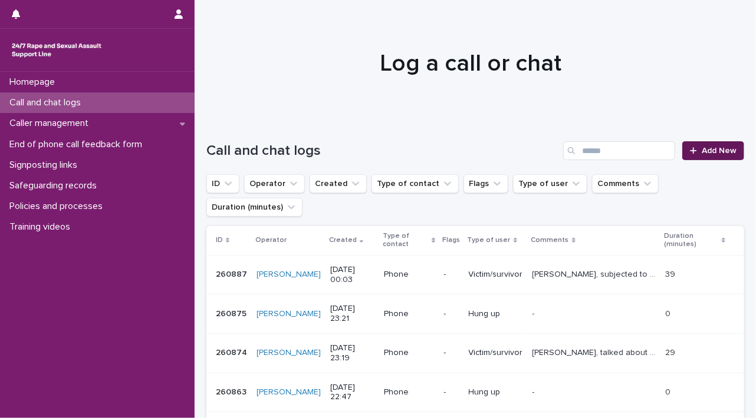
click at [705, 153] on span "Add New" at bounding box center [718, 151] width 35 height 8
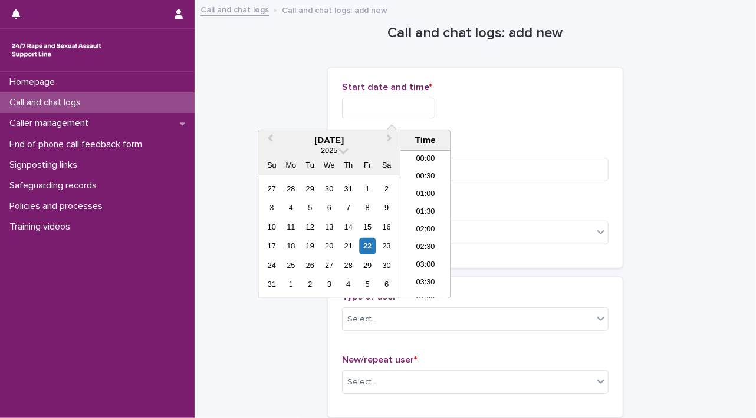
click at [398, 107] on input "text" at bounding box center [388, 108] width 93 height 21
click at [364, 243] on div "22" at bounding box center [368, 246] width 16 height 16
click at [401, 107] on input "**********" at bounding box center [388, 108] width 93 height 21
type input "**********"
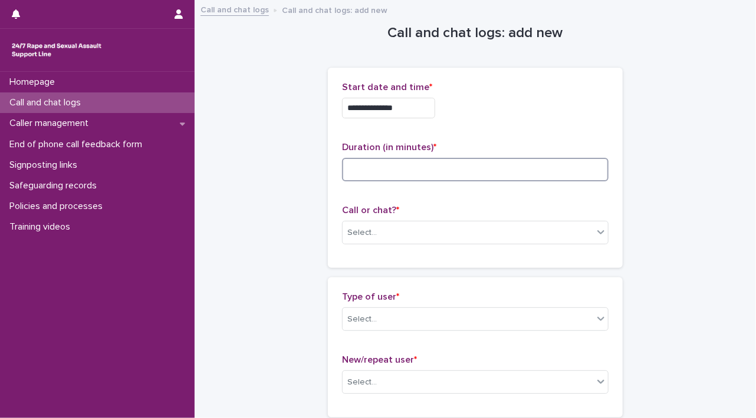
click at [467, 174] on input at bounding box center [475, 170] width 266 height 24
type input "*"
click at [593, 232] on div at bounding box center [600, 232] width 14 height 21
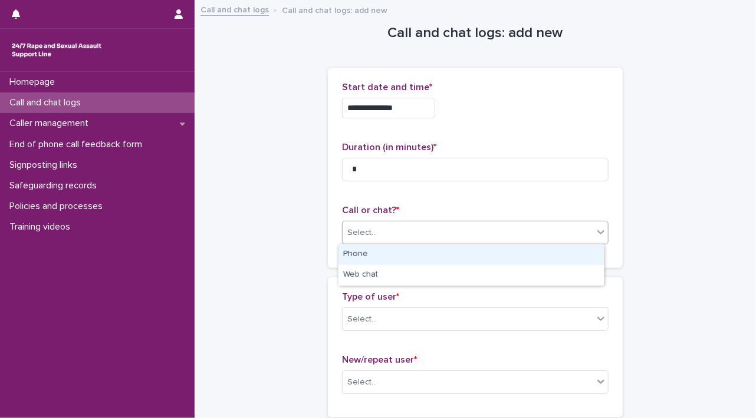
click at [566, 259] on div "Phone" at bounding box center [470, 255] width 265 height 21
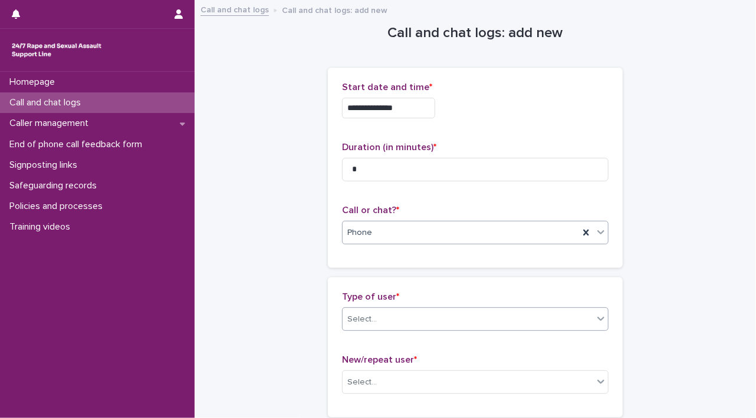
click at [596, 323] on icon at bounding box center [601, 319] width 12 height 12
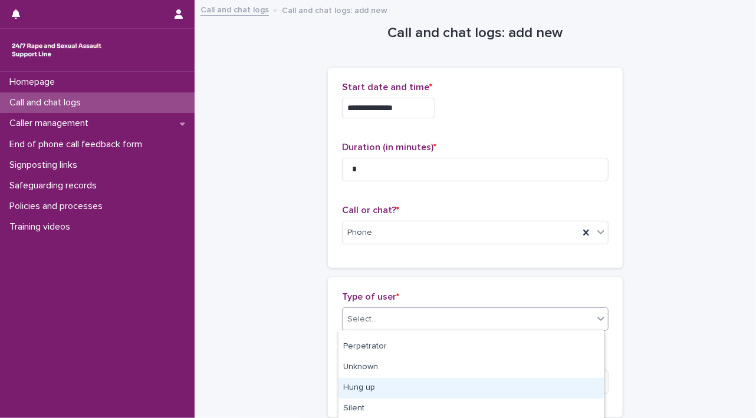
click at [562, 387] on div "Hung up" at bounding box center [470, 388] width 265 height 21
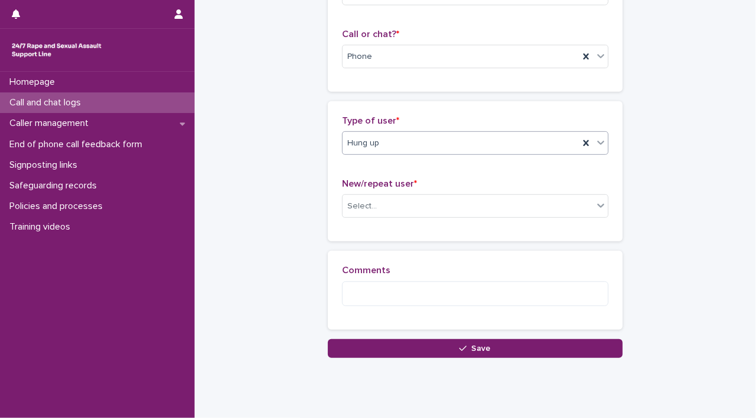
scroll to position [187, 0]
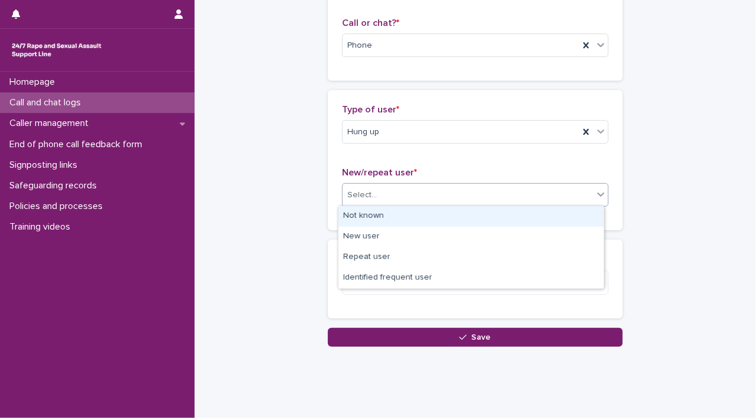
click at [597, 195] on icon at bounding box center [600, 195] width 7 height 4
click at [585, 213] on div "Not known" at bounding box center [470, 216] width 265 height 21
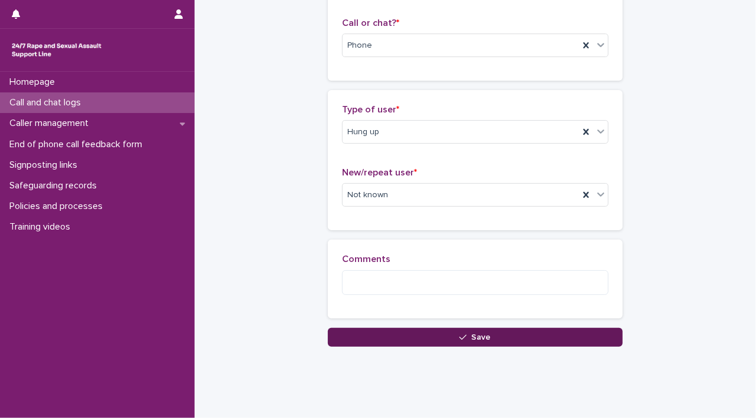
click at [572, 342] on button "Save" at bounding box center [475, 337] width 295 height 19
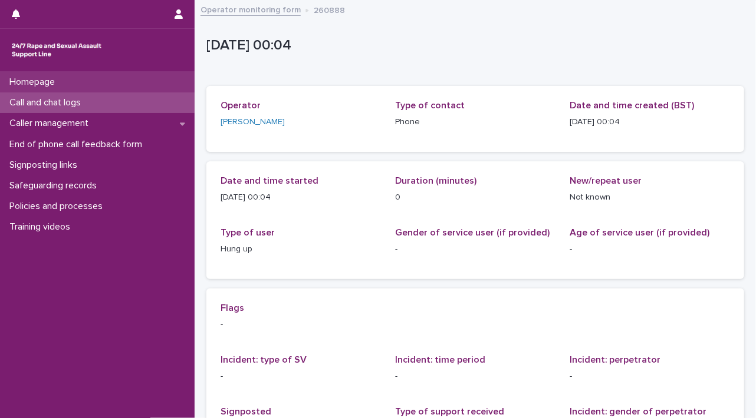
click at [96, 92] on div "Homepage" at bounding box center [97, 82] width 194 height 21
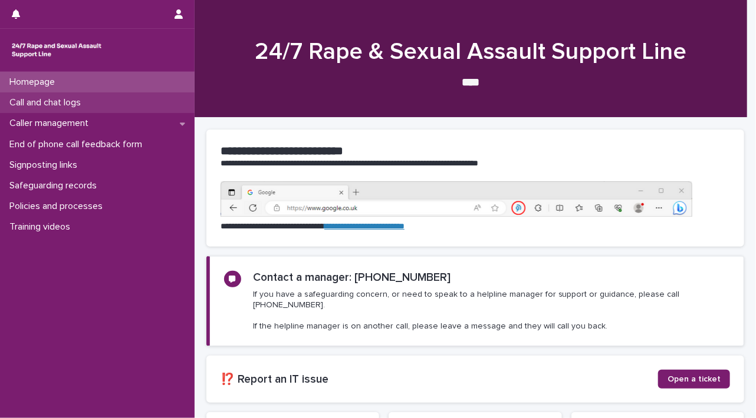
click at [95, 104] on div "Call and chat logs" at bounding box center [97, 103] width 194 height 21
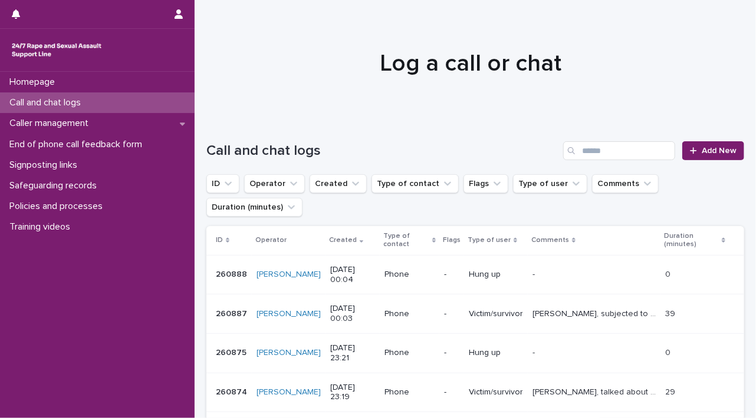
click at [330, 316] on p "[DATE] 00:03" at bounding box center [352, 314] width 45 height 20
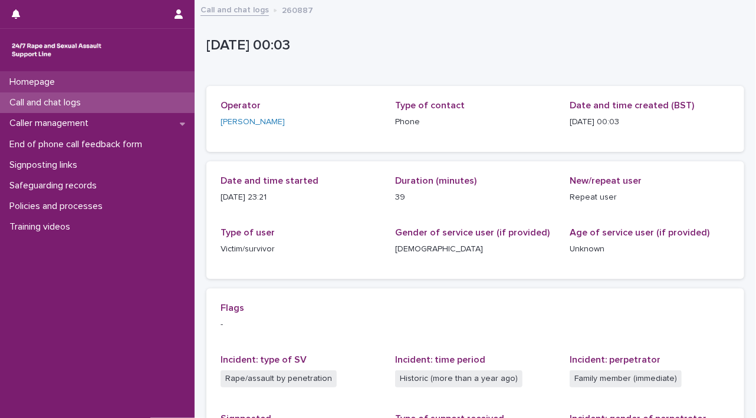
click at [97, 85] on div "Homepage" at bounding box center [97, 82] width 194 height 21
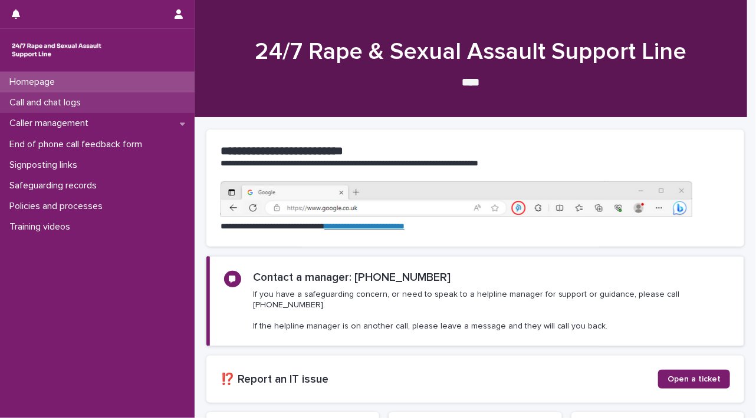
click at [90, 107] on p "Call and chat logs" at bounding box center [47, 102] width 85 height 11
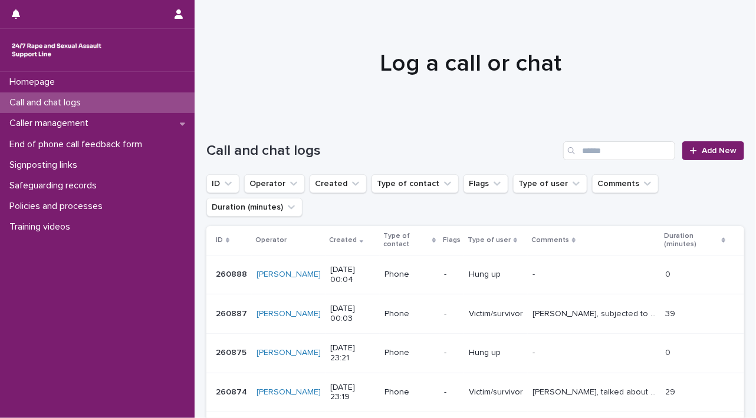
click at [439, 316] on td "-" at bounding box center [451, 314] width 25 height 39
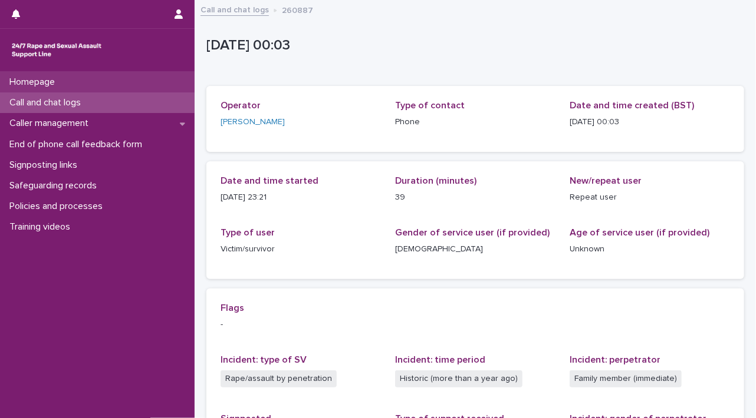
click at [69, 73] on div "Homepage" at bounding box center [97, 82] width 194 height 21
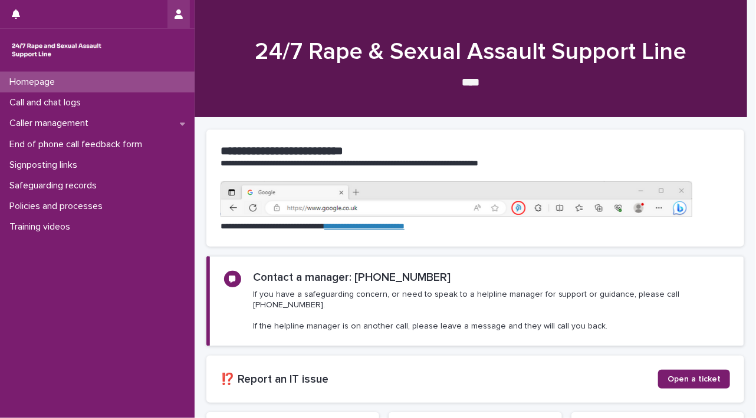
click at [172, 16] on button "button" at bounding box center [178, 14] width 22 height 28
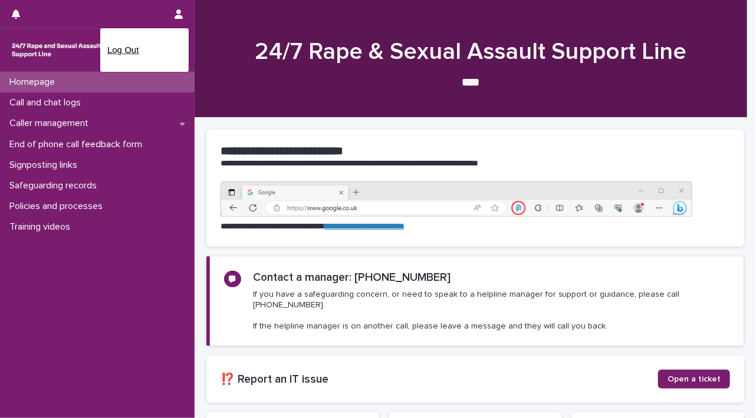
click at [156, 46] on p "Log Out" at bounding box center [144, 50] width 74 height 20
